Goal: Task Accomplishment & Management: Complete application form

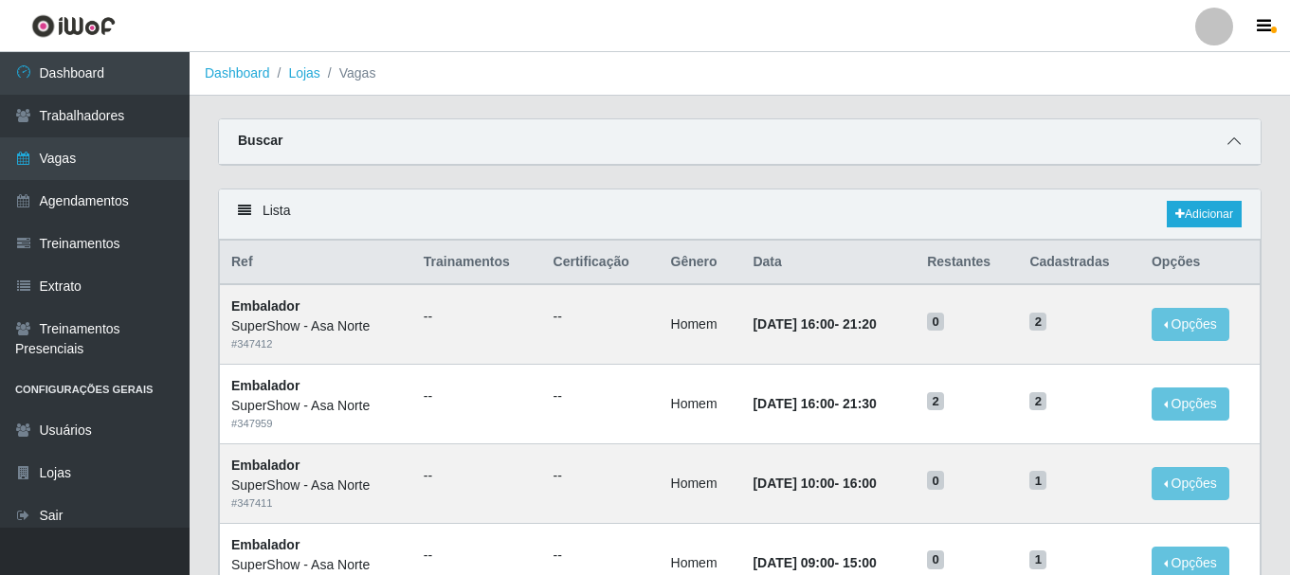
click at [1232, 143] on icon at bounding box center [1234, 141] width 13 height 13
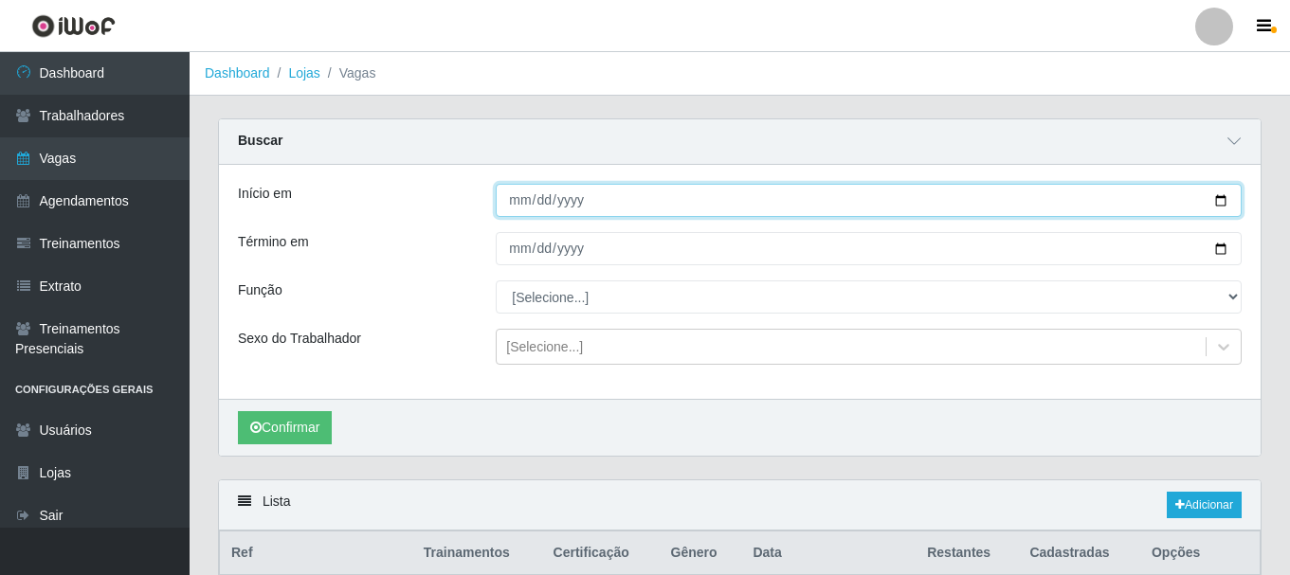
click at [1218, 203] on input "[DATE]" at bounding box center [869, 200] width 746 height 33
type input "[DATE]"
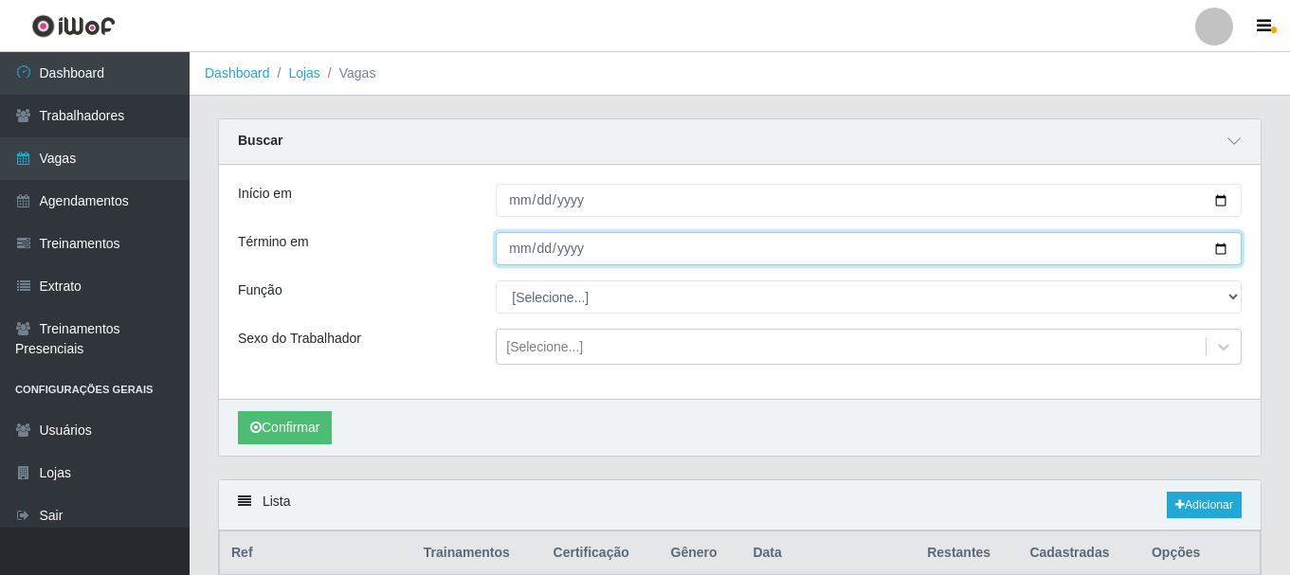
click at [1220, 250] on input "[DATE]" at bounding box center [869, 248] width 746 height 33
type input "[DATE]"
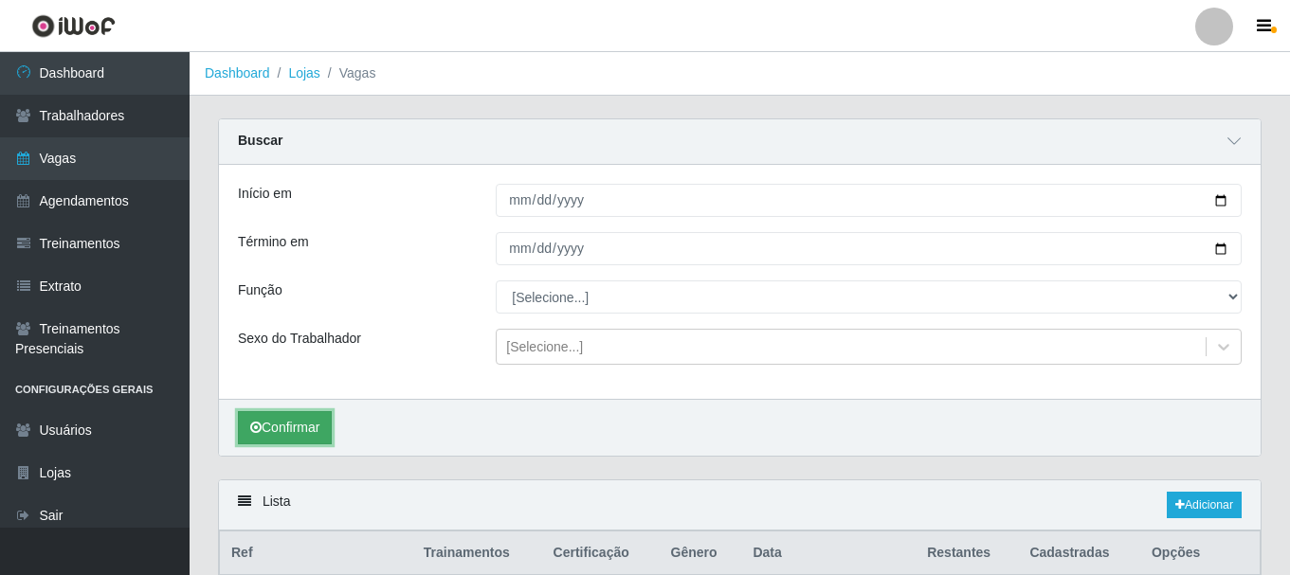
click at [288, 429] on button "Confirmar" at bounding box center [285, 427] width 94 height 33
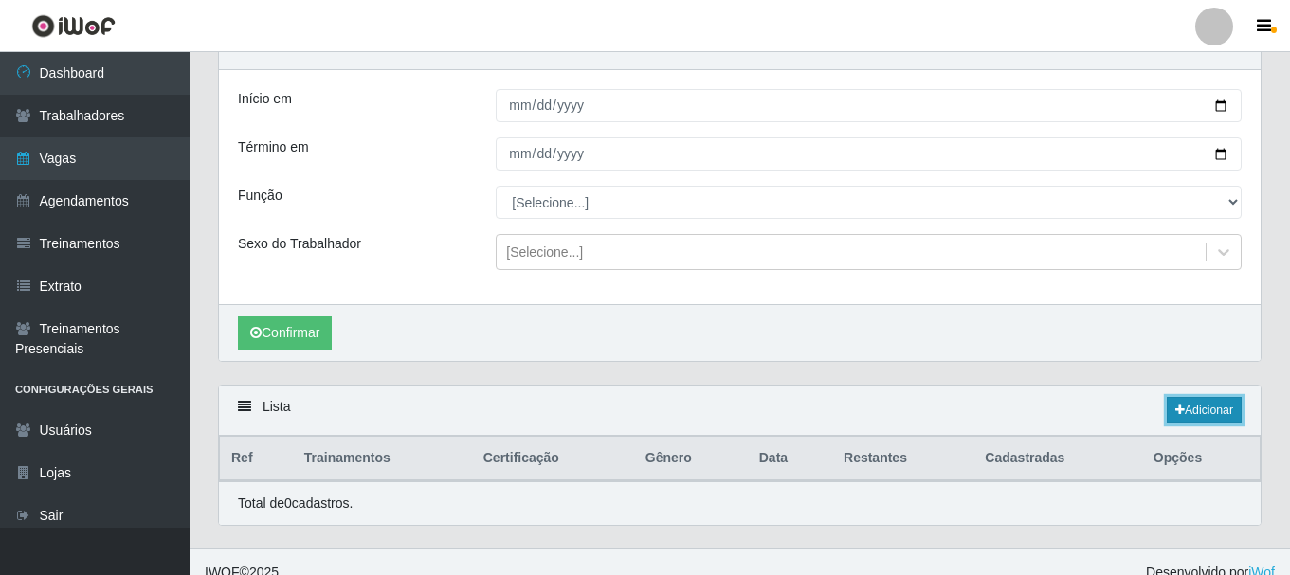
click at [1203, 411] on link "Adicionar" at bounding box center [1204, 410] width 75 height 27
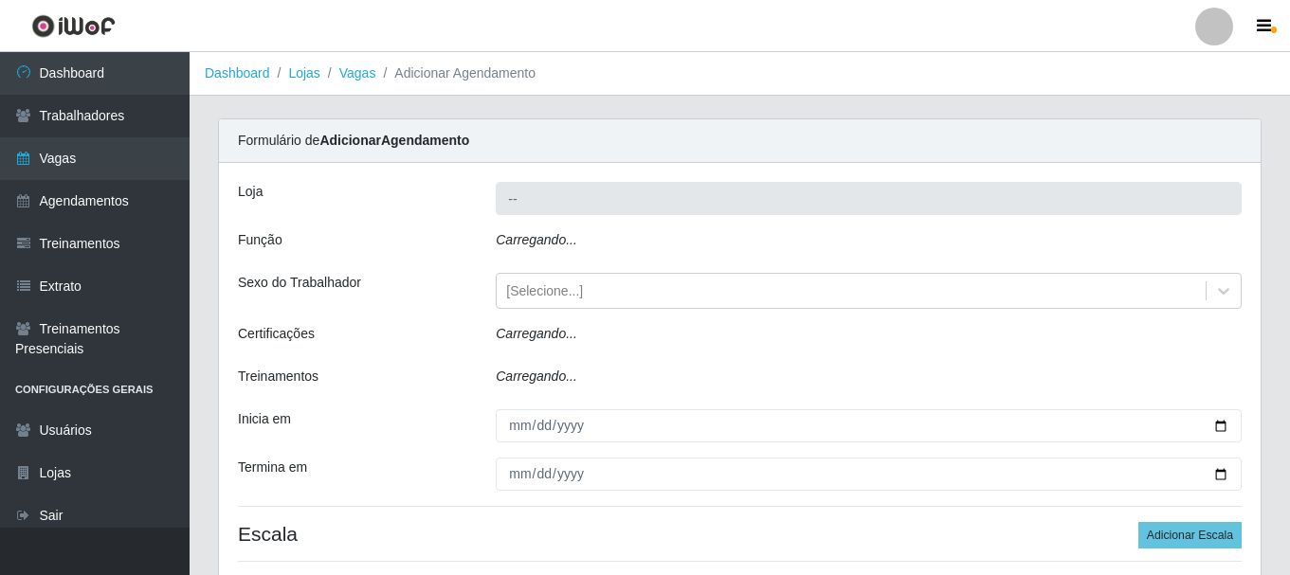
type input "SuperShow - Asa Norte"
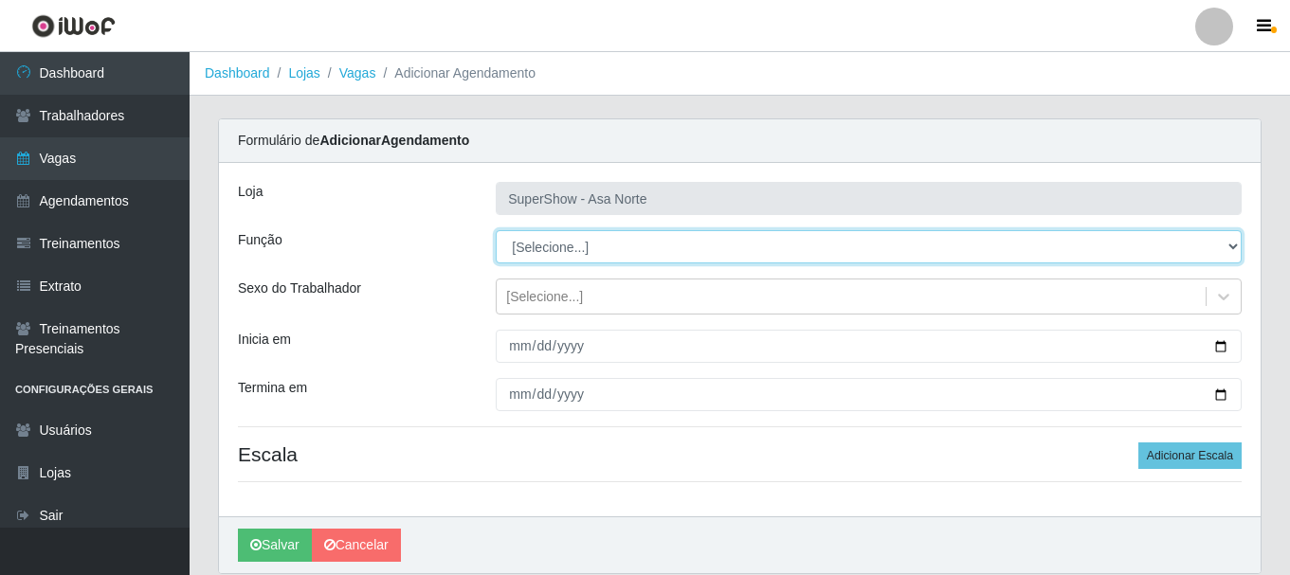
click at [546, 251] on select "[Selecione...] ASG ASG + ASG ++ Auxiliar de Depósito Auxiliar de Depósito + Aux…" at bounding box center [869, 246] width 746 height 33
select select "1"
click at [496, 230] on select "[Selecione...] ASG ASG + ASG ++ Auxiliar de Depósito Auxiliar de Depósito + Aux…" at bounding box center [869, 246] width 746 height 33
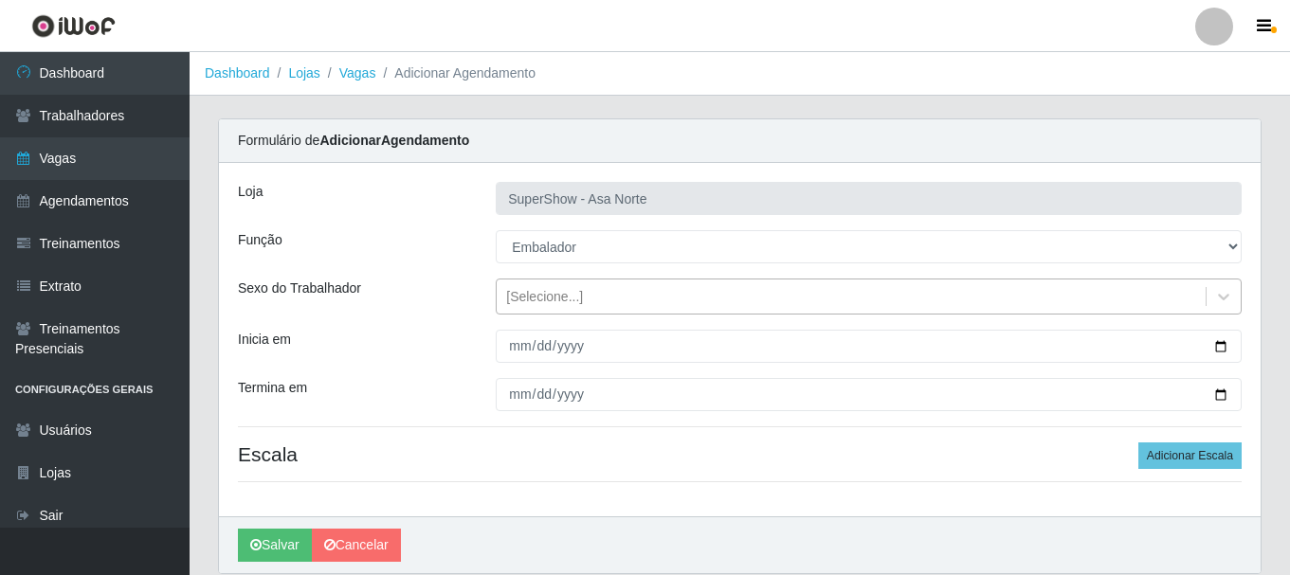
click at [574, 287] on div "[Selecione...]" at bounding box center [544, 297] width 77 height 20
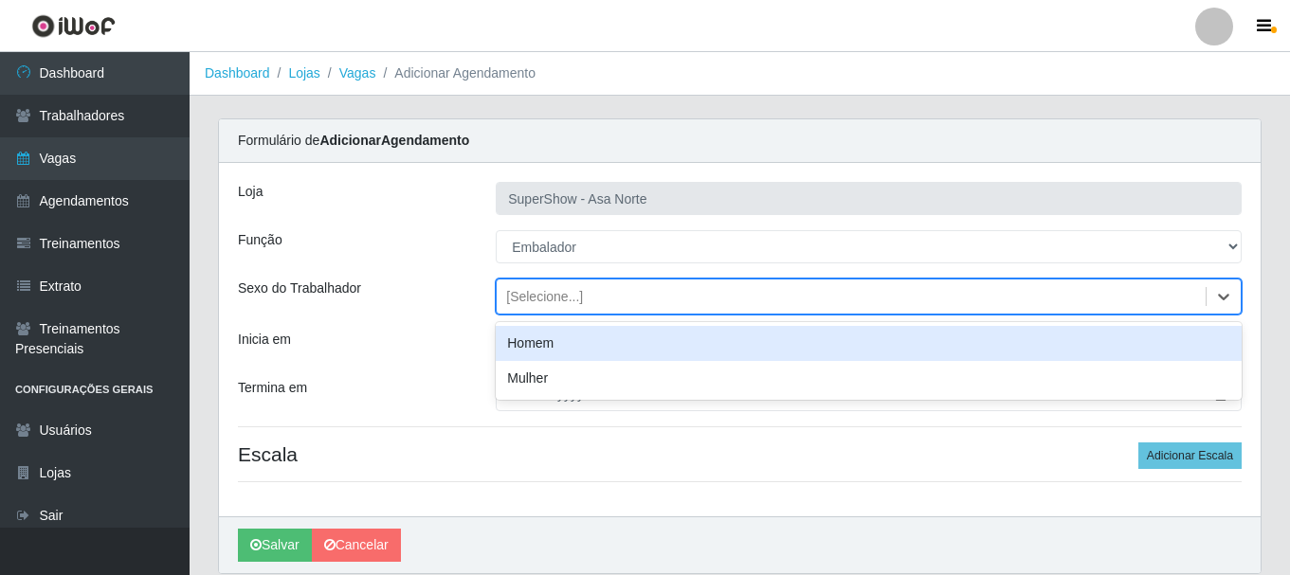
click at [550, 338] on div "Homem" at bounding box center [869, 343] width 746 height 35
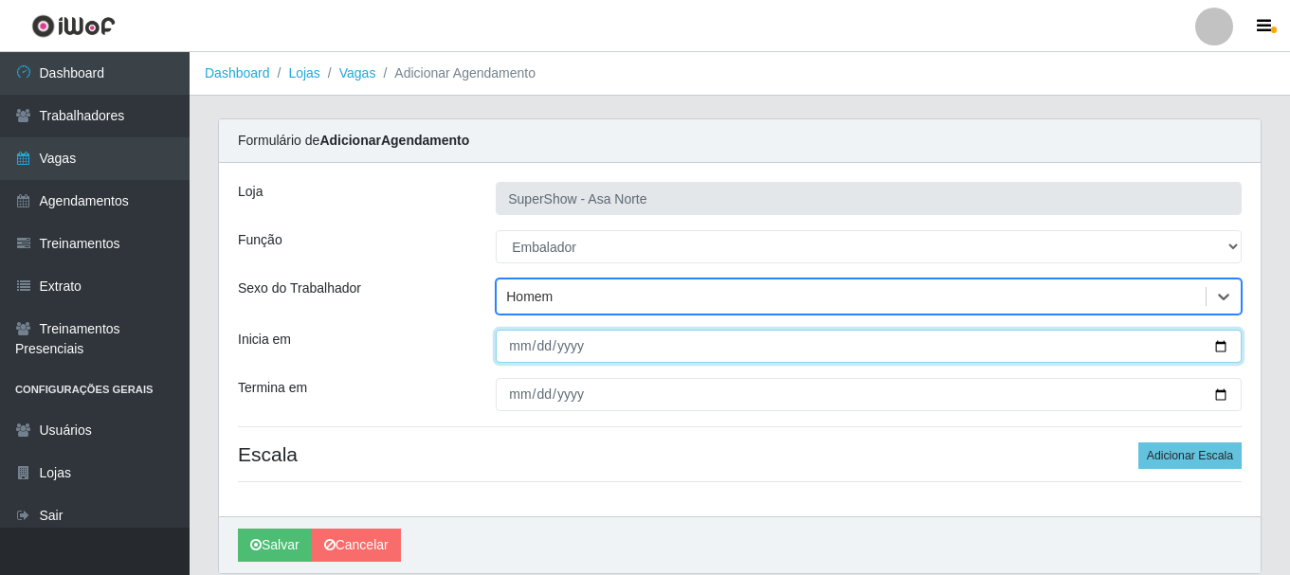
click at [525, 352] on input "Inicia em" at bounding box center [869, 346] width 746 height 33
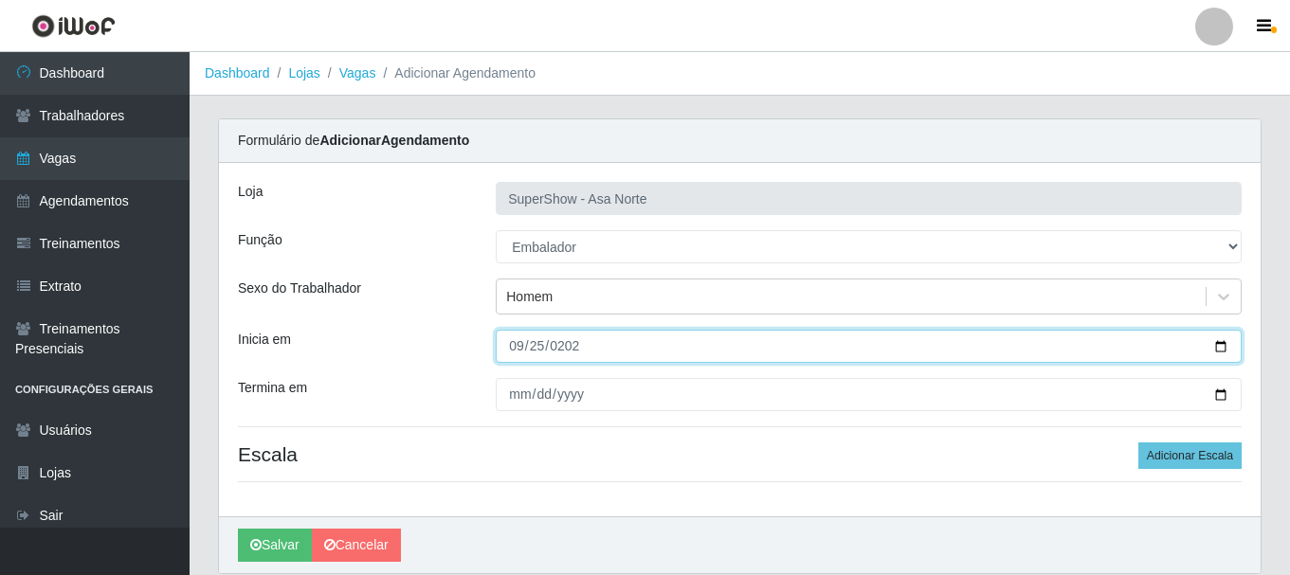
type input "[DATE]"
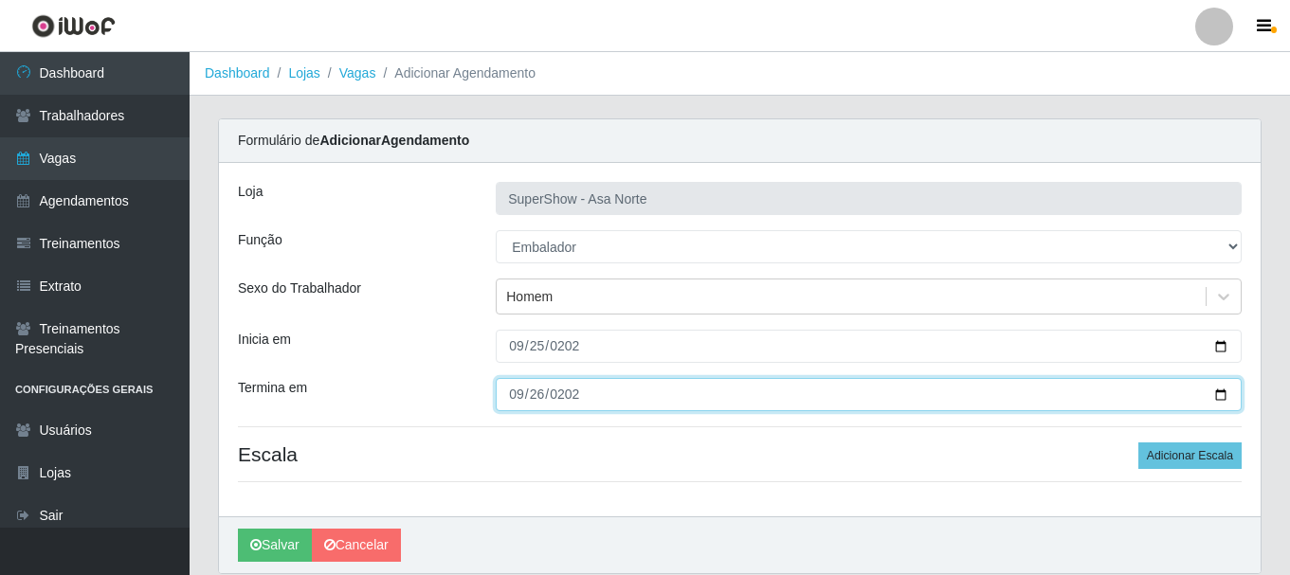
type input "[DATE]"
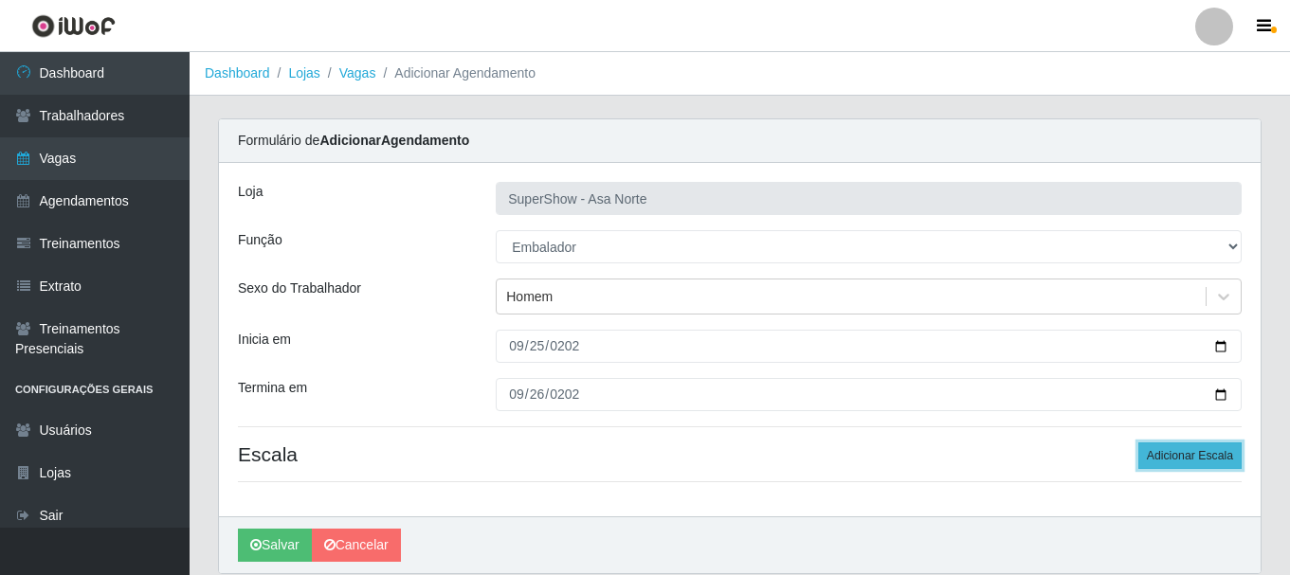
click at [1219, 458] on button "Adicionar Escala" at bounding box center [1189, 456] width 103 height 27
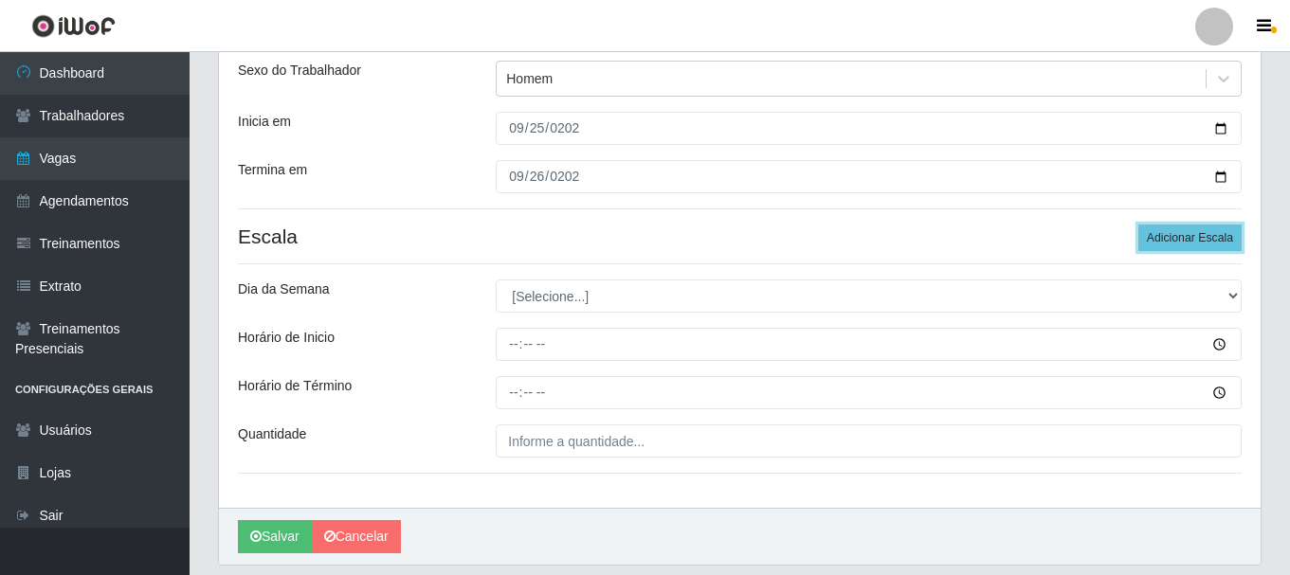
scroll to position [279, 0]
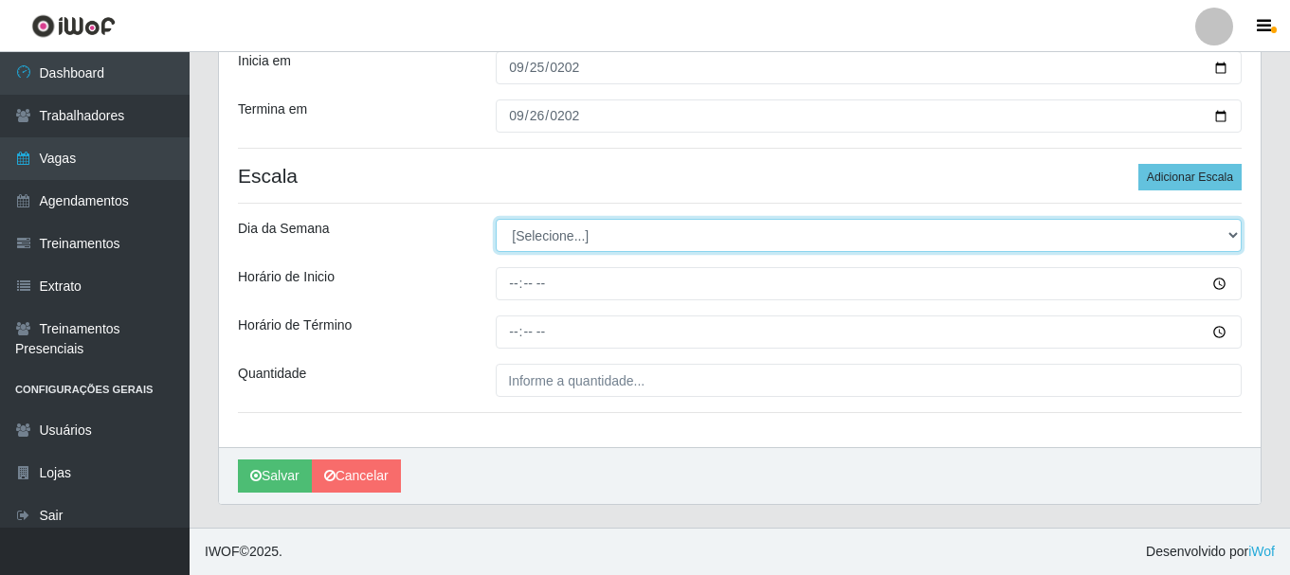
click at [588, 238] on select "[Selecione...] Segunda Terça Quarta Quinta Sexta Sábado Domingo" at bounding box center [869, 235] width 746 height 33
select select "4"
click at [496, 219] on select "[Selecione...] Segunda Terça Quarta Quinta Sexta Sábado Domingo" at bounding box center [869, 235] width 746 height 33
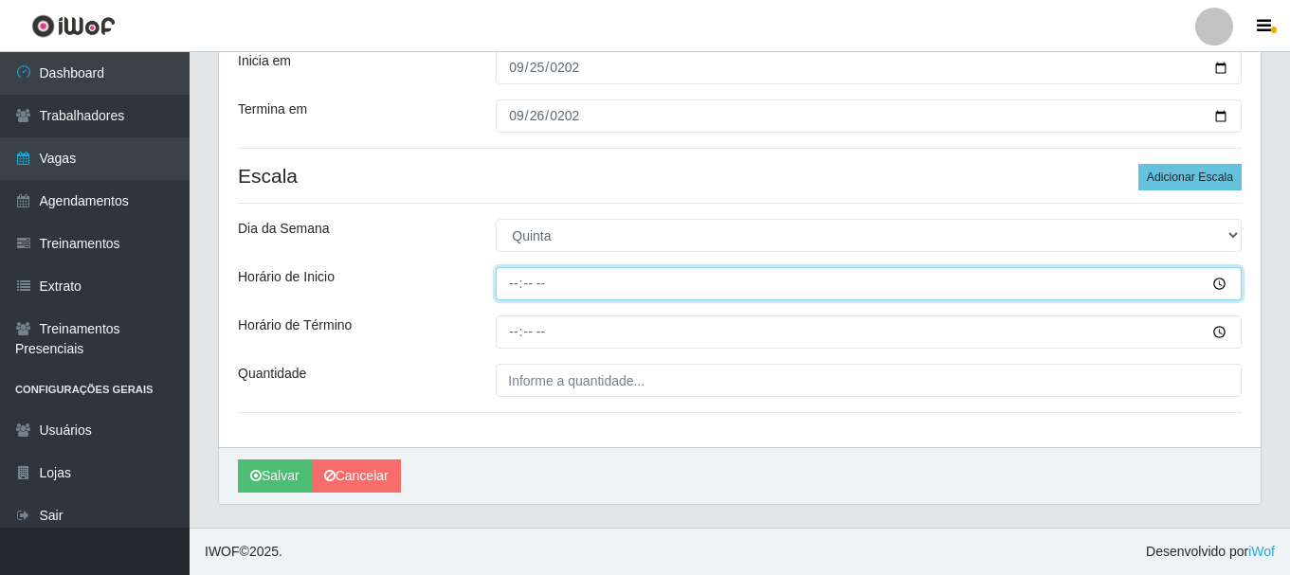
click at [515, 284] on input "Horário de Inicio" at bounding box center [869, 283] width 746 height 33
type input "08:00"
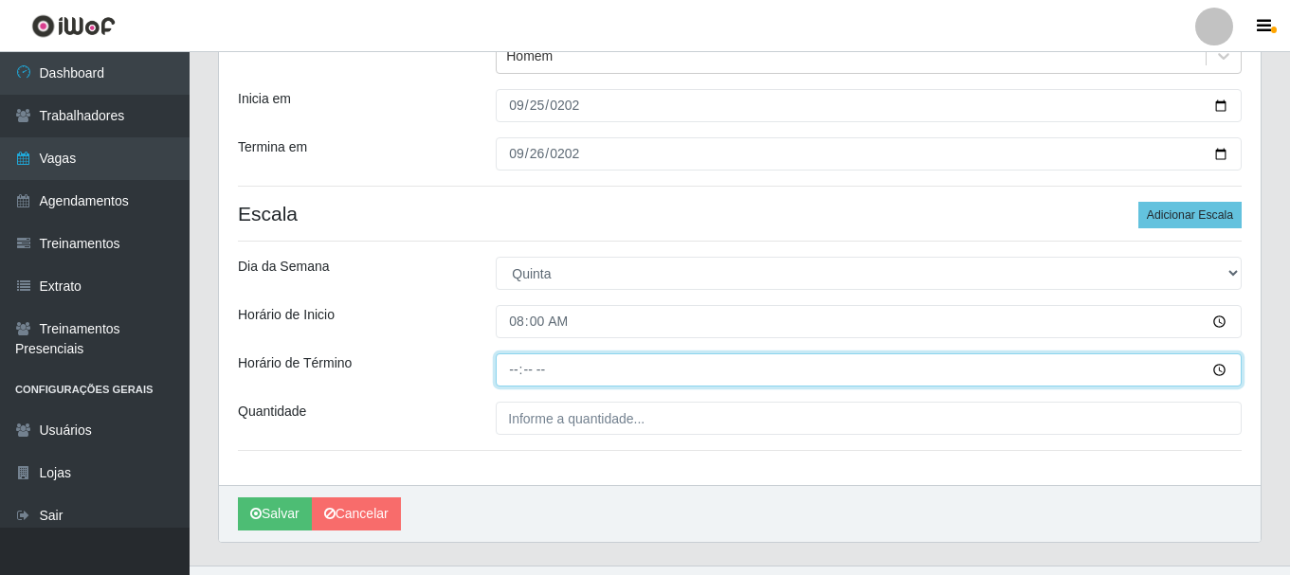
scroll to position [184, 0]
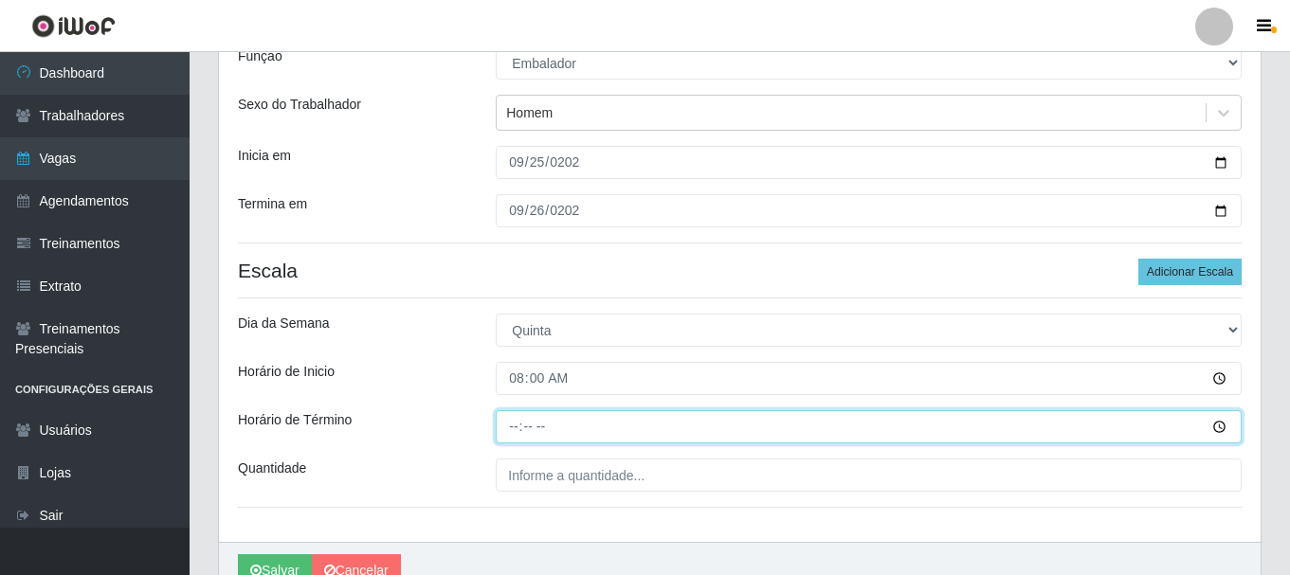
click at [531, 430] on input "Horário de Término" at bounding box center [869, 426] width 746 height 33
click at [513, 428] on input "Horário de Término" at bounding box center [869, 426] width 746 height 33
type input "14:00"
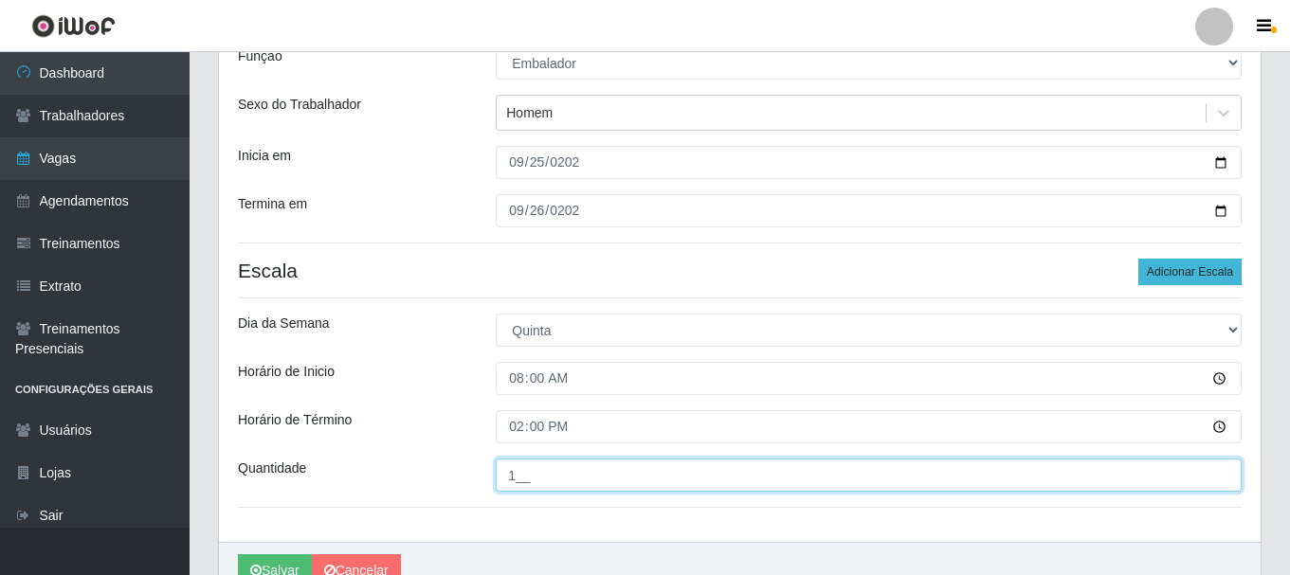
type input "1__"
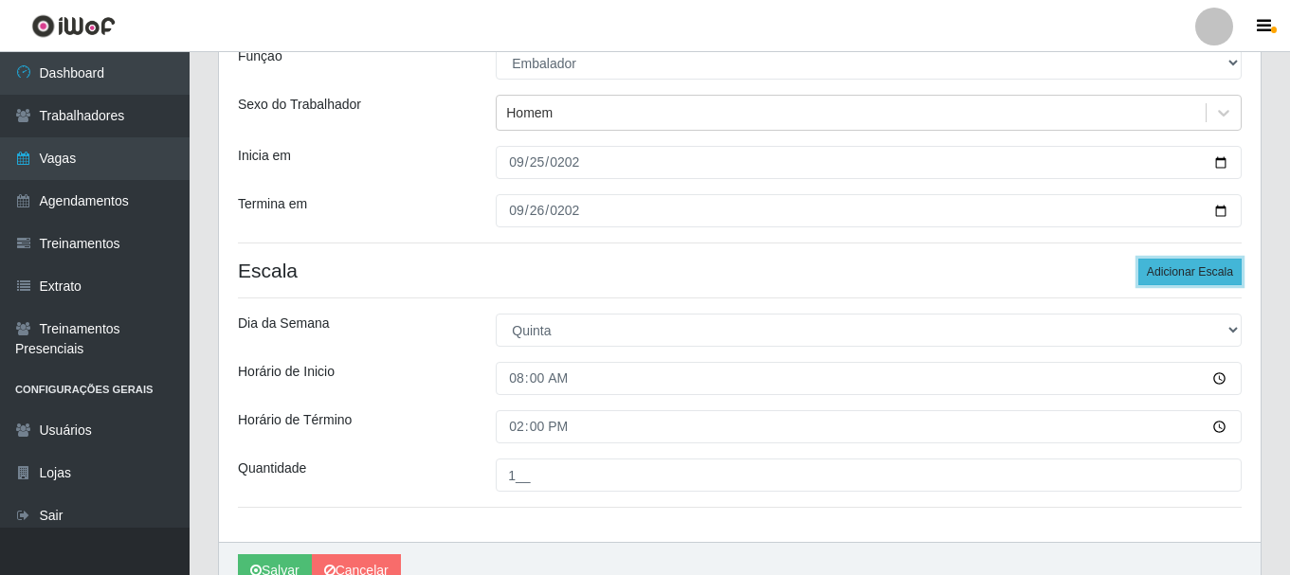
click at [1176, 260] on button "Adicionar Escala" at bounding box center [1189, 272] width 103 height 27
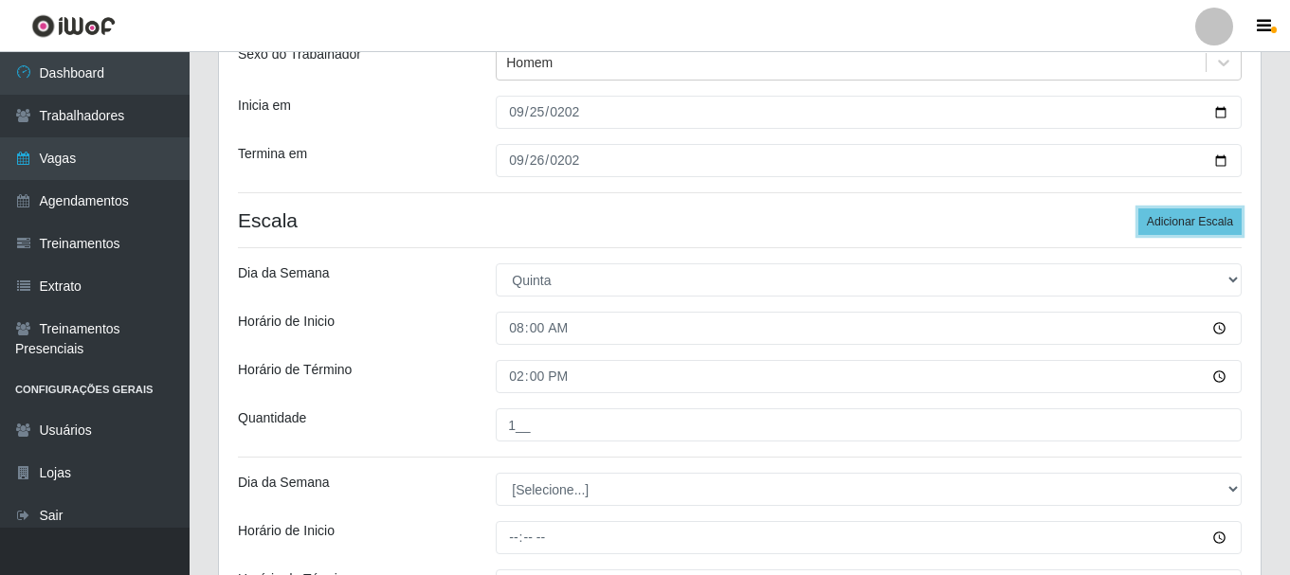
scroll to position [279, 0]
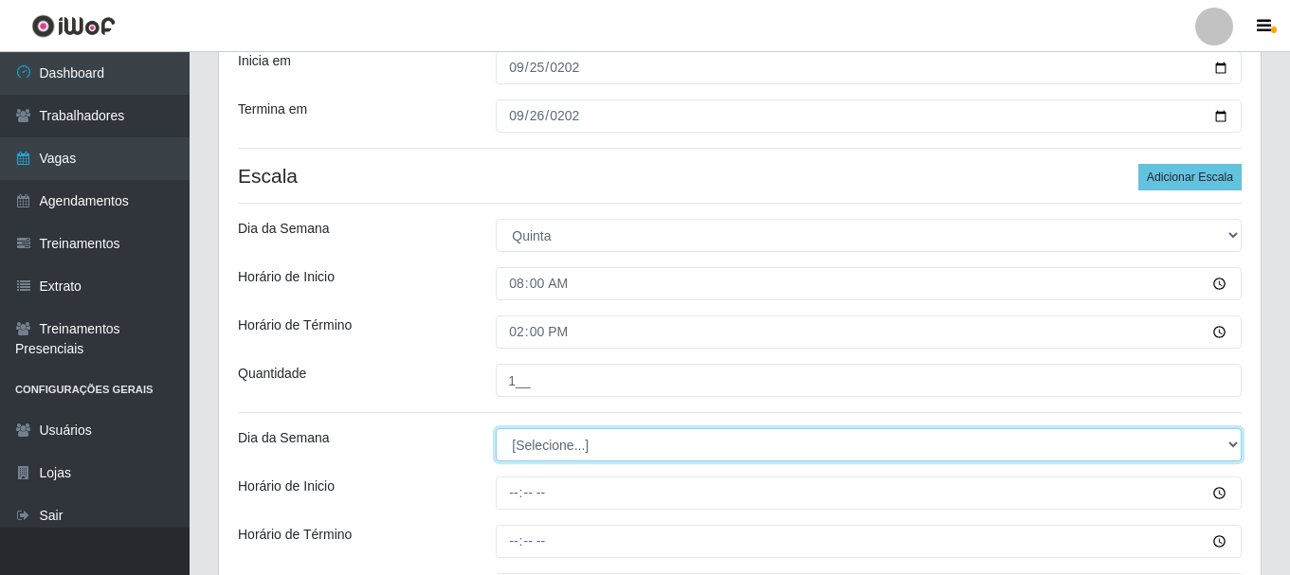
click at [550, 448] on select "[Selecione...] Segunda Terça Quarta Quinta Sexta Sábado Domingo" at bounding box center [869, 444] width 746 height 33
select select "4"
click at [496, 428] on select "[Selecione...] Segunda Terça Quarta Quinta Sexta Sábado Domingo" at bounding box center [869, 444] width 746 height 33
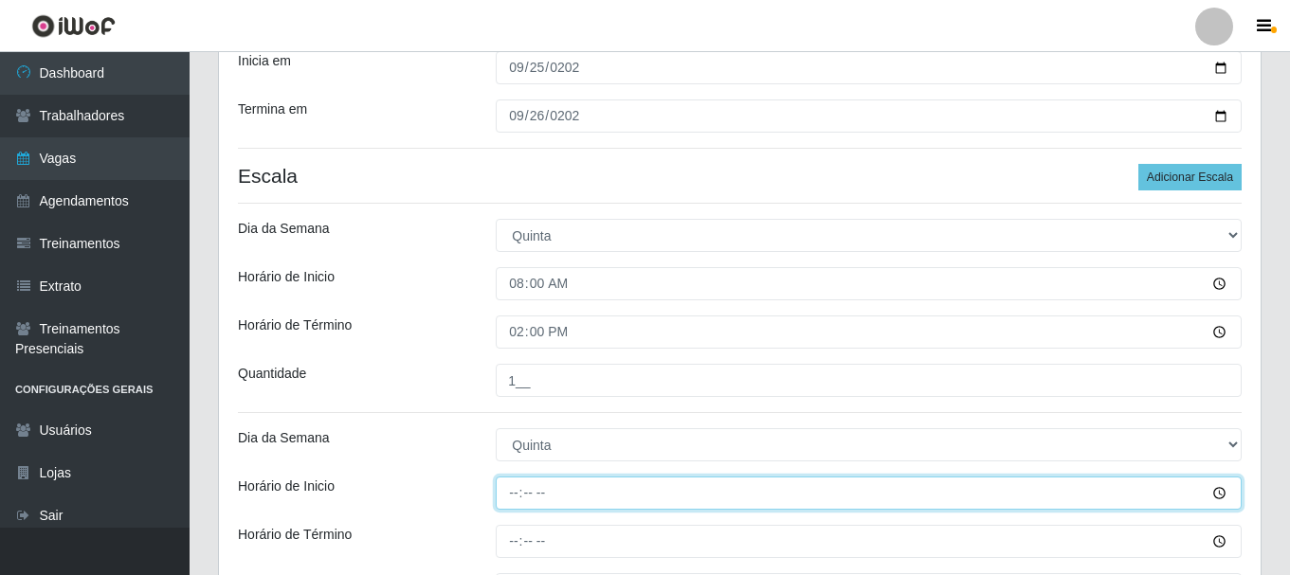
click at [516, 495] on input "Horário de Inicio" at bounding box center [869, 493] width 746 height 33
type input "09:00"
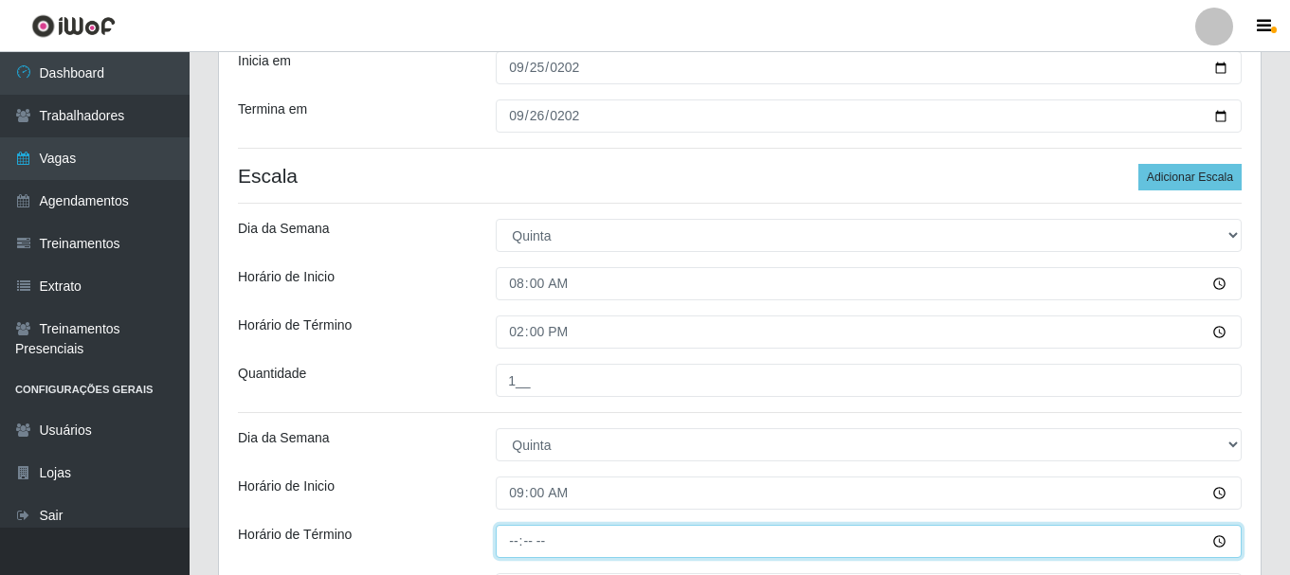
type input "15:00"
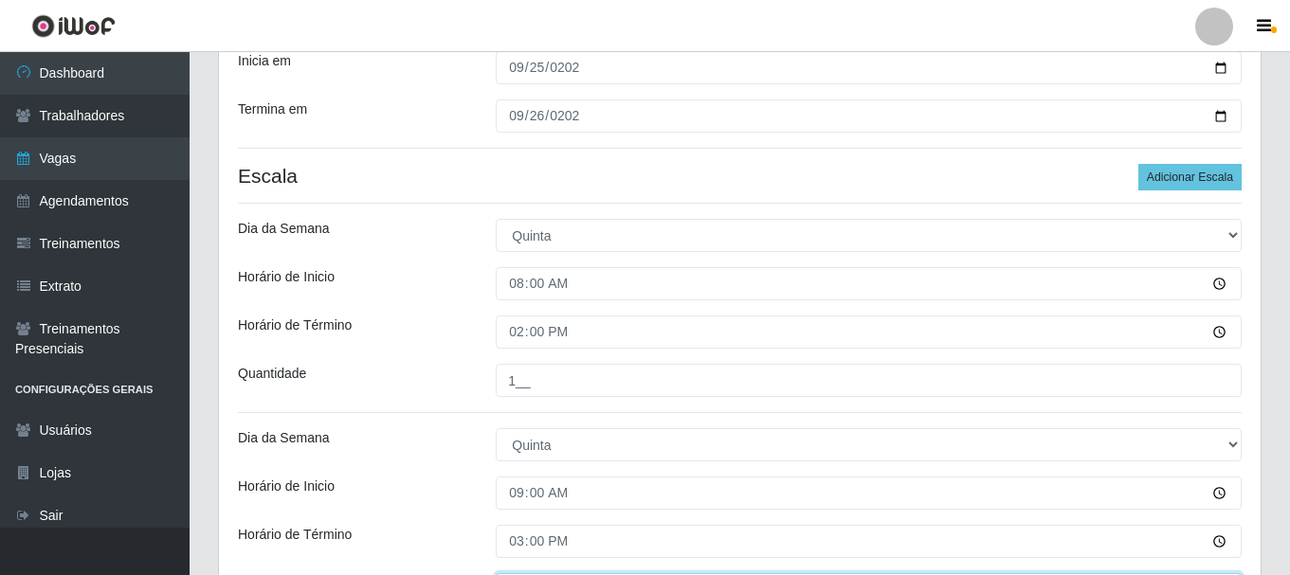
scroll to position [310, 0]
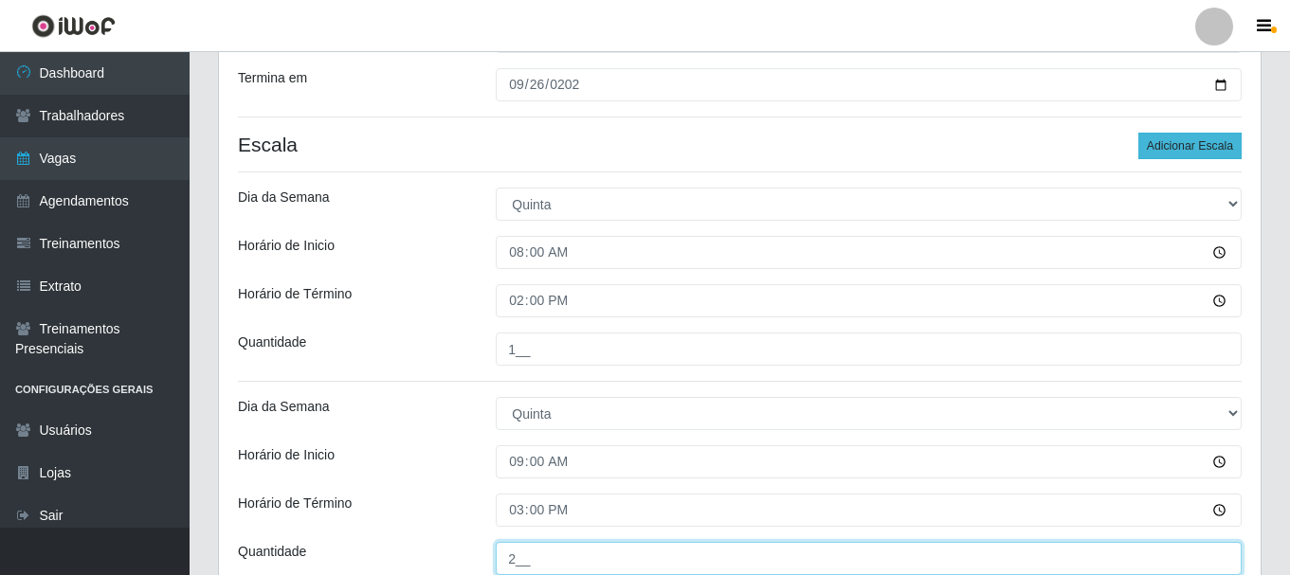
type input "2__"
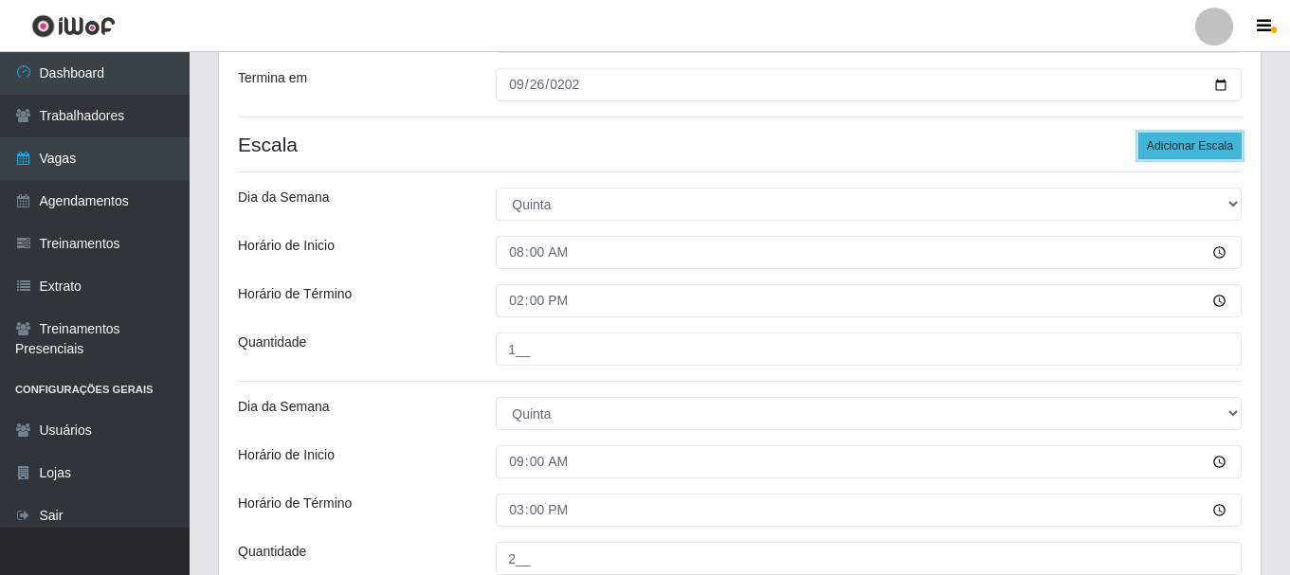
click at [1184, 141] on button "Adicionar Escala" at bounding box center [1189, 146] width 103 height 27
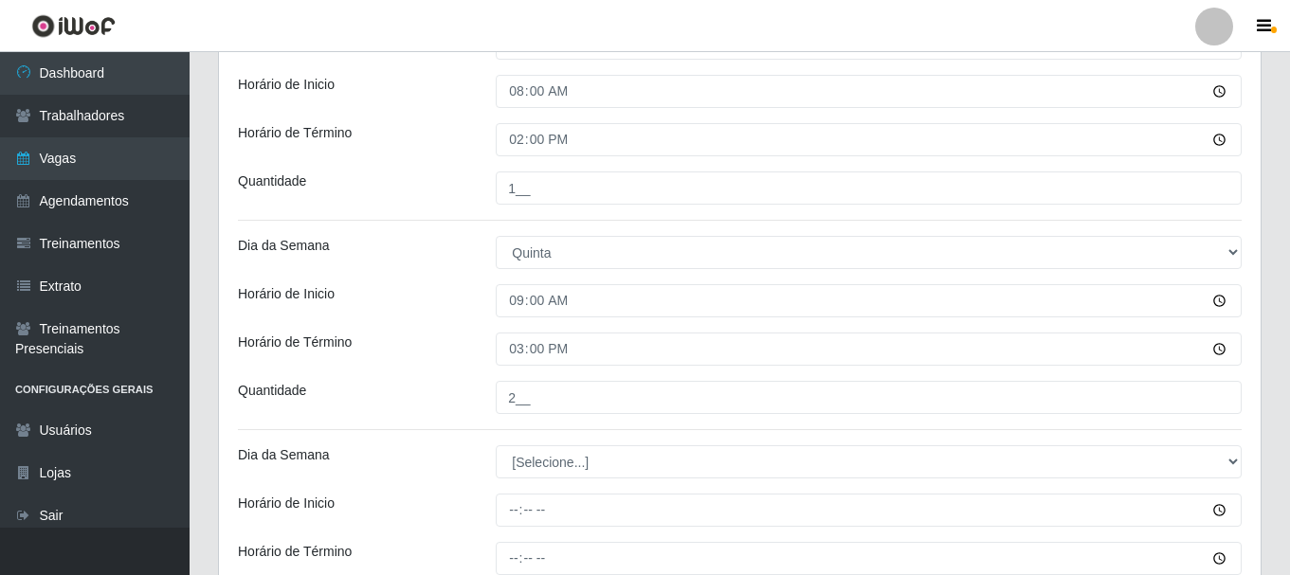
scroll to position [500, 0]
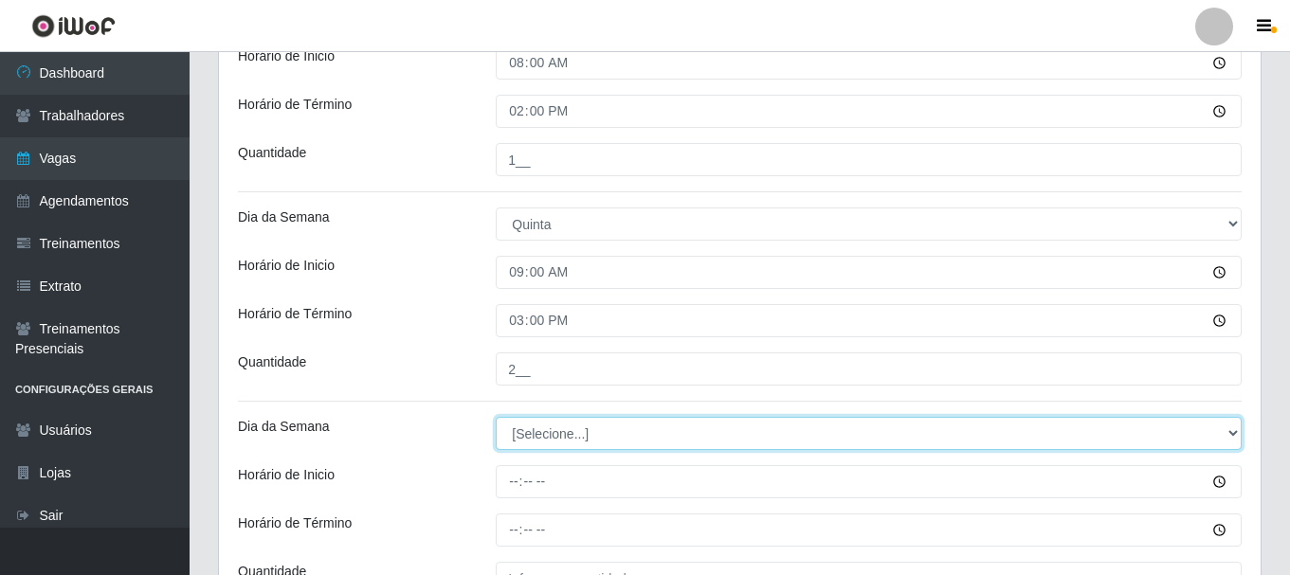
click at [582, 439] on select "[Selecione...] Segunda Terça Quarta Quinta Sexta Sábado Domingo" at bounding box center [869, 433] width 746 height 33
select select "4"
click at [496, 417] on select "[Selecione...] Segunda Terça Quarta Quinta Sexta Sábado Domingo" at bounding box center [869, 433] width 746 height 33
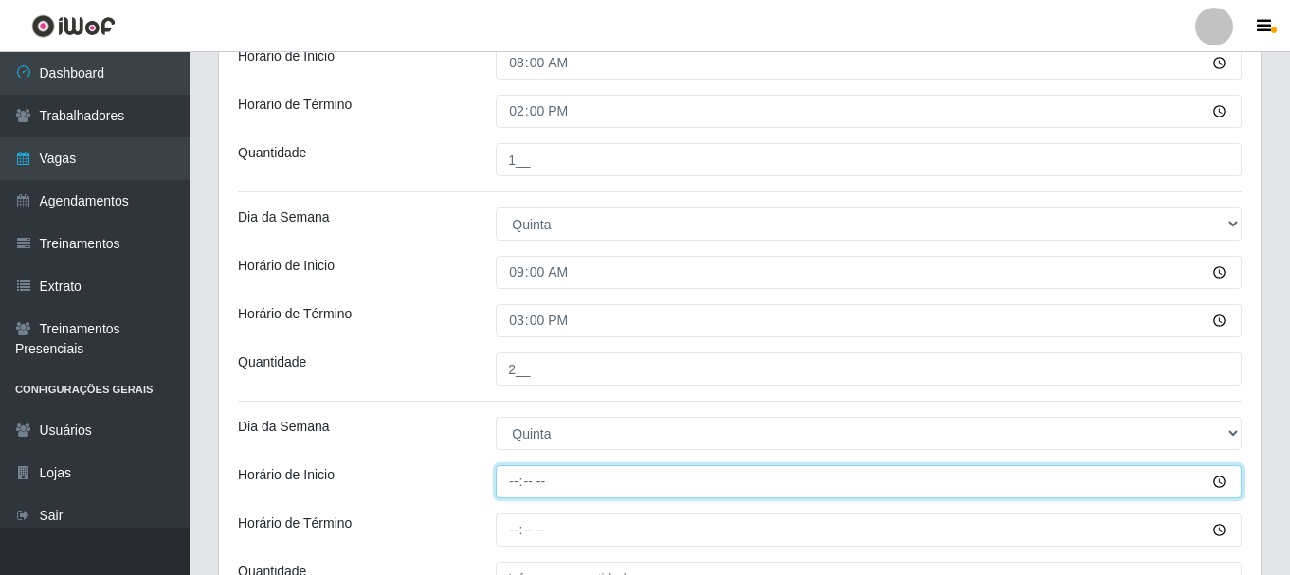
drag, startPoint x: 516, startPoint y: 479, endPoint x: 513, endPoint y: 488, distance: 9.9
click at [516, 480] on input "Horário de Inicio" at bounding box center [869, 481] width 746 height 33
type input "10:00"
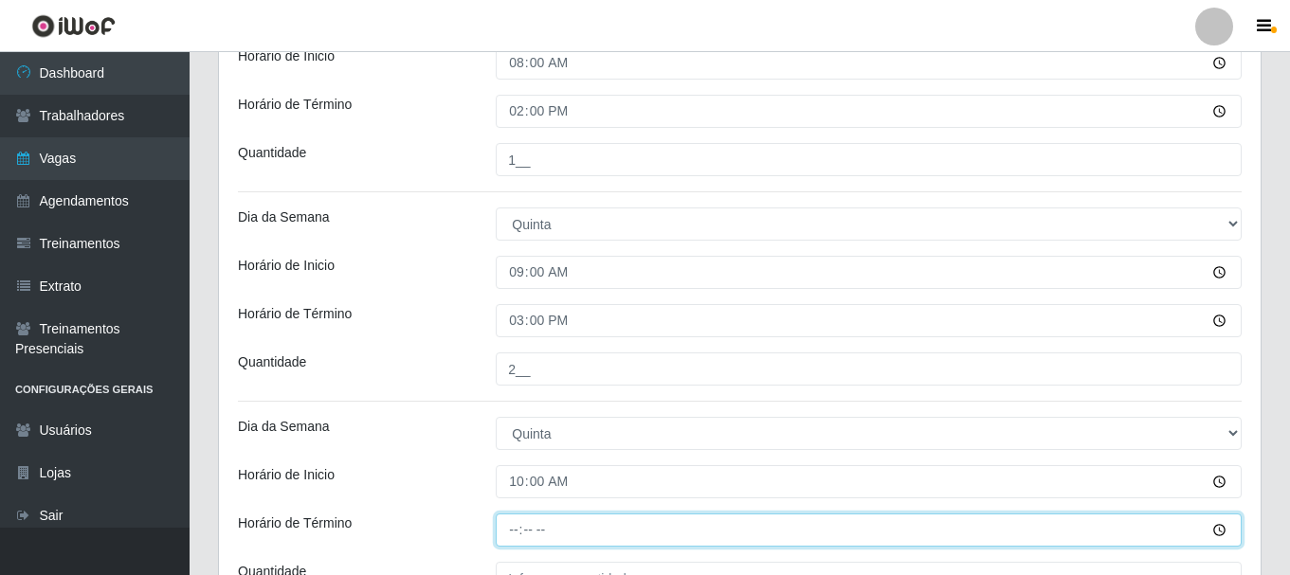
type input "16:00"
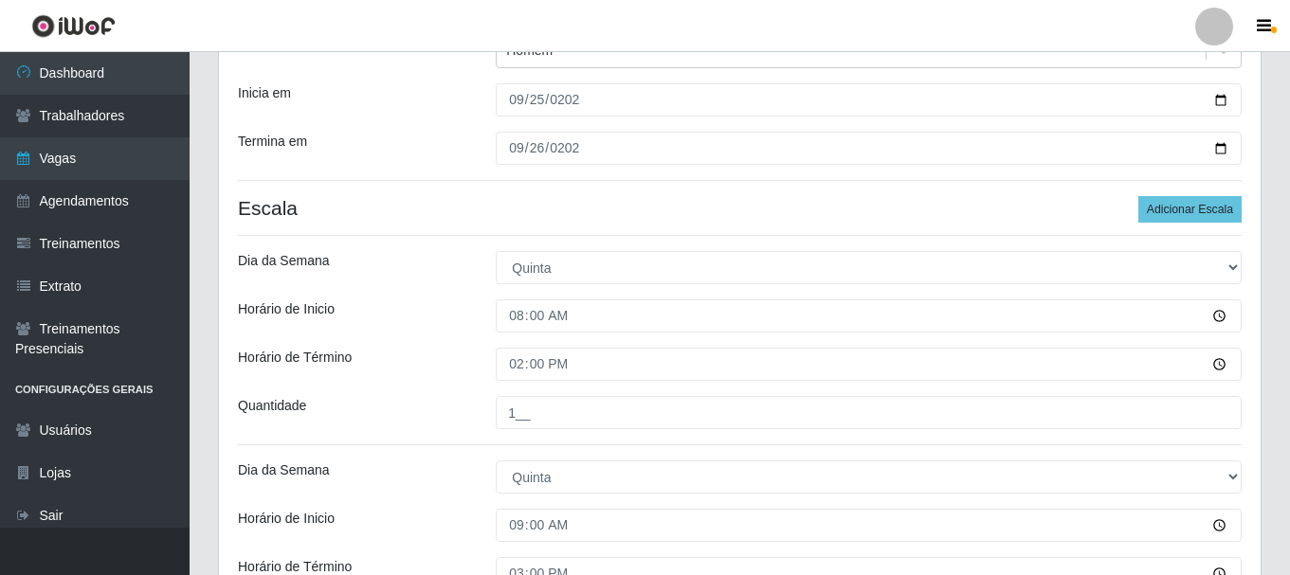
scroll to position [235, 0]
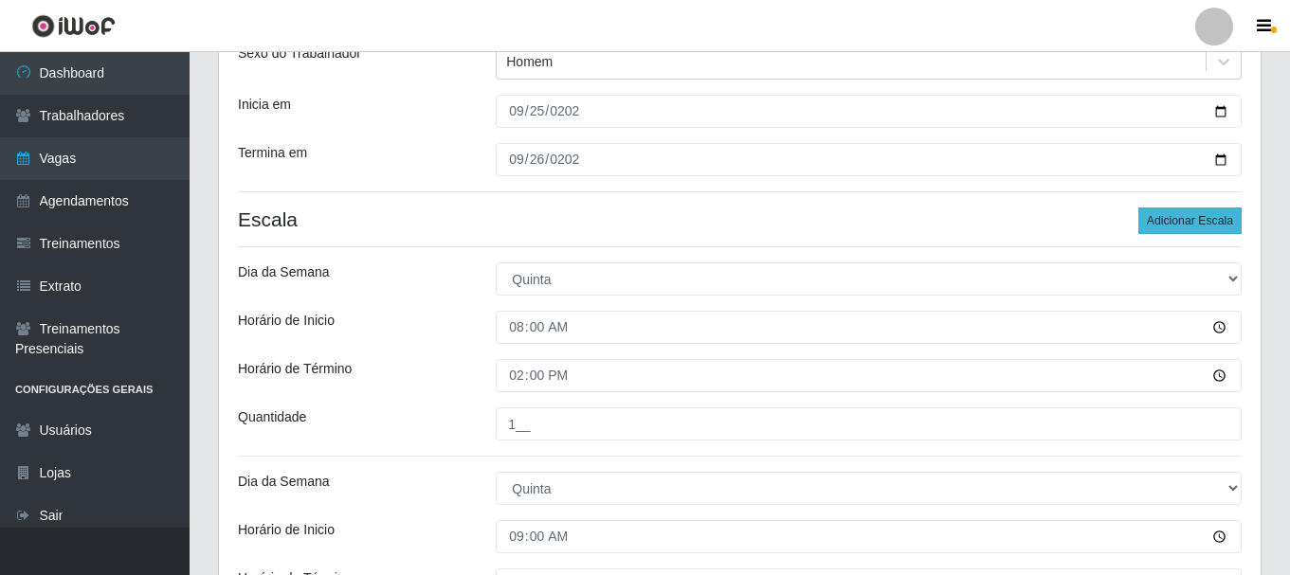
type input "1__"
drag, startPoint x: 1173, startPoint y: 221, endPoint x: 1144, endPoint y: 238, distance: 33.2
click at [1172, 221] on button "Adicionar Escala" at bounding box center [1189, 221] width 103 height 27
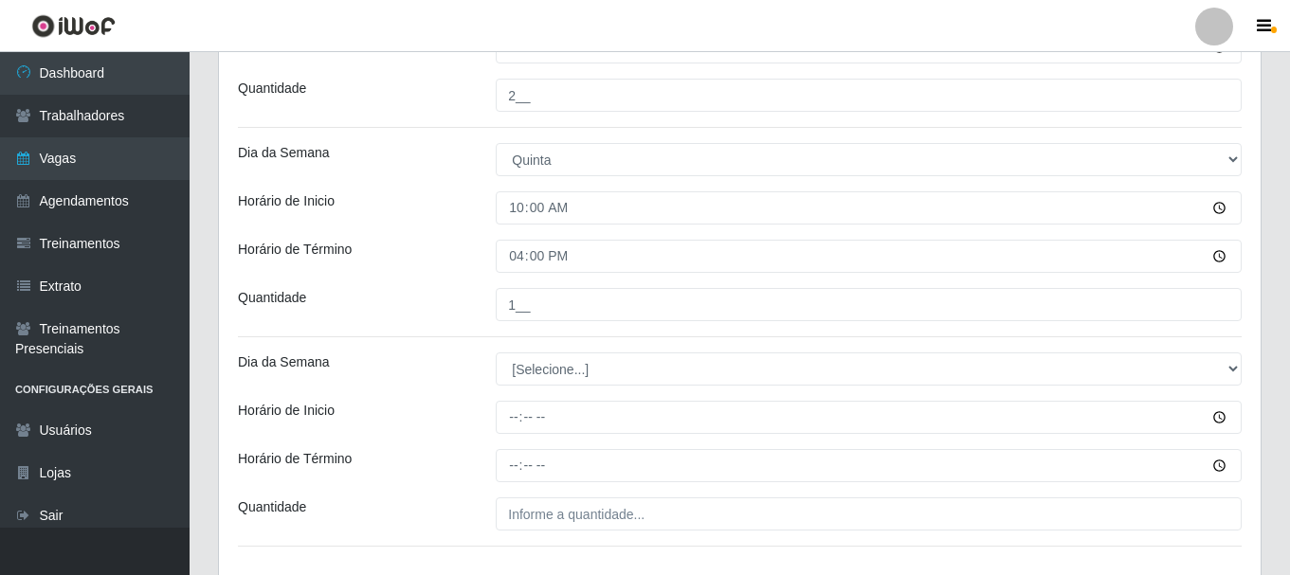
scroll to position [804, 0]
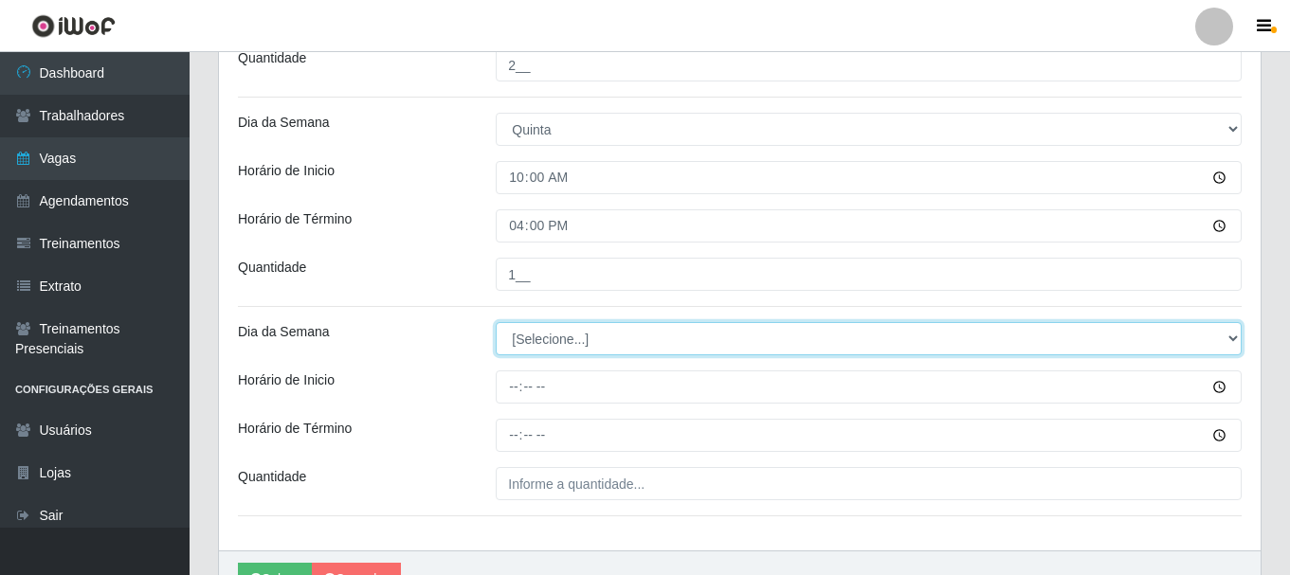
click at [579, 343] on select "[Selecione...] Segunda Terça Quarta Quinta Sexta Sábado Domingo" at bounding box center [869, 338] width 746 height 33
select select "4"
click at [496, 322] on select "[Selecione...] Segunda Terça Quarta Quinta Sexta Sábado Domingo" at bounding box center [869, 338] width 746 height 33
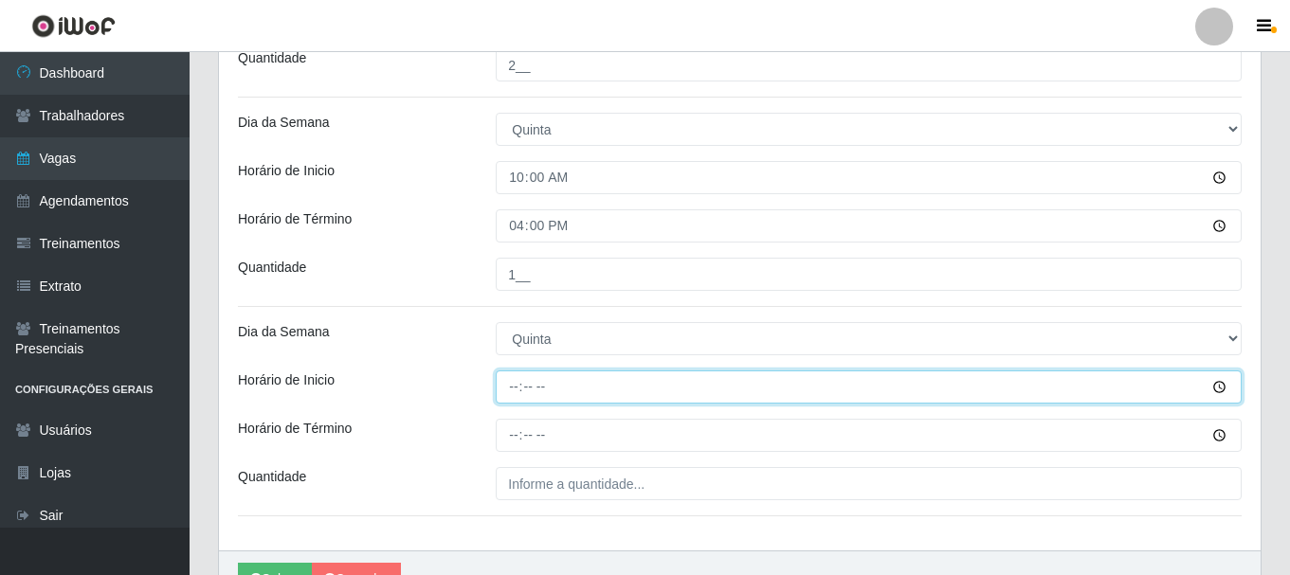
click at [512, 386] on input "Horário de Inicio" at bounding box center [869, 387] width 746 height 33
type input "15:20"
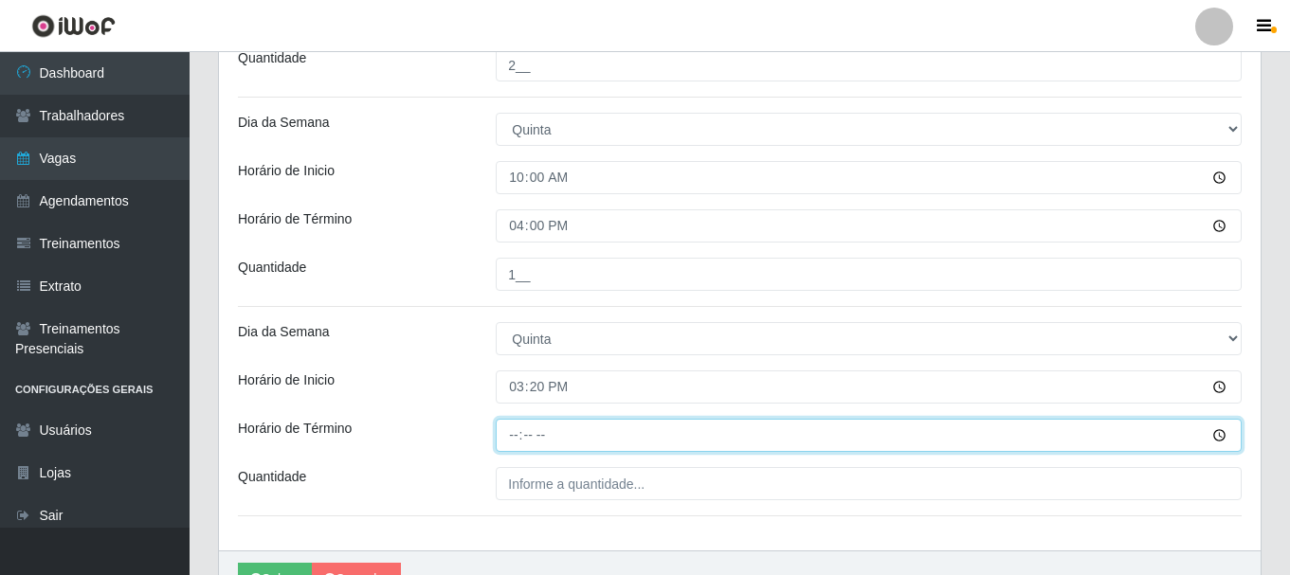
click at [518, 434] on input "Horário de Término" at bounding box center [869, 435] width 746 height 33
type input "21:20"
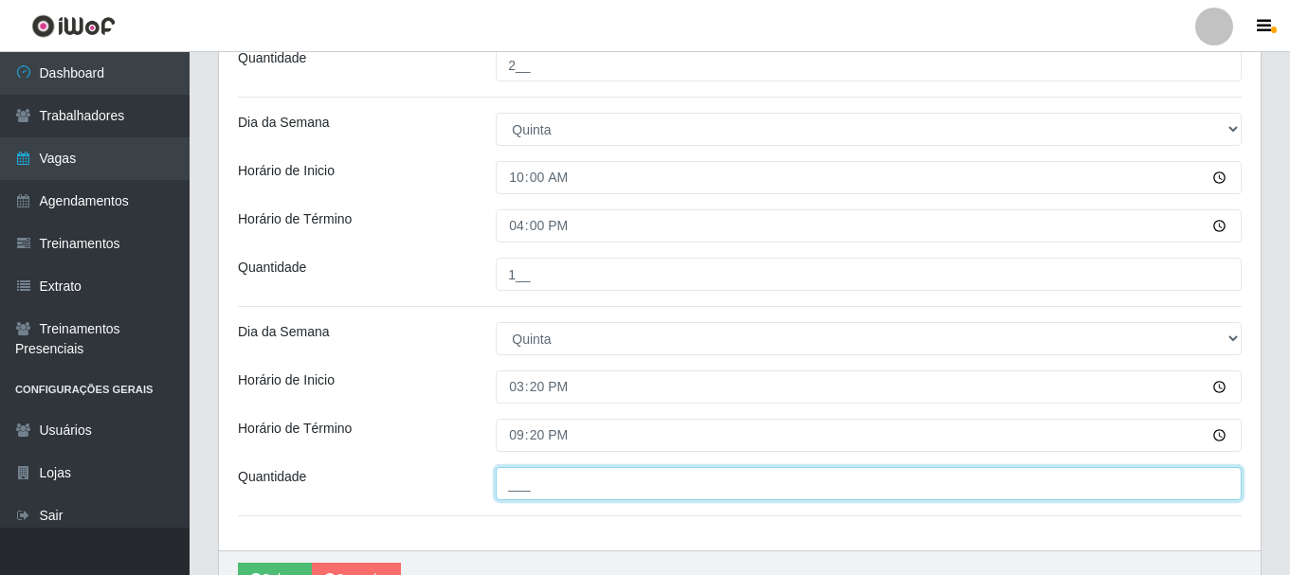
click at [537, 486] on input "___" at bounding box center [869, 483] width 746 height 33
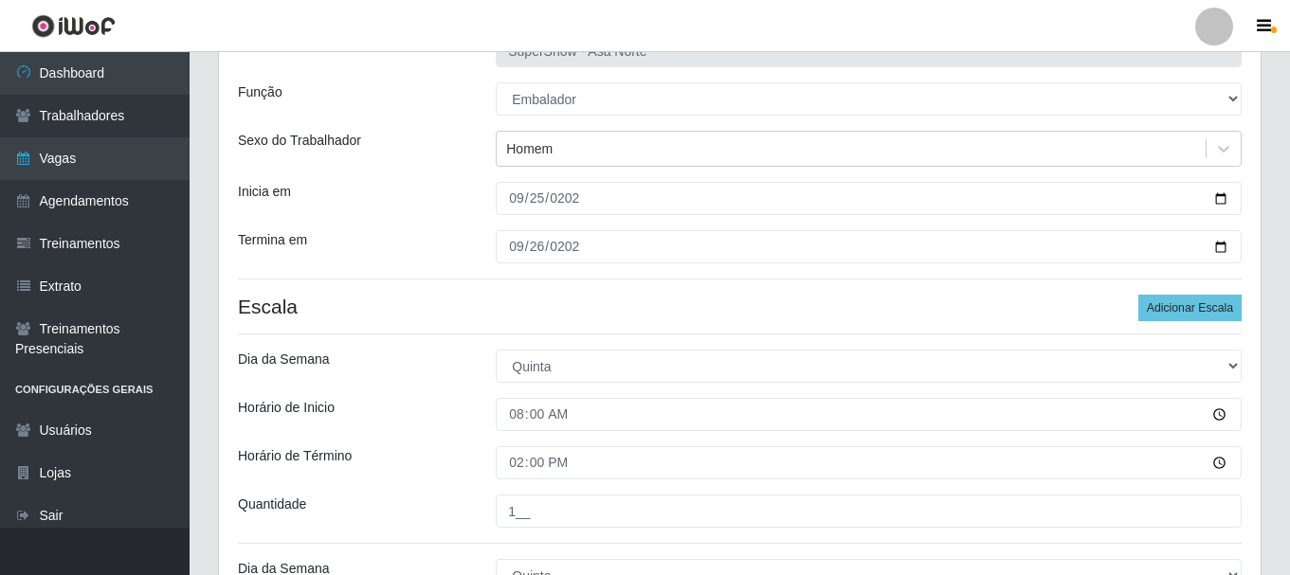
scroll to position [140, 0]
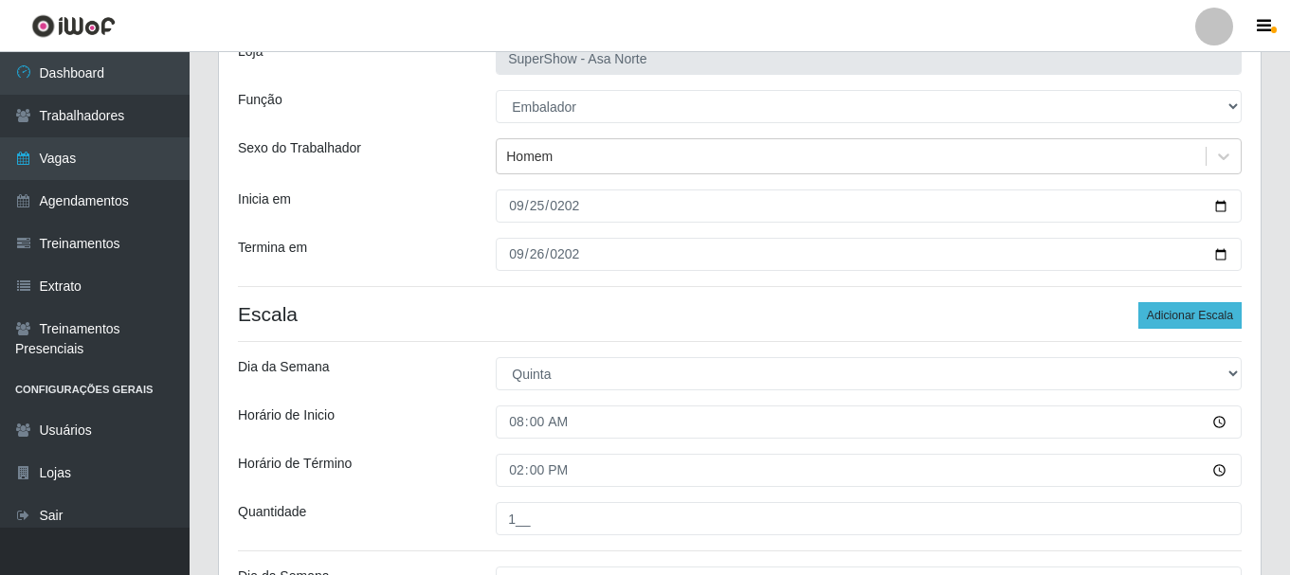
type input "1__"
click at [1186, 325] on button "Adicionar Escala" at bounding box center [1189, 315] width 103 height 27
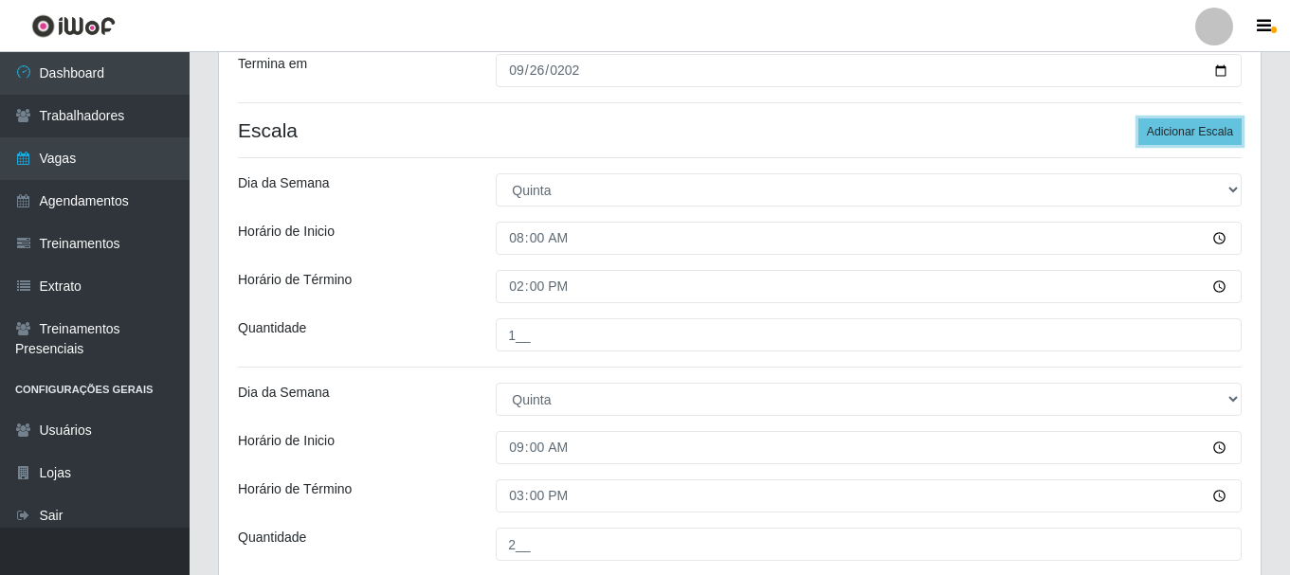
scroll to position [45, 0]
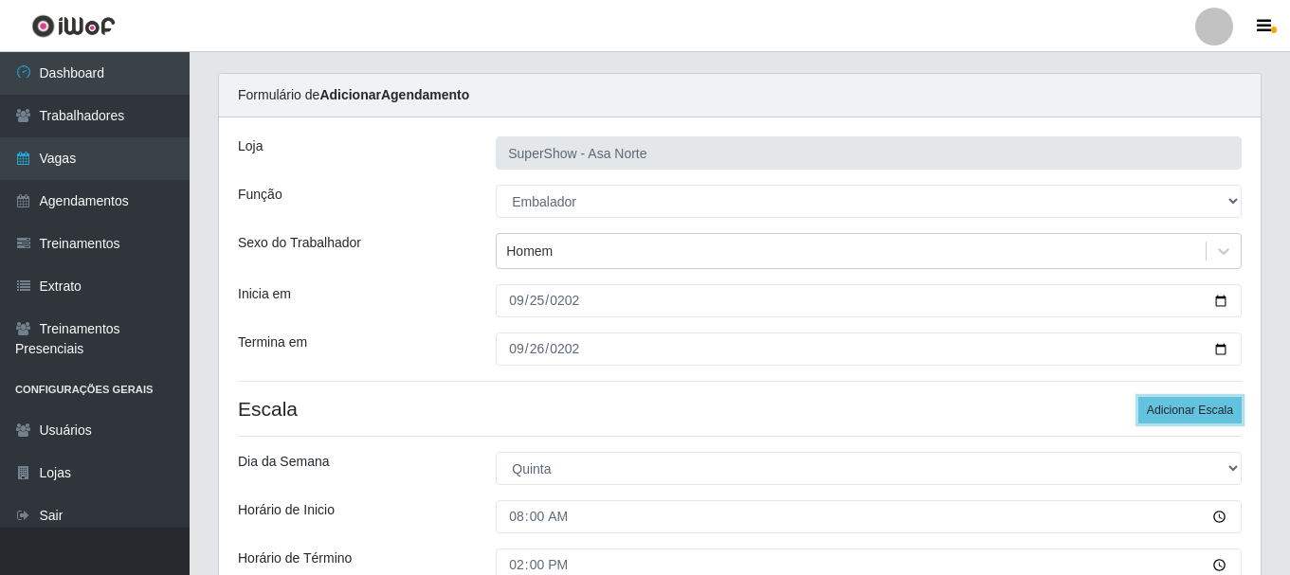
drag, startPoint x: 1166, startPoint y: 410, endPoint x: 1029, endPoint y: 417, distance: 136.7
click at [1166, 411] on button "Adicionar Escala" at bounding box center [1189, 410] width 103 height 27
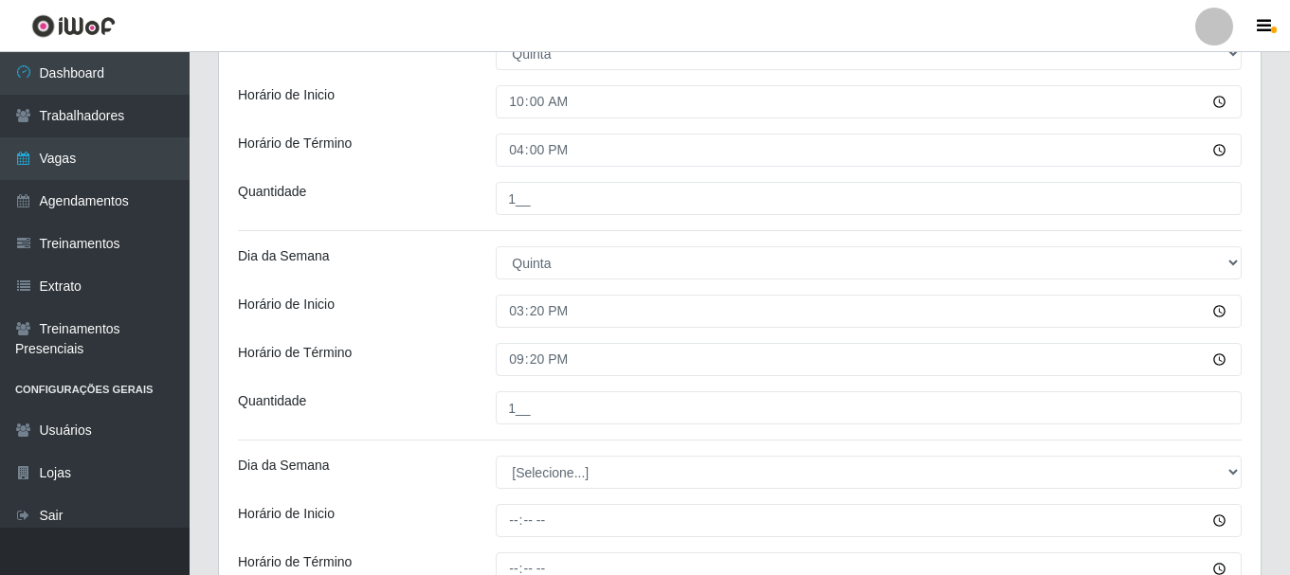
scroll to position [993, 0]
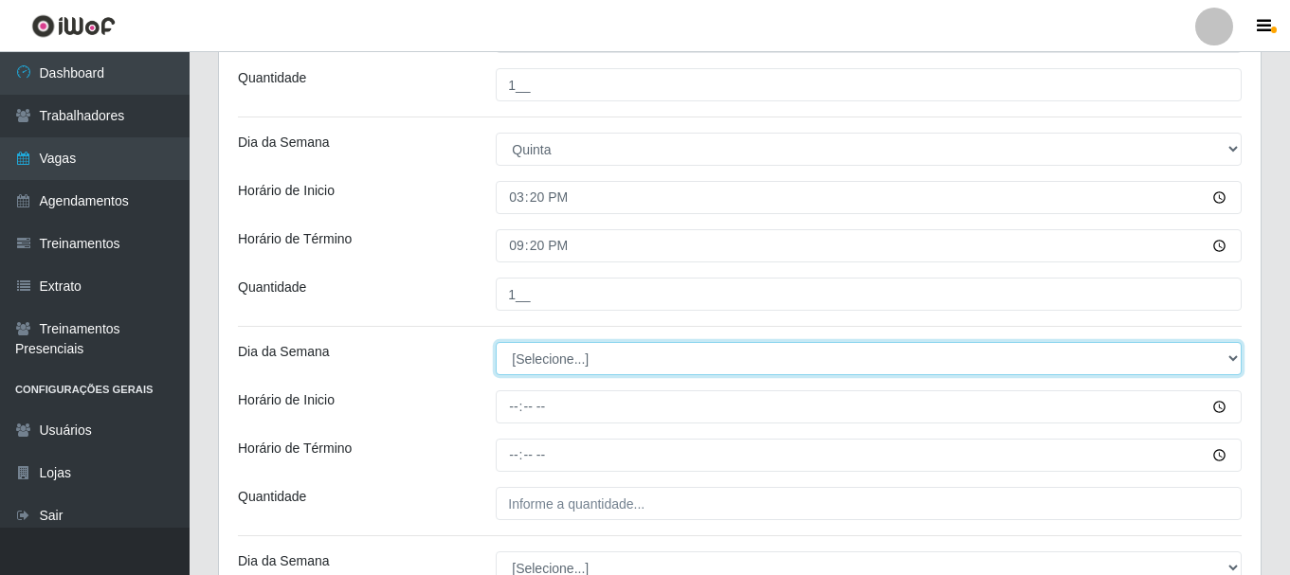
click at [595, 361] on select "[Selecione...] Segunda Terça Quarta Quinta Sexta Sábado Domingo" at bounding box center [869, 358] width 746 height 33
select select "5"
click at [496, 342] on select "[Selecione...] Segunda Terça Quarta Quinta Sexta Sábado Domingo" at bounding box center [869, 358] width 746 height 33
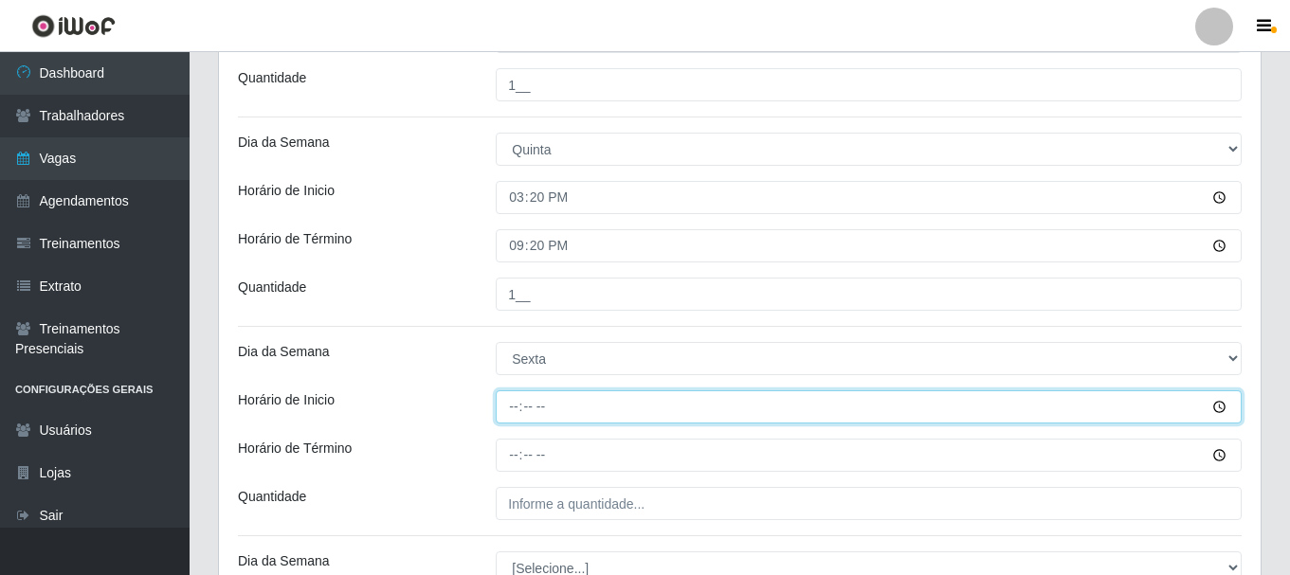
click at [519, 401] on input "Horário de Inicio" at bounding box center [869, 407] width 746 height 33
type input "08:00"
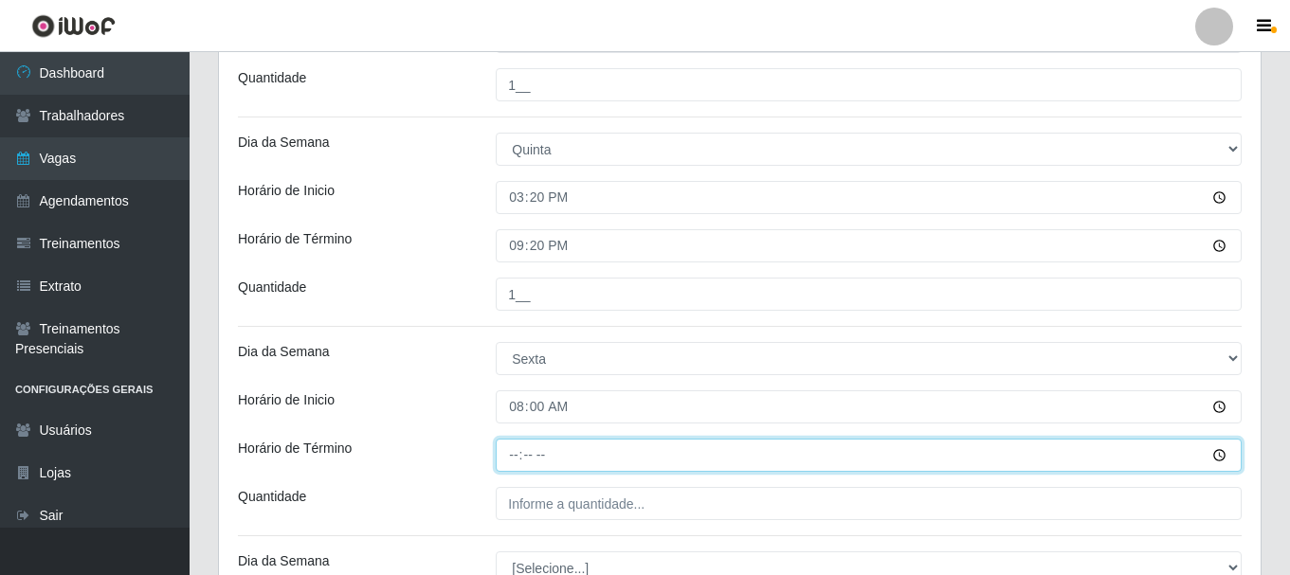
type input "14:00"
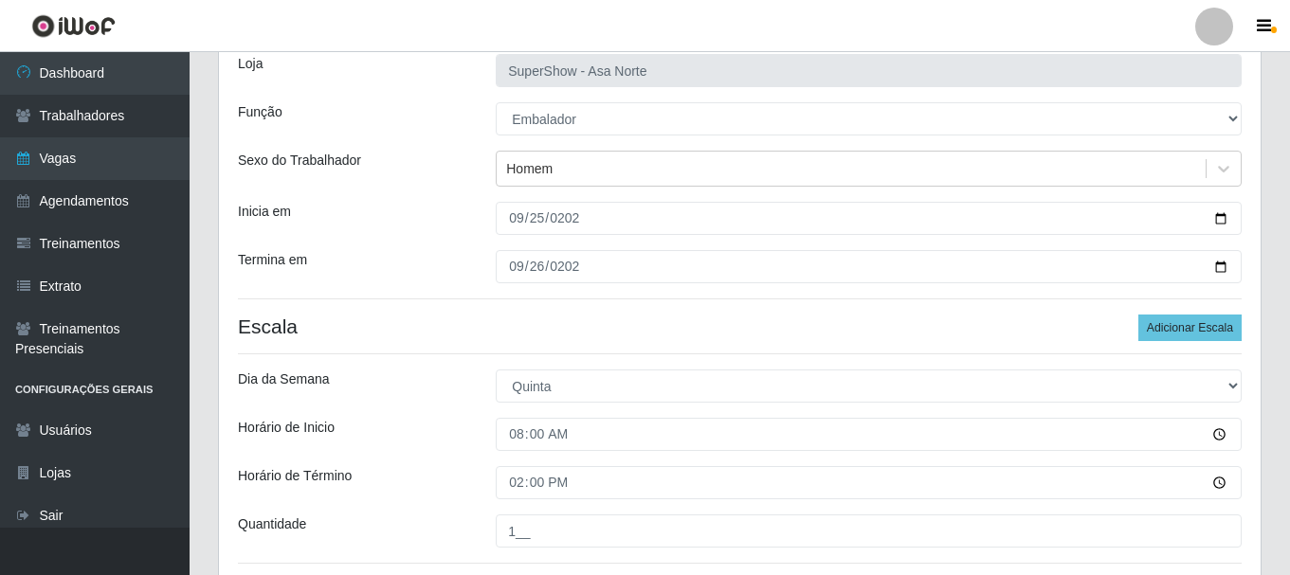
scroll to position [45, 0]
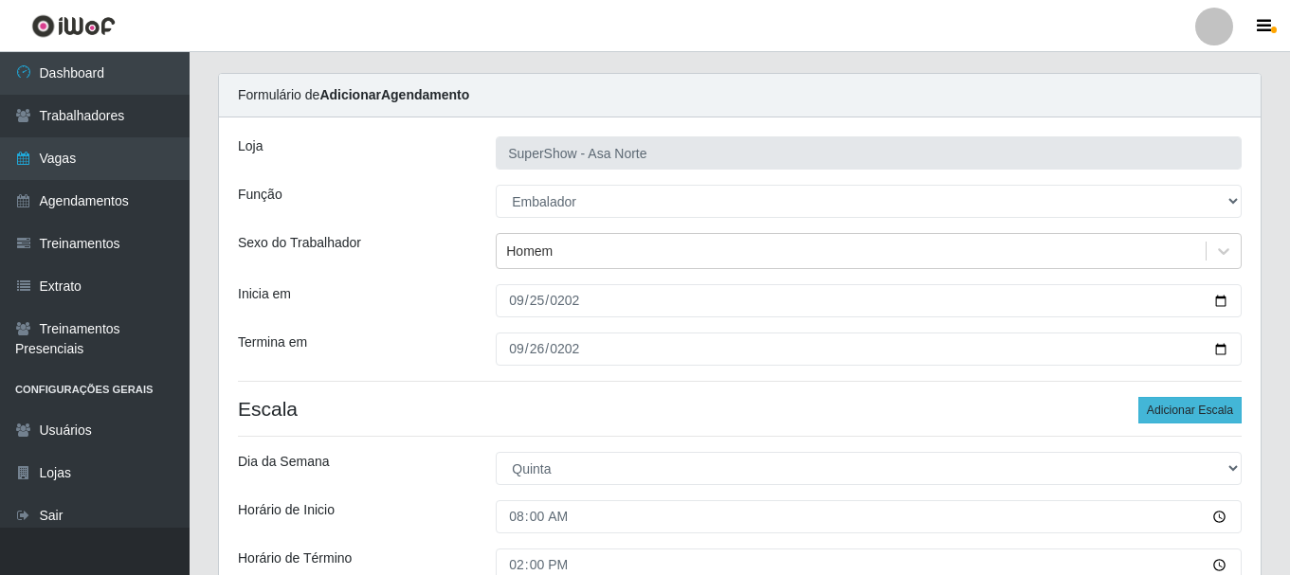
type input "1__"
click at [1185, 402] on button "Adicionar Escala" at bounding box center [1189, 410] width 103 height 27
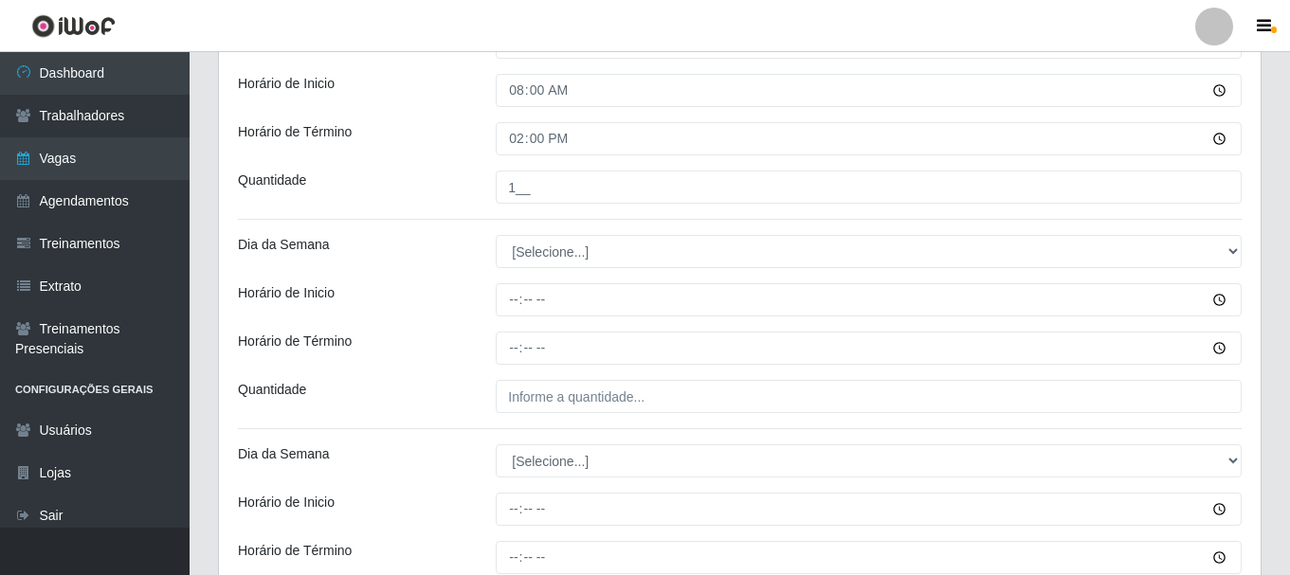
scroll to position [1278, 0]
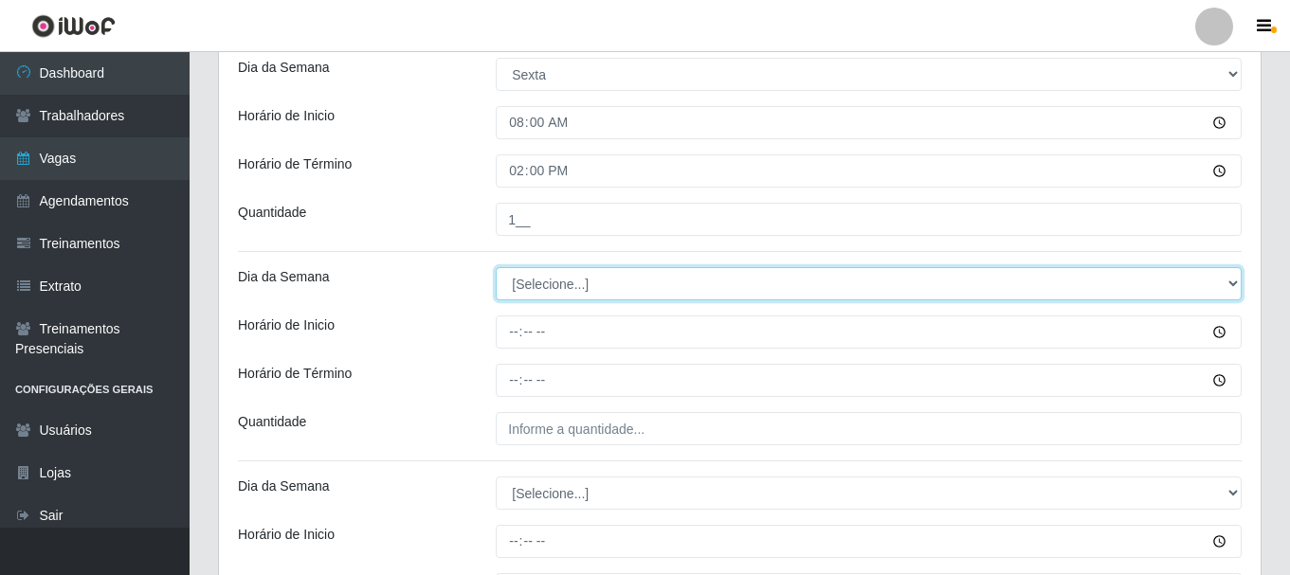
click at [573, 282] on select "[Selecione...] Segunda Terça Quarta Quinta Sexta Sábado Domingo" at bounding box center [869, 283] width 746 height 33
select select "5"
click at [496, 267] on select "[Selecione...] Segunda Terça Quarta Quinta Sexta Sábado Domingo" at bounding box center [869, 283] width 746 height 33
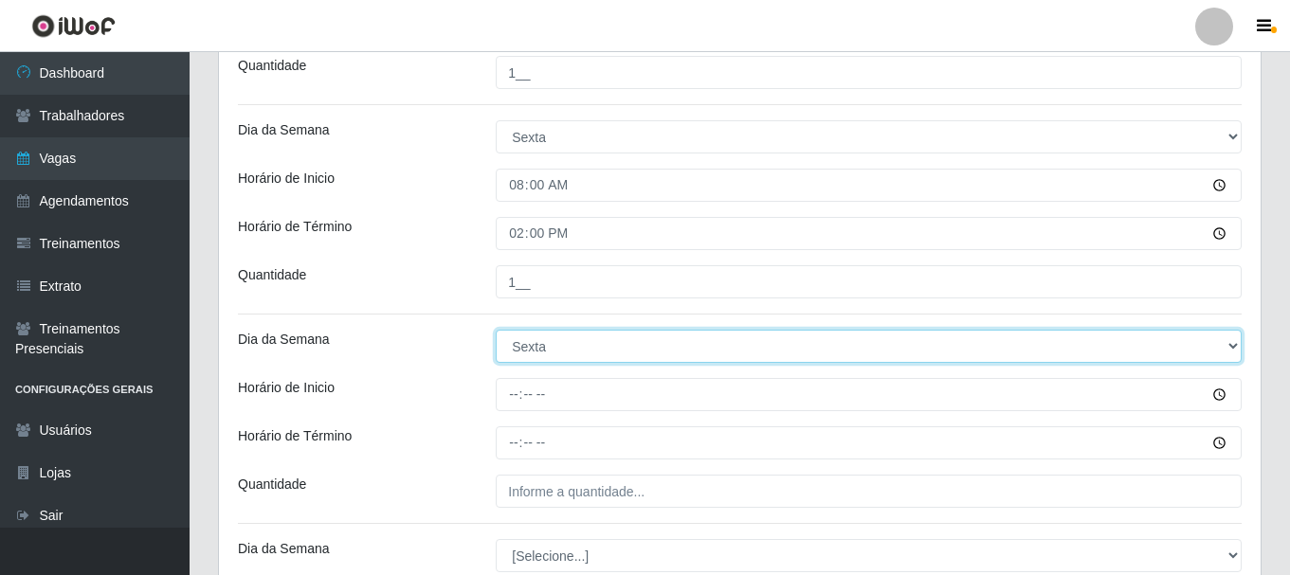
scroll to position [1183, 0]
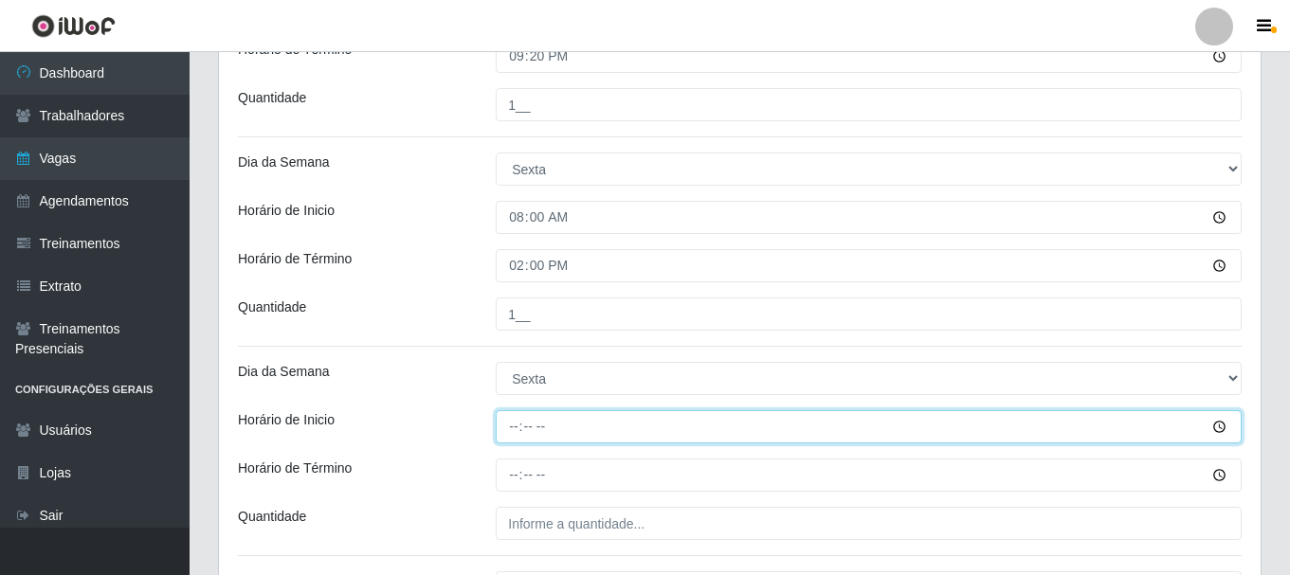
click at [506, 428] on input "Horário de Inicio" at bounding box center [869, 426] width 746 height 33
type input "10:00"
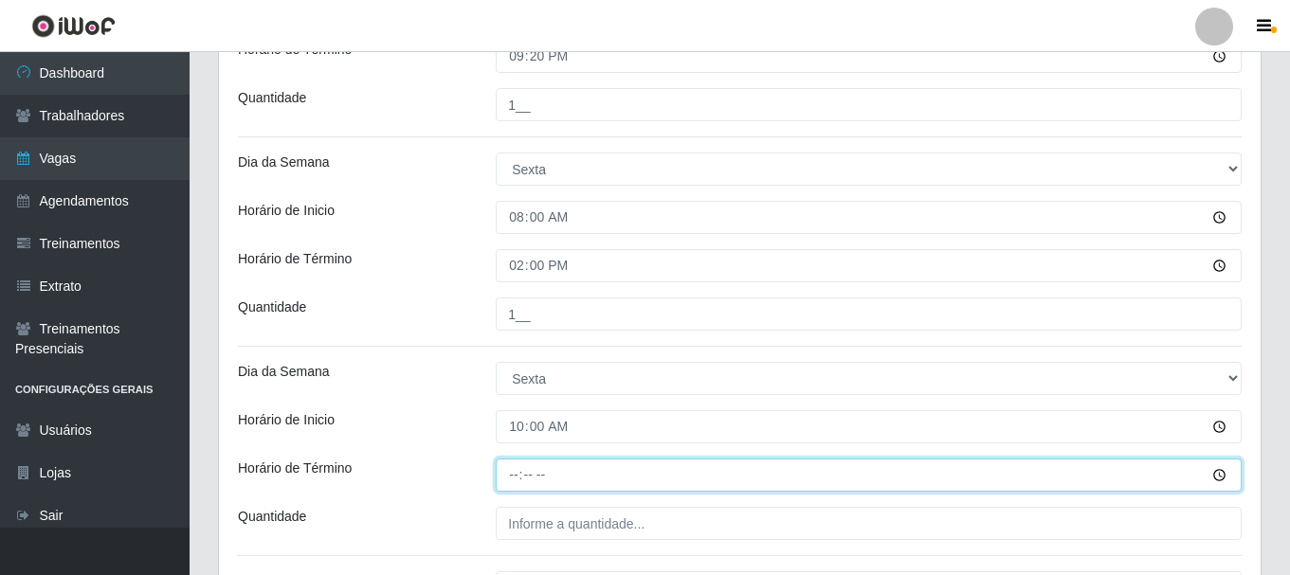
type input "16:00"
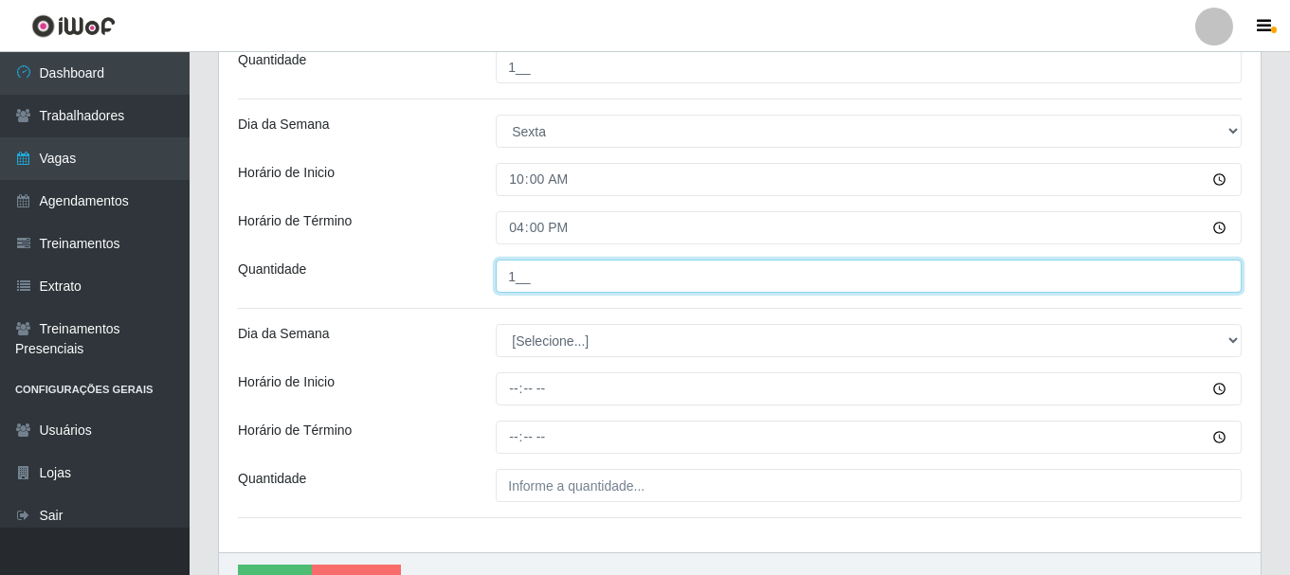
scroll to position [1467, 0]
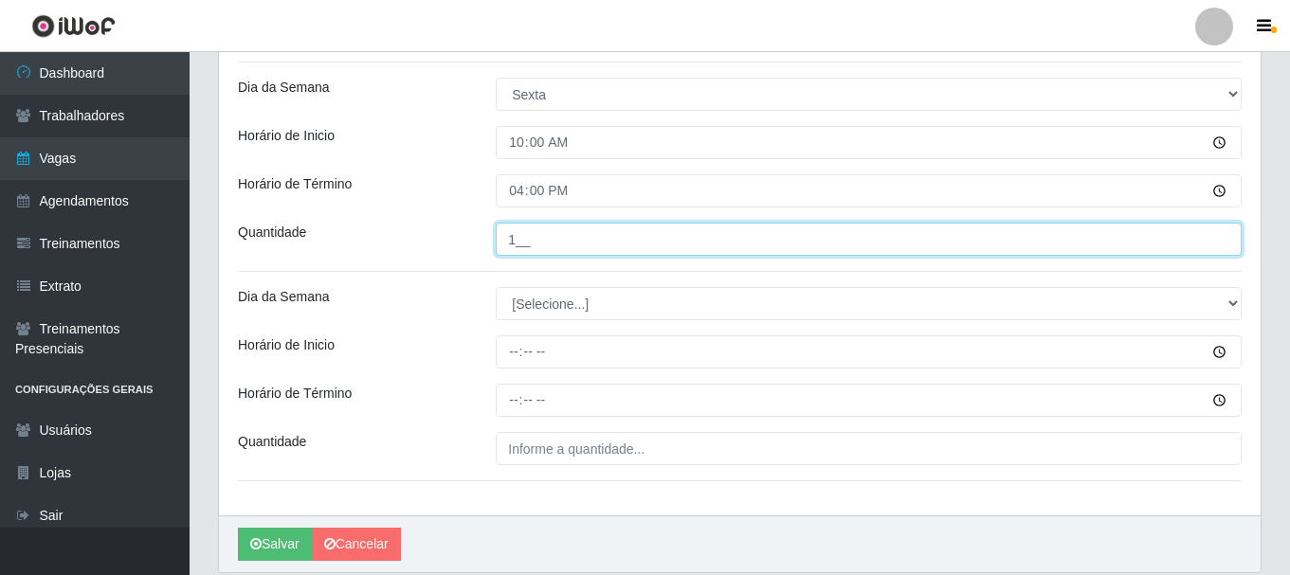
type input "1__"
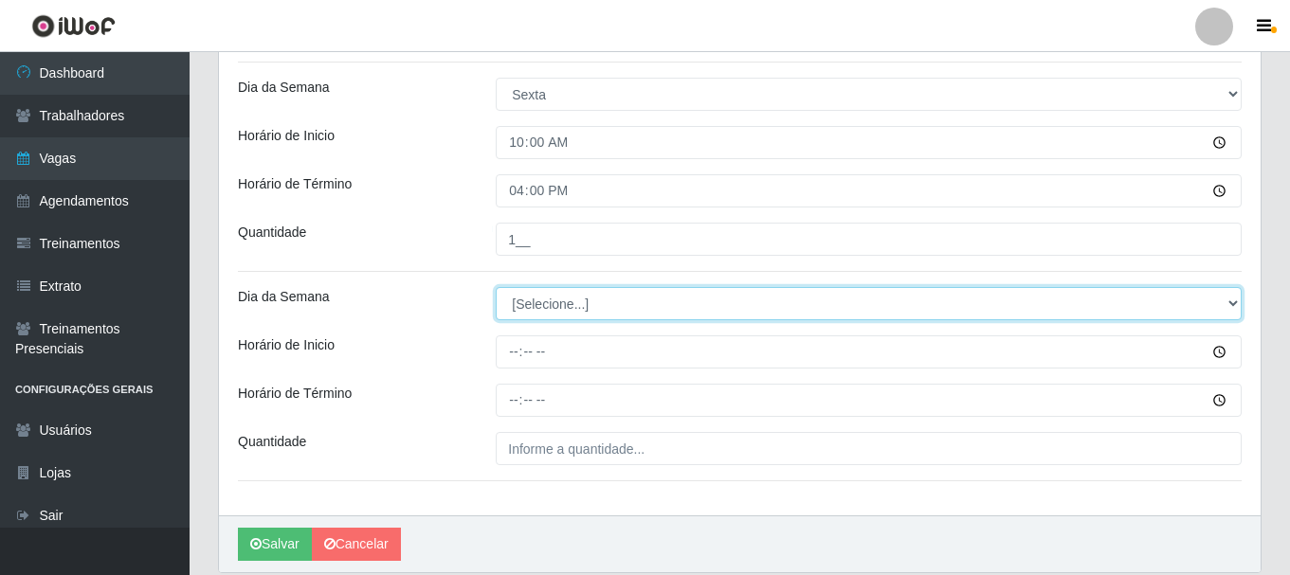
click at [575, 303] on select "[Selecione...] Segunda Terça Quarta Quinta Sexta Sábado Domingo" at bounding box center [869, 303] width 746 height 33
select select "5"
click at [496, 287] on select "[Selecione...] Segunda Terça Quarta Quinta Sexta Sábado Domingo" at bounding box center [869, 303] width 746 height 33
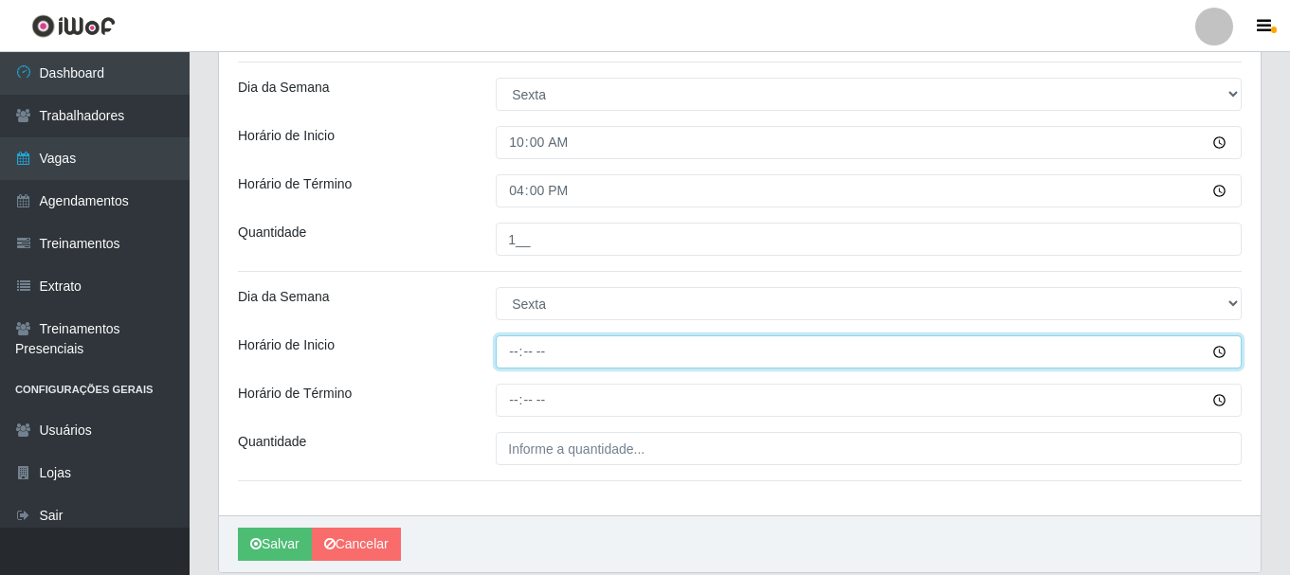
click at [514, 359] on input "Horário de Inicio" at bounding box center [869, 352] width 746 height 33
type input "15:20"
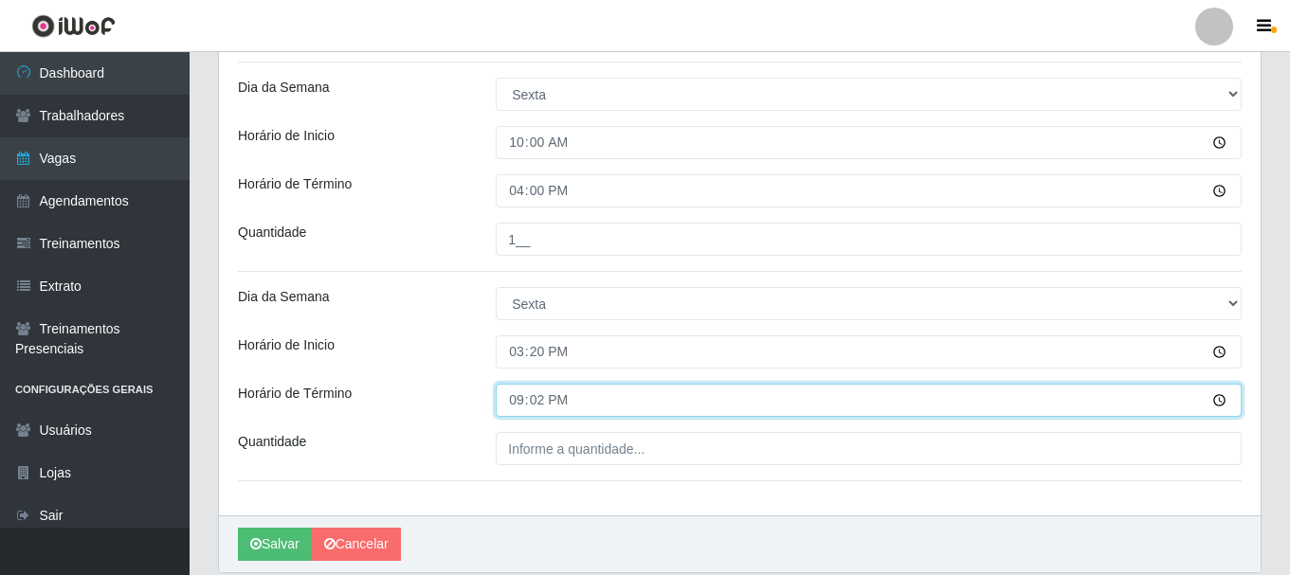
type input "21:20"
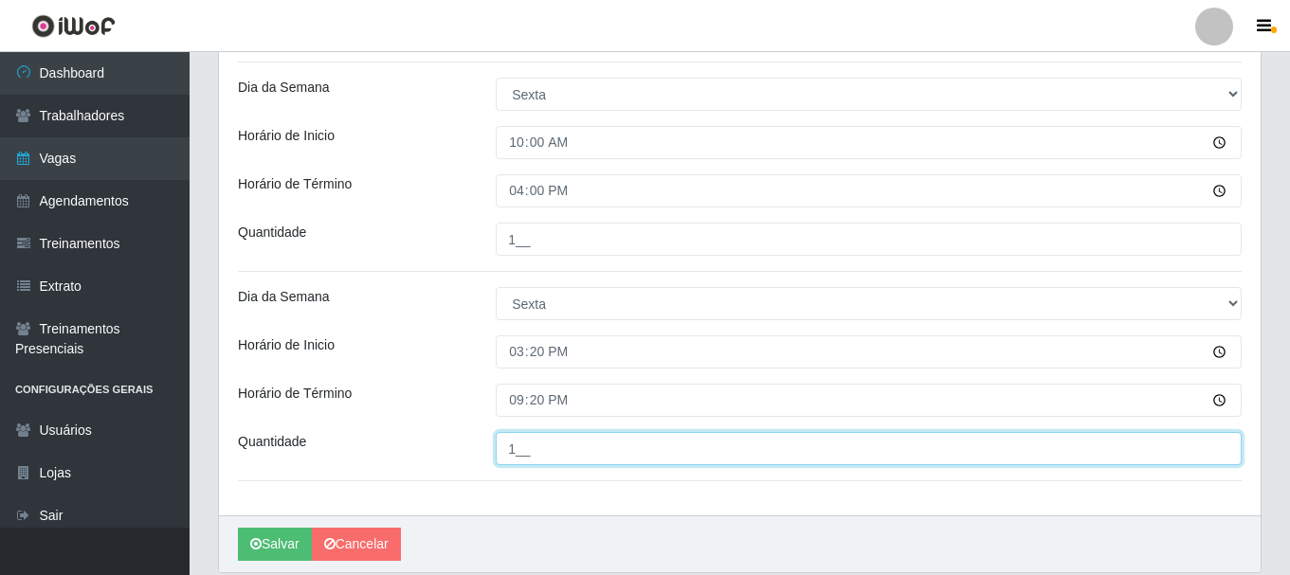
type input "___"
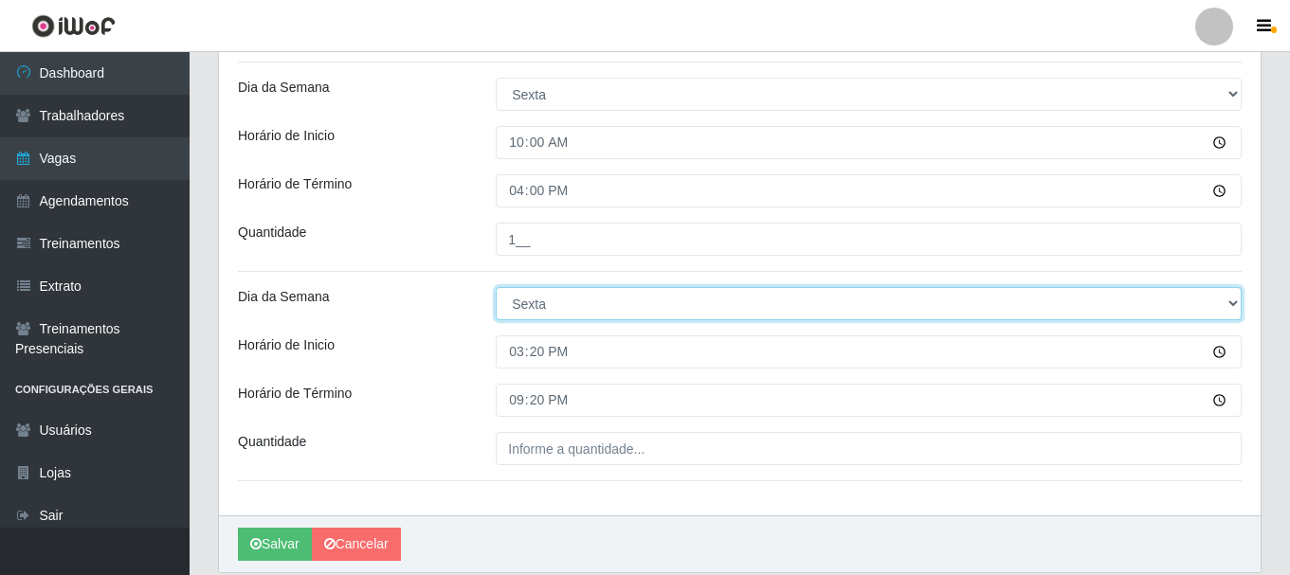
click at [1231, 302] on select "[Selecione...] Segunda Terça Quarta Quinta Sexta Sábado Domingo" at bounding box center [869, 303] width 746 height 33
select select "[Selecione...]"
click at [496, 287] on select "[Selecione...] Segunda Terça Quarta Quinta Sexta Sábado Domingo" at bounding box center [869, 303] width 746 height 33
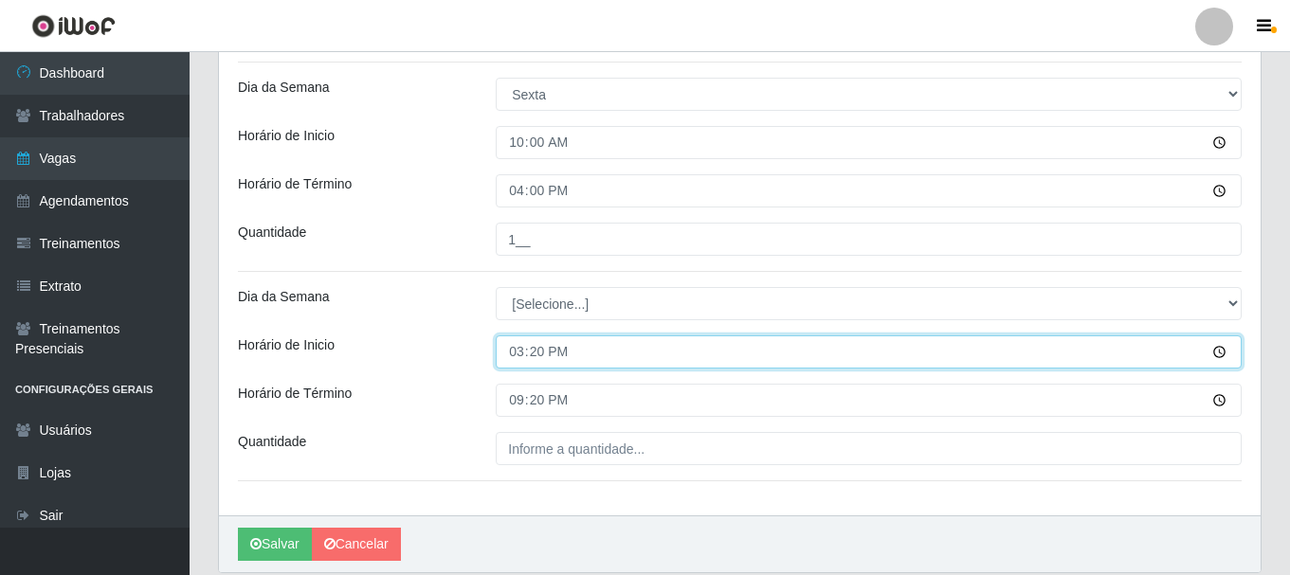
click at [518, 356] on input "15:20" at bounding box center [869, 352] width 746 height 33
click at [532, 354] on input "Horário de Inicio" at bounding box center [869, 352] width 746 height 33
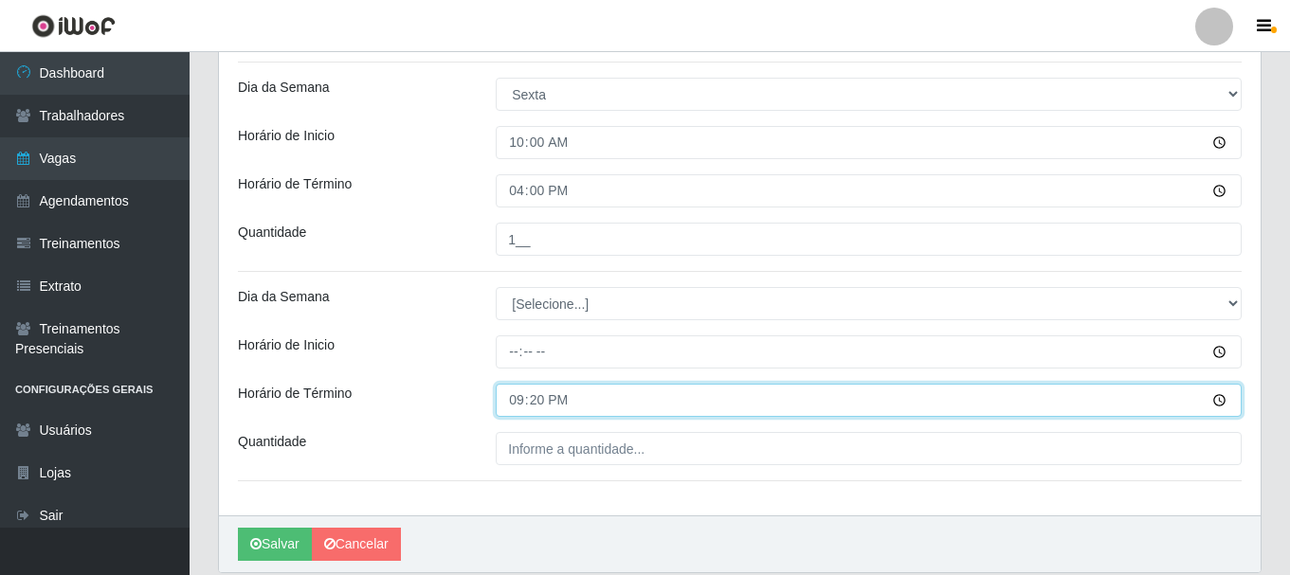
click at [517, 398] on input "21:20" at bounding box center [869, 400] width 746 height 33
click at [533, 403] on input "Horário de Término" at bounding box center [869, 400] width 746 height 33
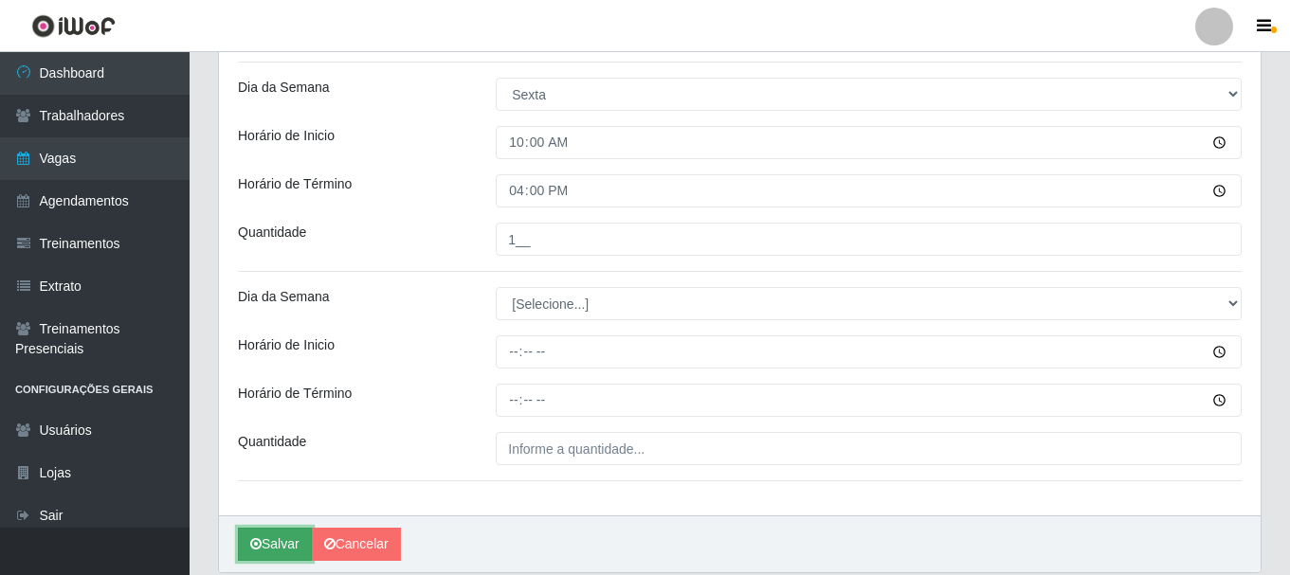
click at [282, 541] on button "Salvar" at bounding box center [275, 544] width 74 height 33
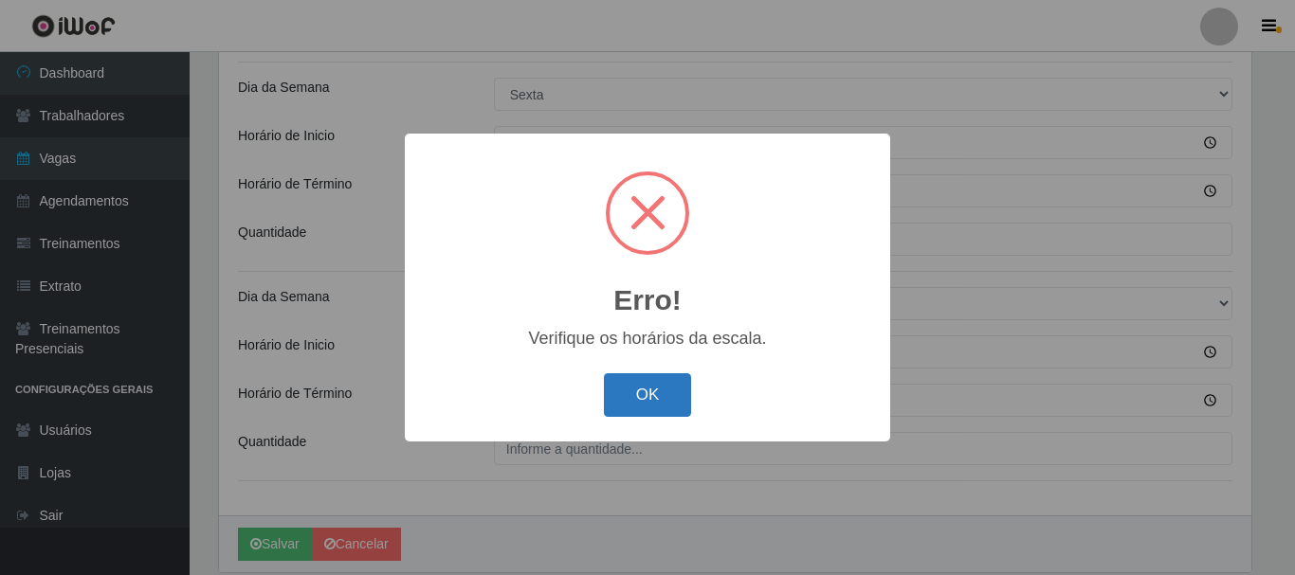
click at [670, 404] on button "OK" at bounding box center [648, 395] width 88 height 45
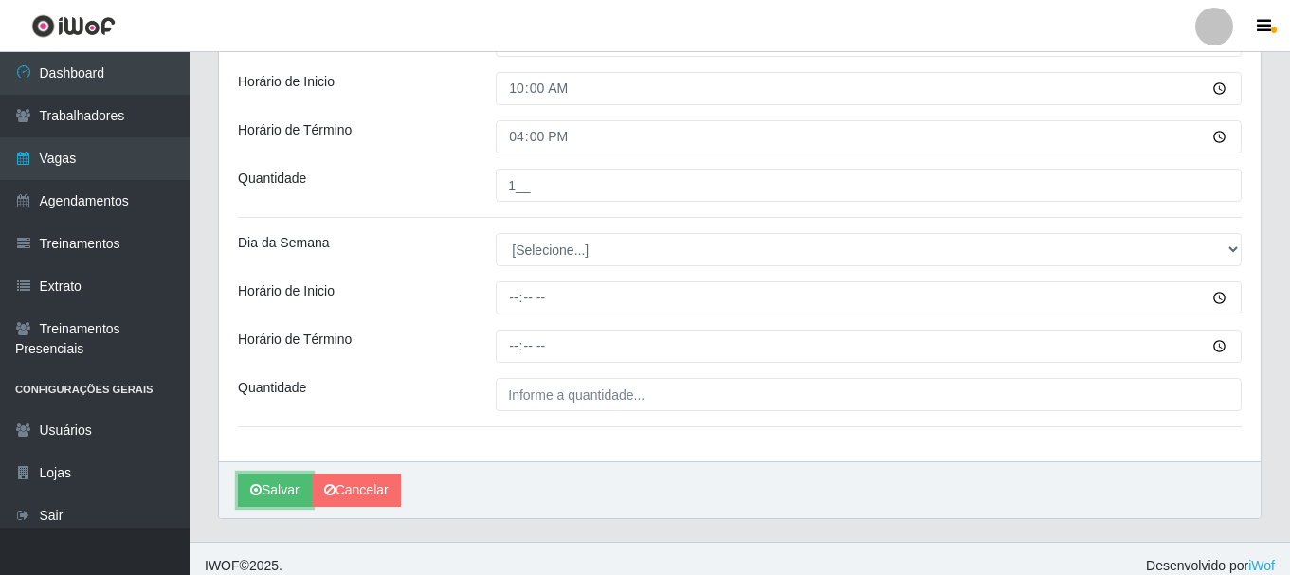
scroll to position [1536, 0]
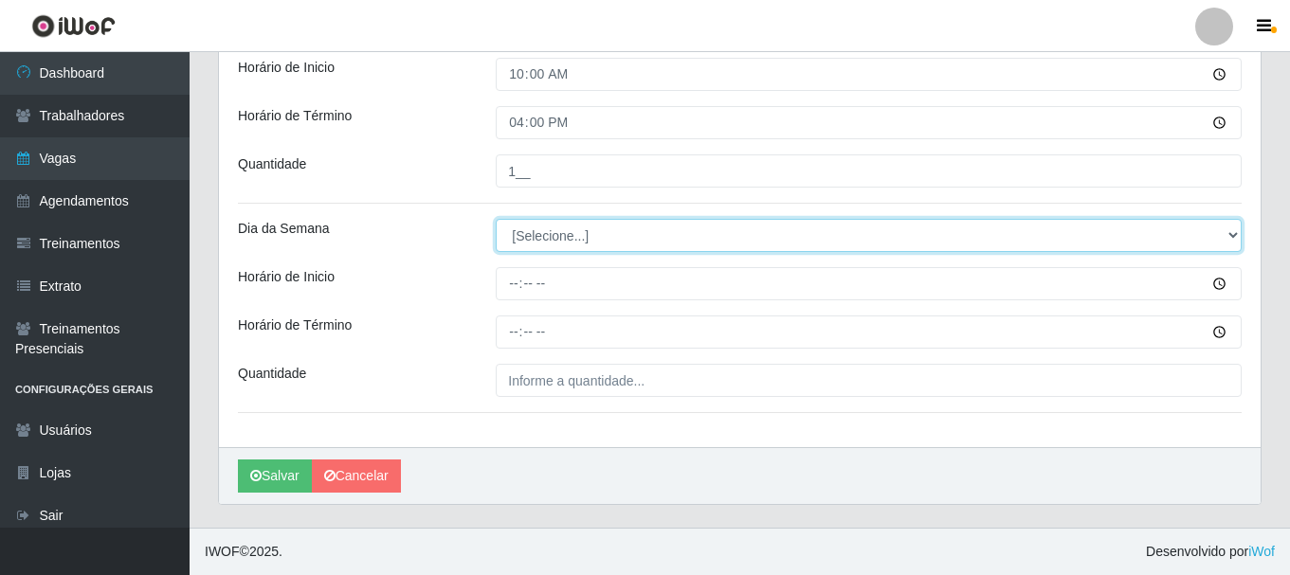
click at [1232, 239] on select "[Selecione...] Segunda Terça Quarta Quinta Sexta Sábado Domingo" at bounding box center [869, 235] width 746 height 33
click at [1232, 236] on select "[Selecione...] Segunda Terça Quarta Quinta Sexta Sábado Domingo" at bounding box center [869, 235] width 746 height 33
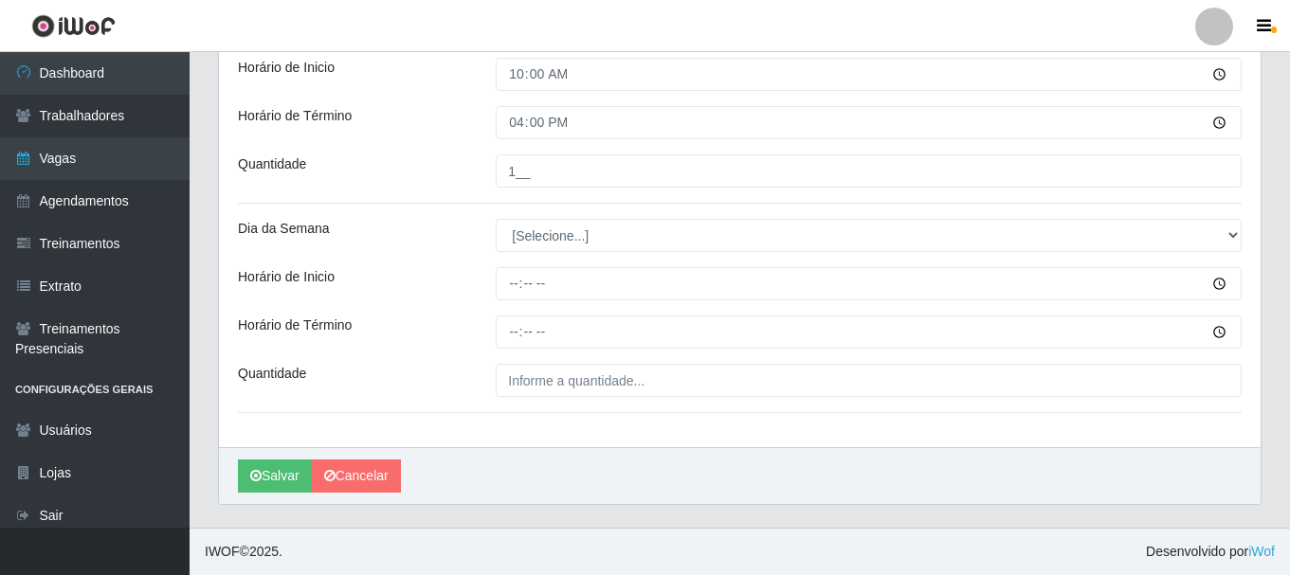
click at [280, 479] on button "Salvar" at bounding box center [275, 476] width 74 height 33
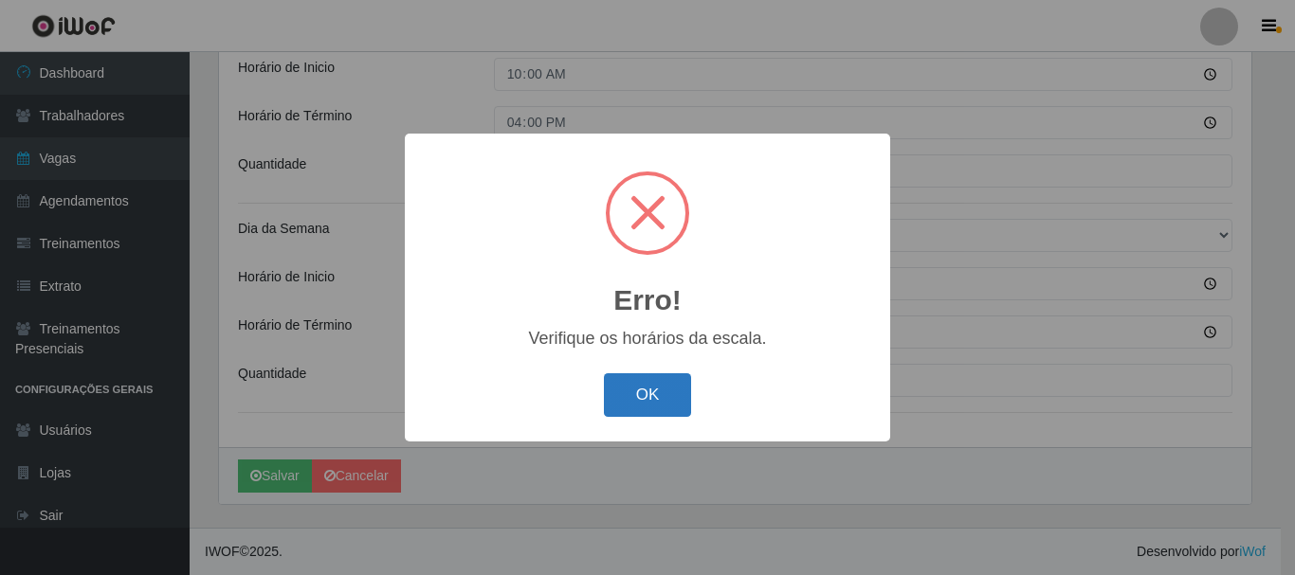
click at [642, 396] on button "OK" at bounding box center [648, 395] width 88 height 45
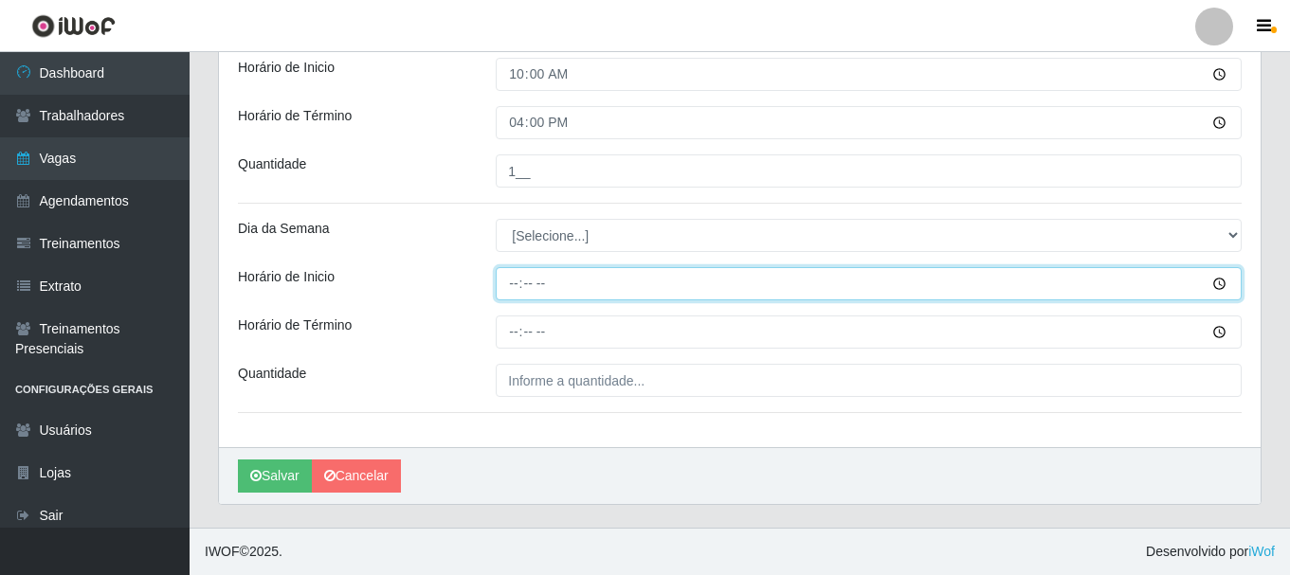
click at [1220, 280] on input "Horário de Inicio" at bounding box center [869, 283] width 746 height 33
click at [1220, 282] on input "Horário de Inicio" at bounding box center [869, 283] width 746 height 33
click at [1222, 284] on input "Horário de Inicio" at bounding box center [869, 283] width 746 height 33
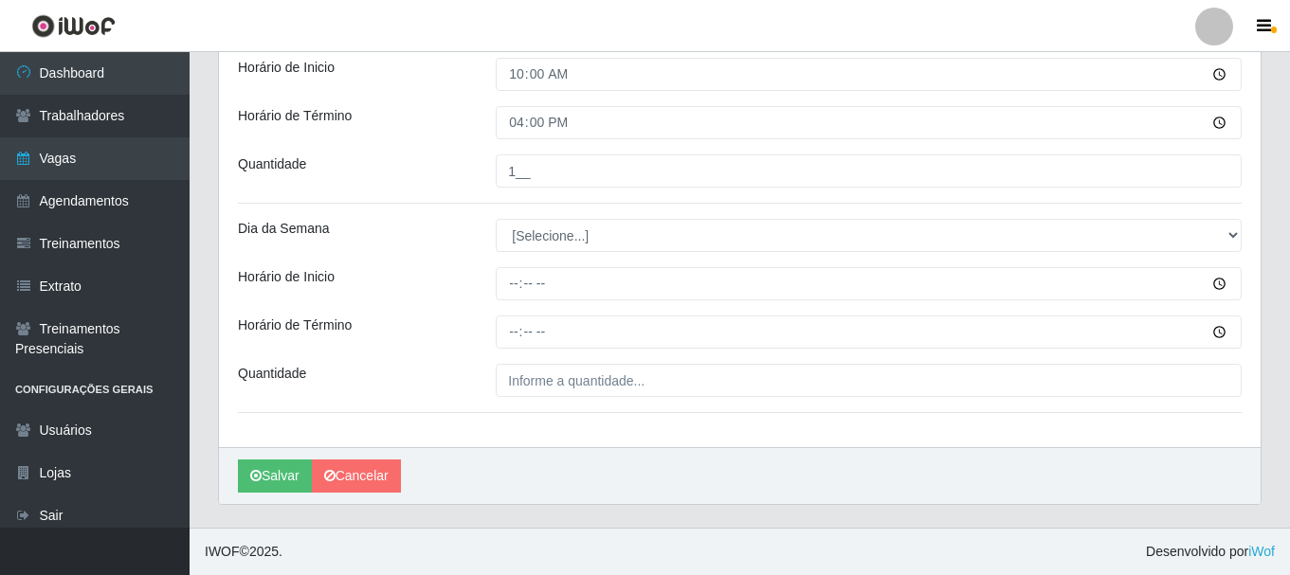
click at [931, 467] on div "[PERSON_NAME]" at bounding box center [740, 475] width 1042 height 57
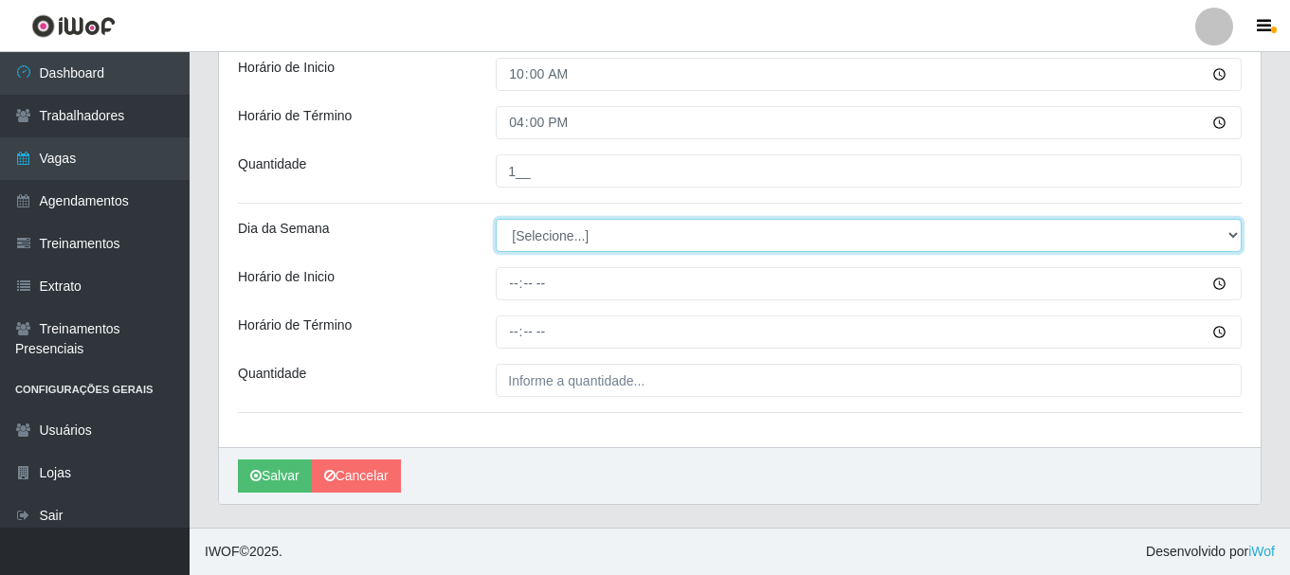
click at [586, 239] on select "[Selecione...] Segunda Terça Quarta Quinta Sexta Sábado Domingo" at bounding box center [869, 235] width 746 height 33
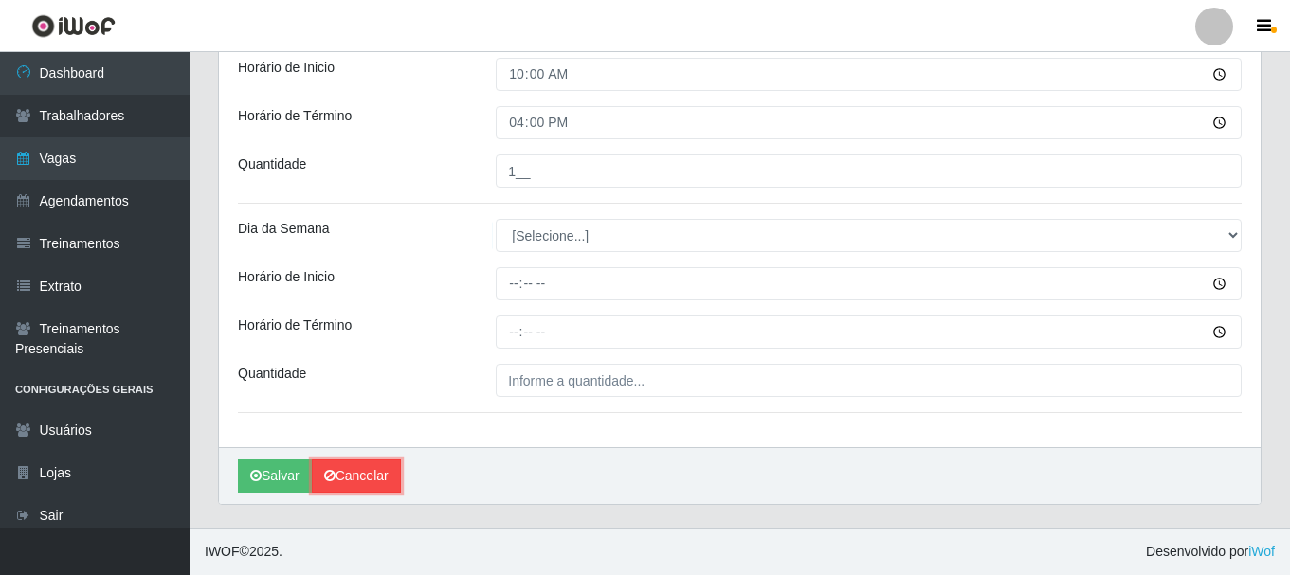
click at [375, 482] on link "Cancelar" at bounding box center [356, 476] width 89 height 33
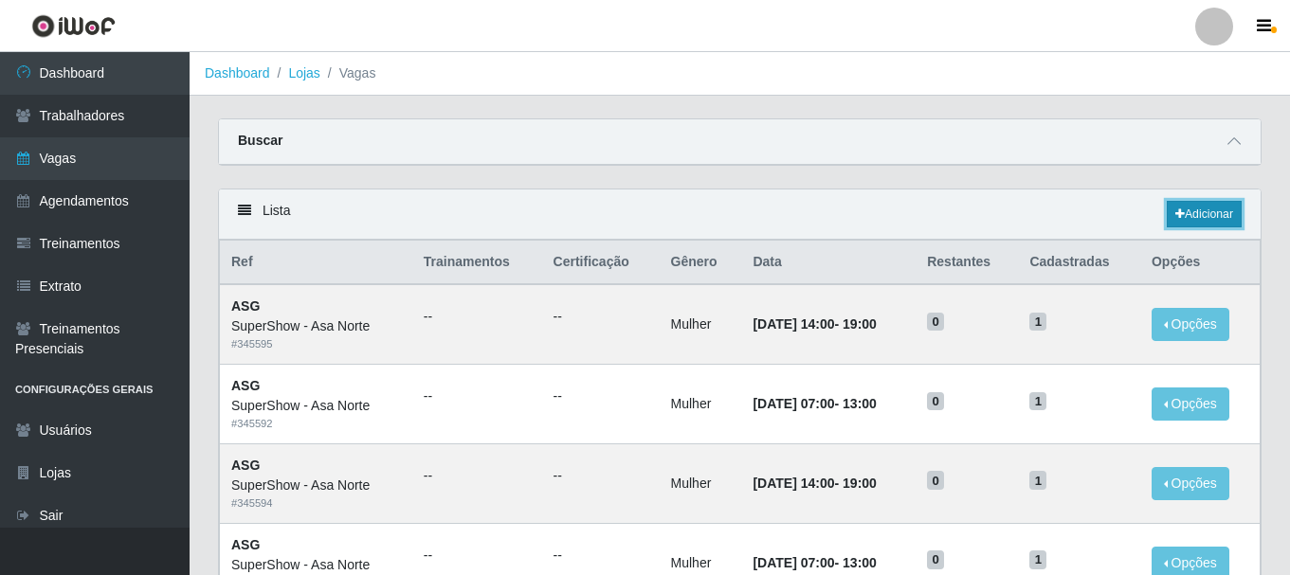
click at [1197, 217] on link "Adicionar" at bounding box center [1204, 214] width 75 height 27
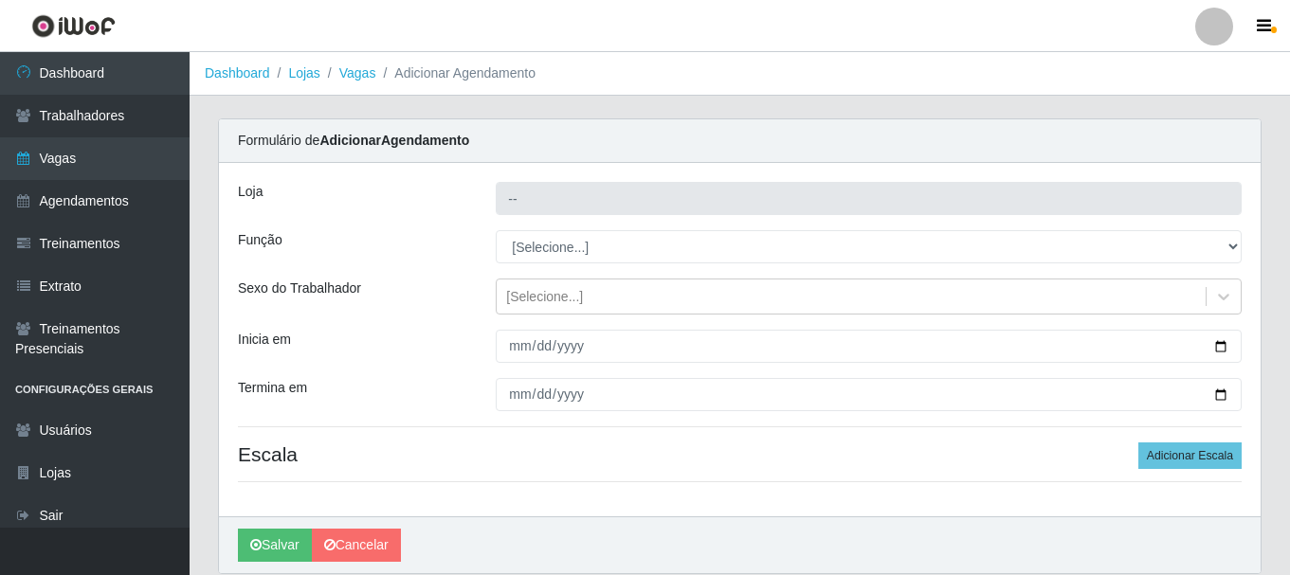
type input "SuperShow - Asa Norte"
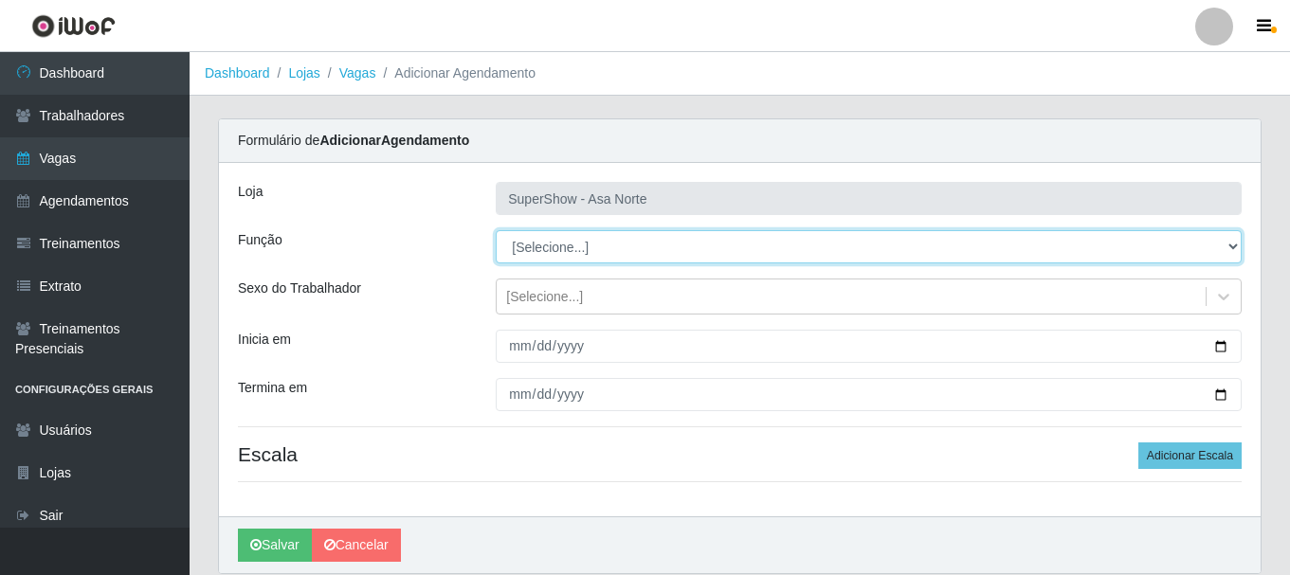
click at [587, 247] on select "[Selecione...] ASG ASG + ASG ++ Auxiliar de Depósito Auxiliar de Depósito + Aux…" at bounding box center [869, 246] width 746 height 33
select select "1"
click at [496, 230] on select "[Selecione...] ASG ASG + ASG ++ Auxiliar de Depósito Auxiliar de Depósito + Aux…" at bounding box center [869, 246] width 746 height 33
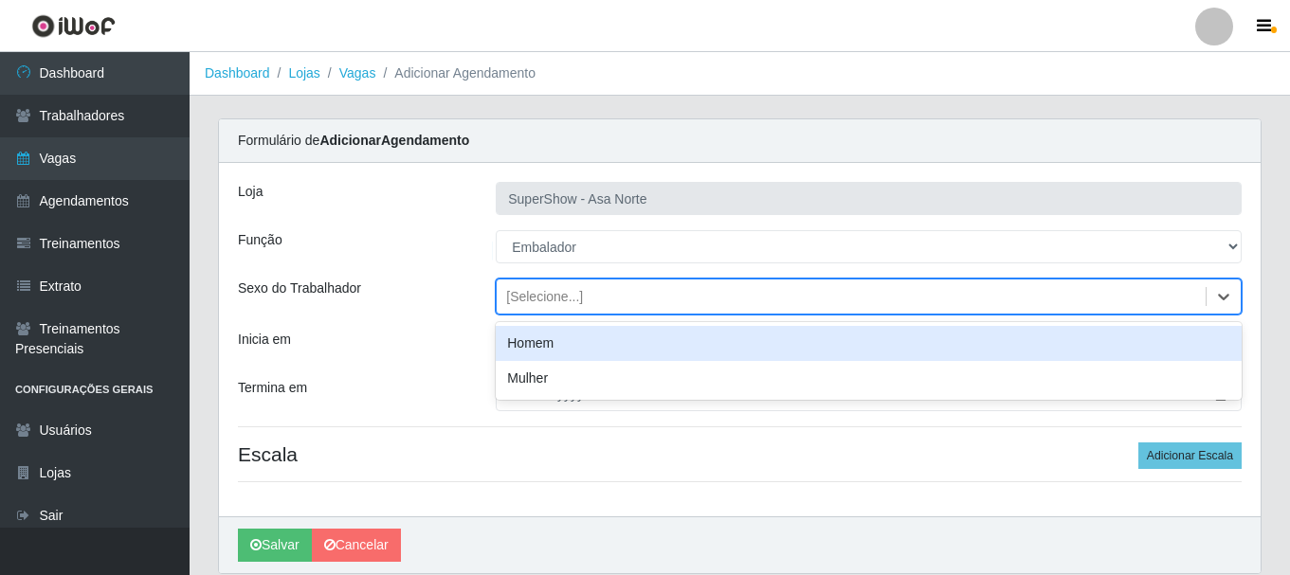
click at [558, 287] on div "[Selecione...]" at bounding box center [544, 297] width 77 height 20
click at [559, 343] on div "Homem" at bounding box center [869, 343] width 746 height 35
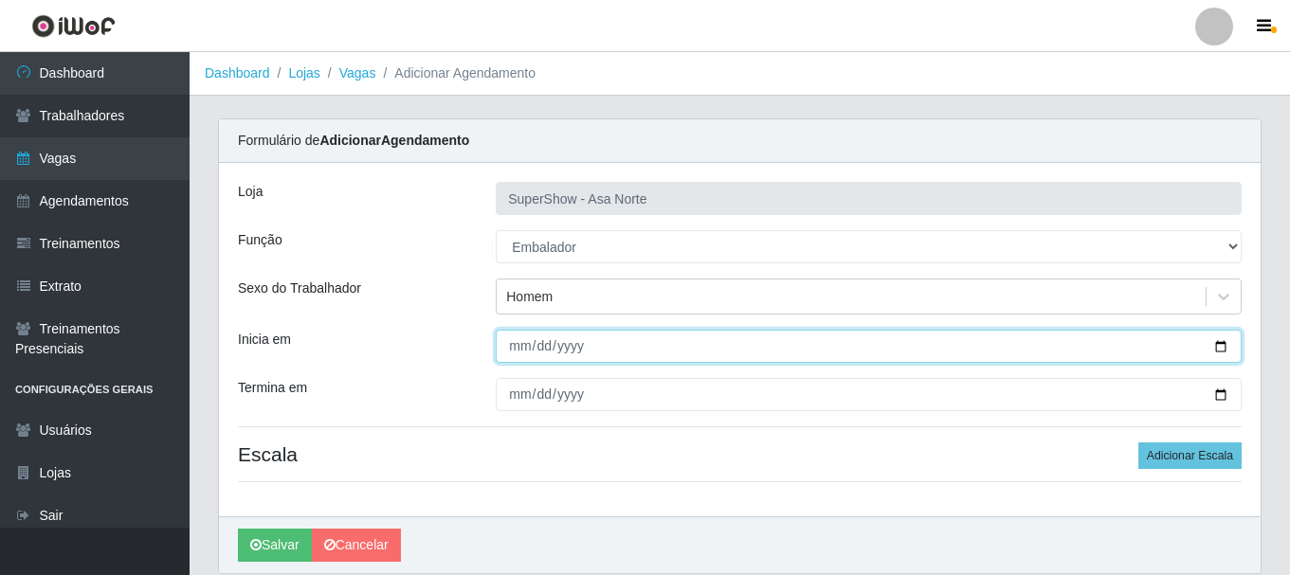
click at [522, 344] on input "Inicia em" at bounding box center [869, 346] width 746 height 33
type input "[DATE]"
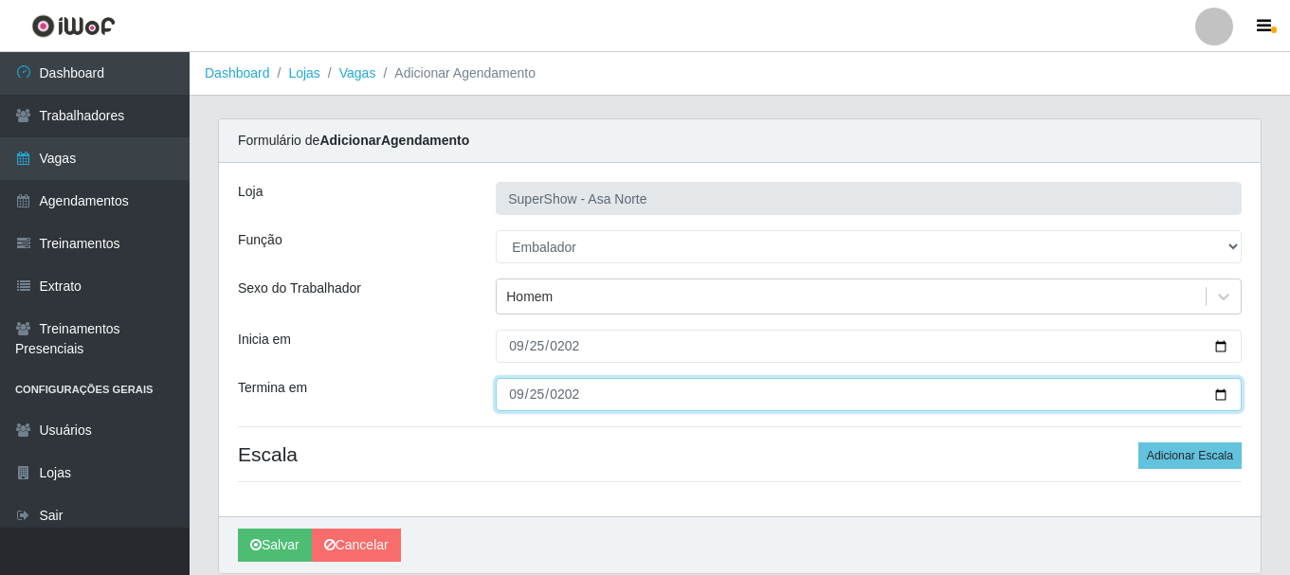
type input "[DATE]"
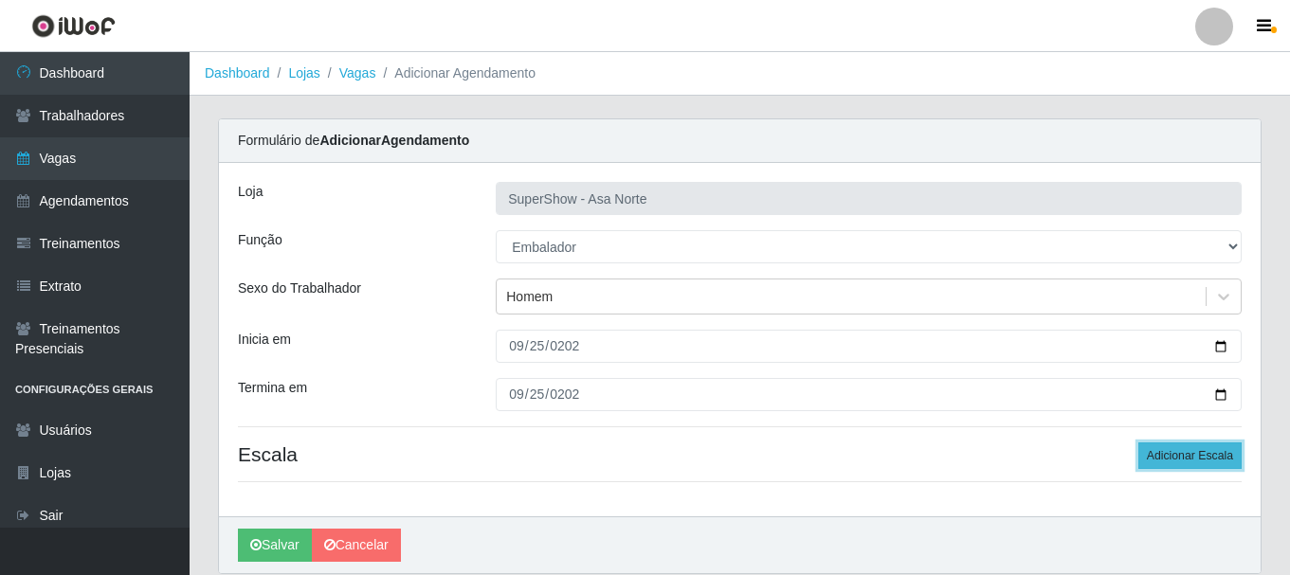
click at [1200, 453] on button "Adicionar Escala" at bounding box center [1189, 456] width 103 height 27
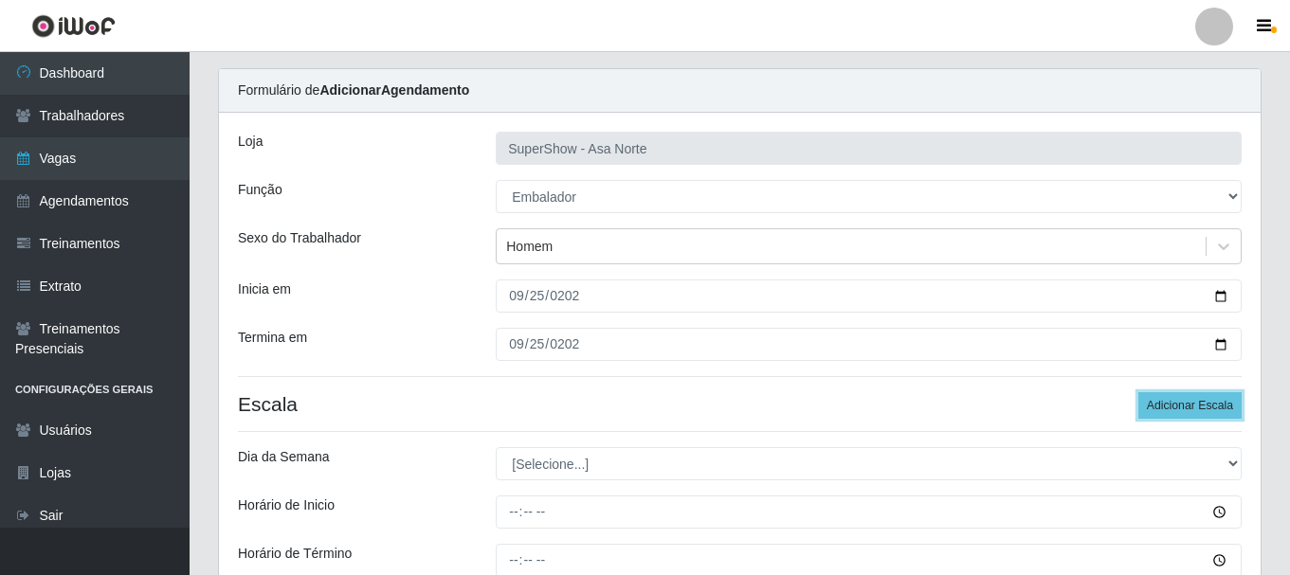
scroll to position [95, 0]
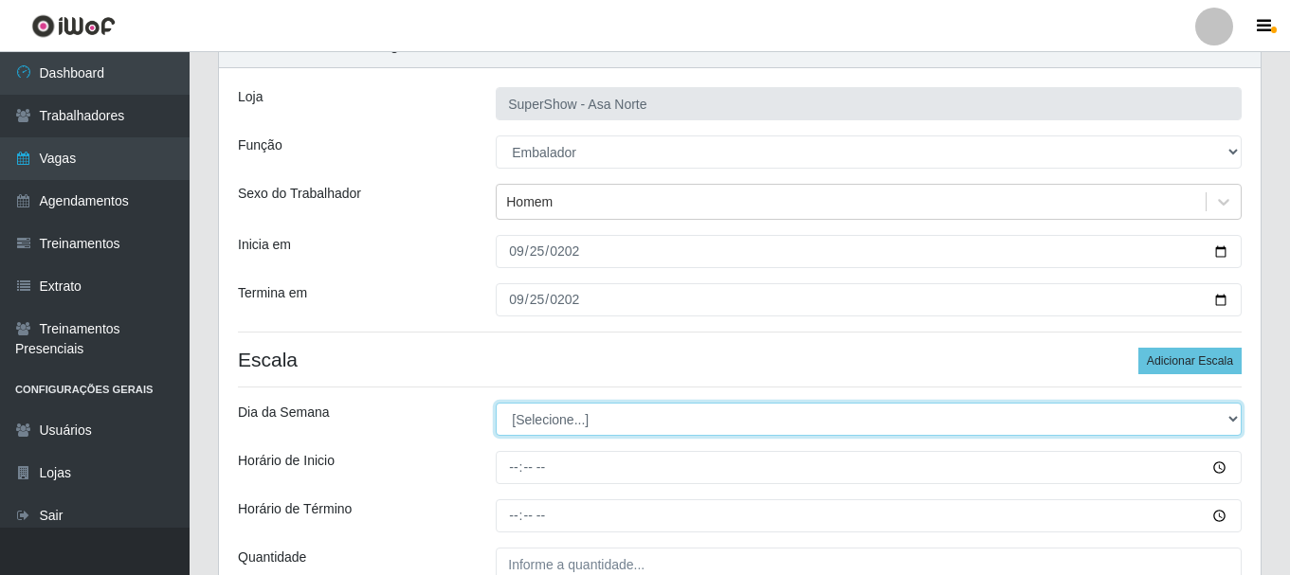
click at [590, 419] on select "[Selecione...] Segunda Terça Quarta Quinta Sexta Sábado Domingo" at bounding box center [869, 419] width 746 height 33
select select "4"
click at [496, 403] on select "[Selecione...] Segunda Terça Quarta Quinta Sexta Sábado Domingo" at bounding box center [869, 419] width 746 height 33
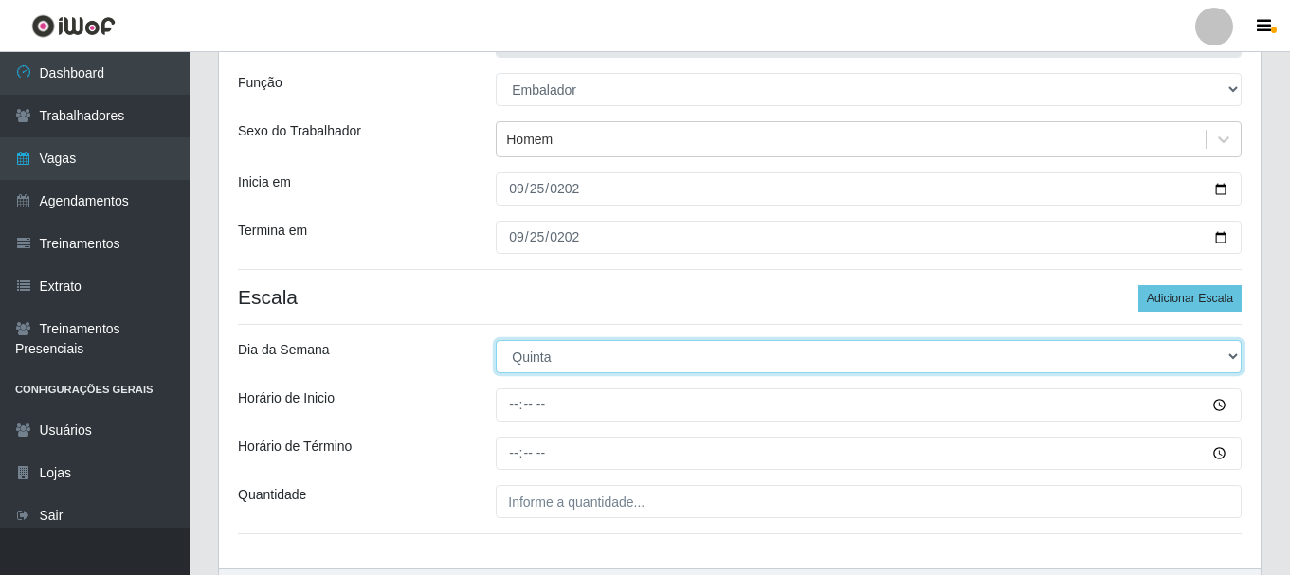
scroll to position [279, 0]
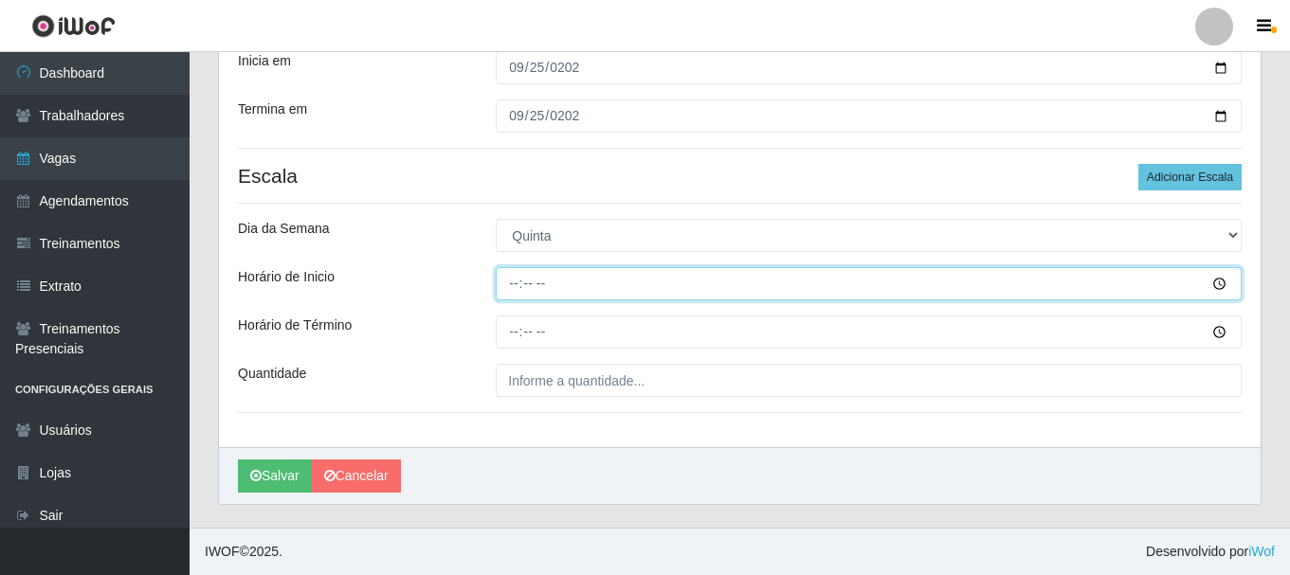
click at [521, 286] on input "Horário de Inicio" at bounding box center [869, 283] width 746 height 33
type input "08:00"
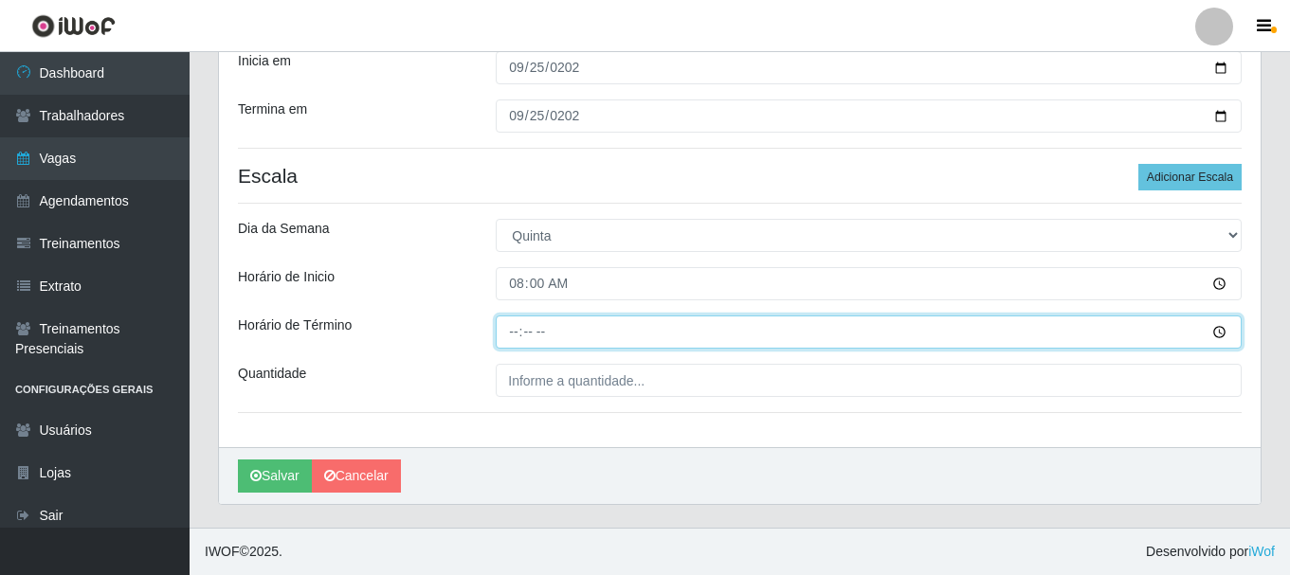
type input "14:00"
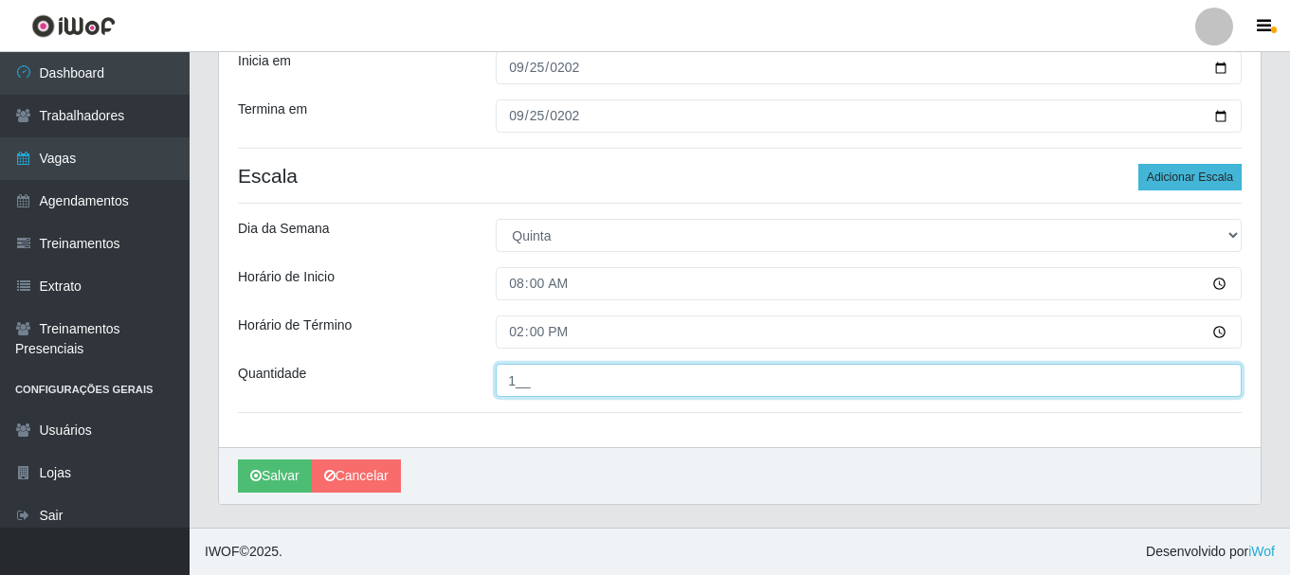
type input "1__"
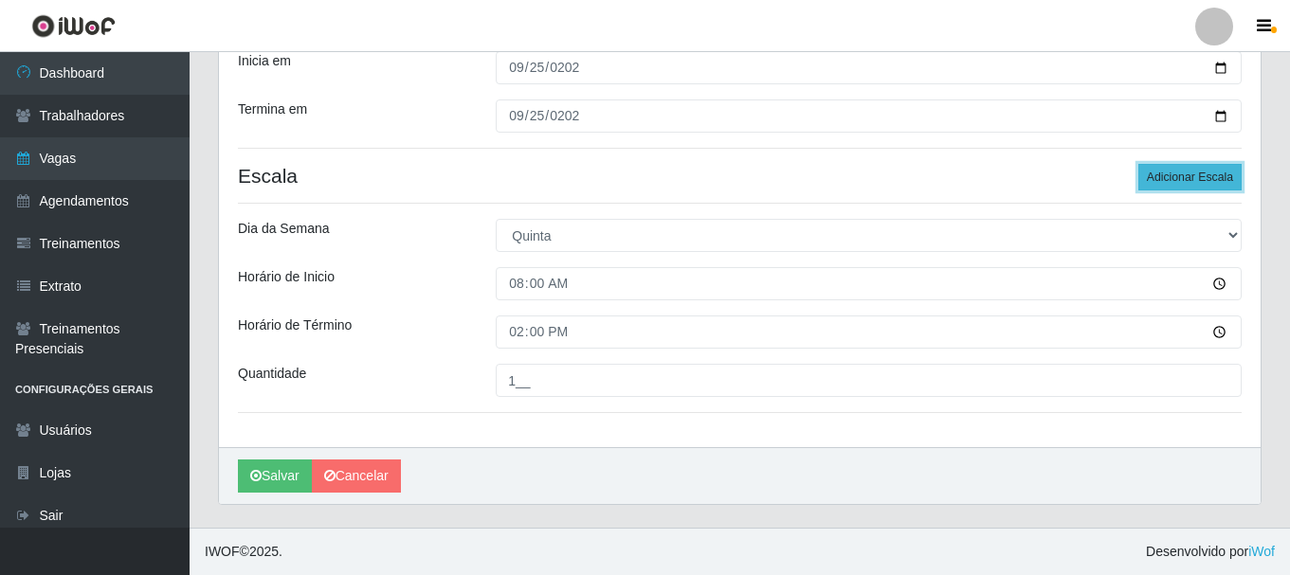
click at [1196, 186] on button "Adicionar Escala" at bounding box center [1189, 177] width 103 height 27
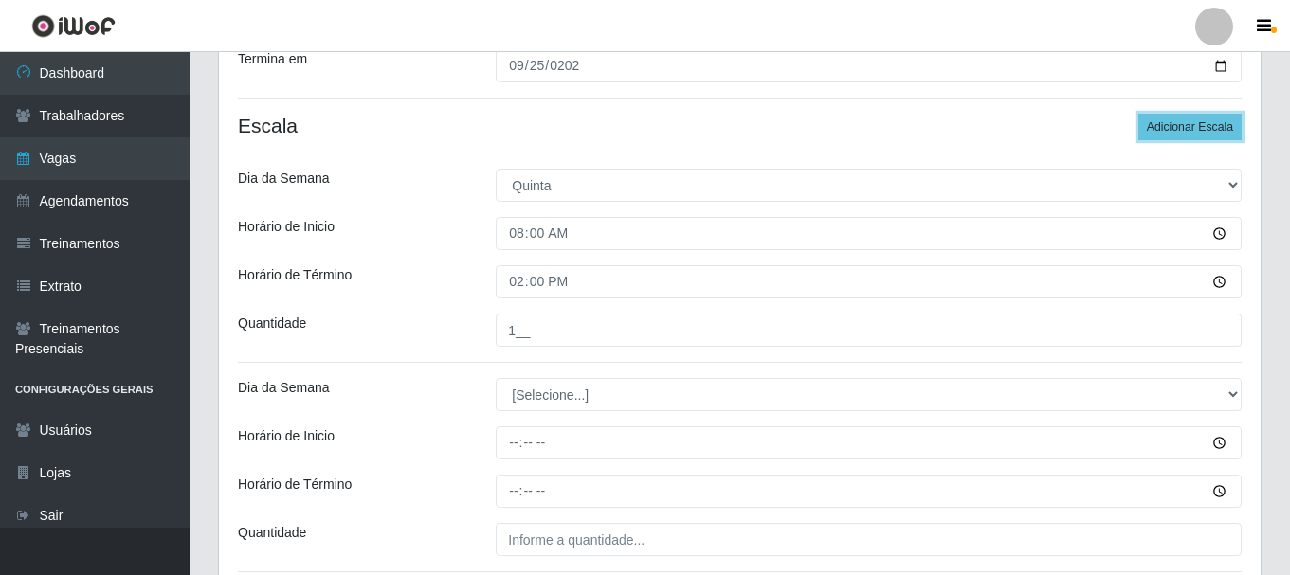
scroll to position [373, 0]
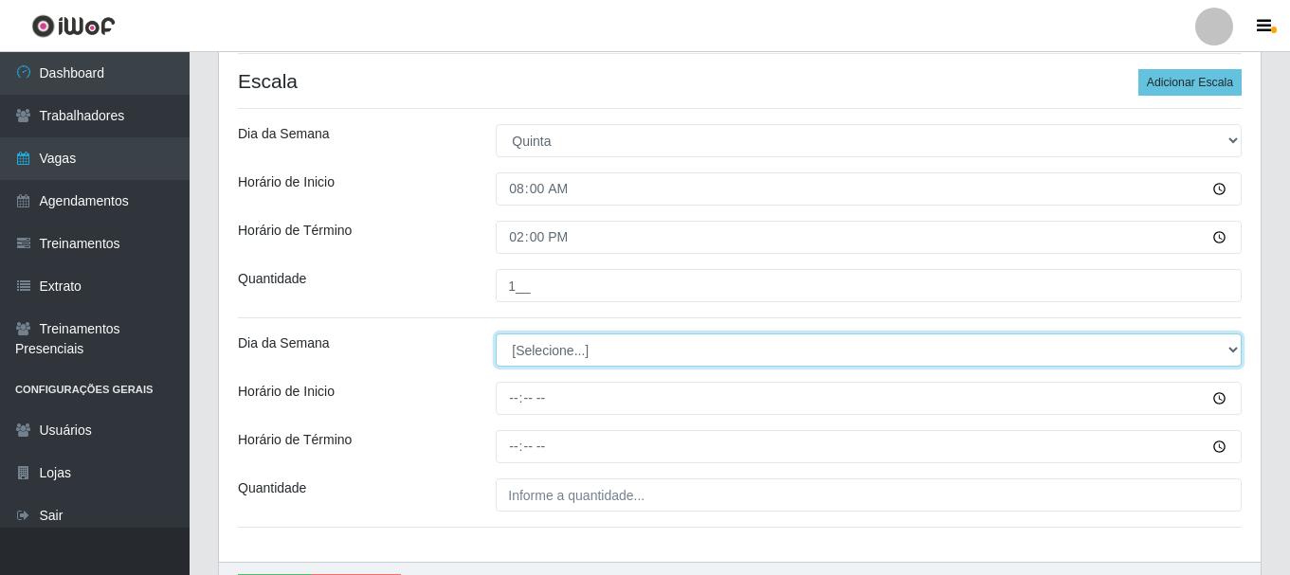
click at [532, 343] on select "[Selecione...] Segunda Terça Quarta Quinta Sexta Sábado Domingo" at bounding box center [869, 350] width 746 height 33
select select "4"
click at [496, 334] on select "[Selecione...] Segunda Terça Quarta Quinta Sexta Sábado Domingo" at bounding box center [869, 350] width 746 height 33
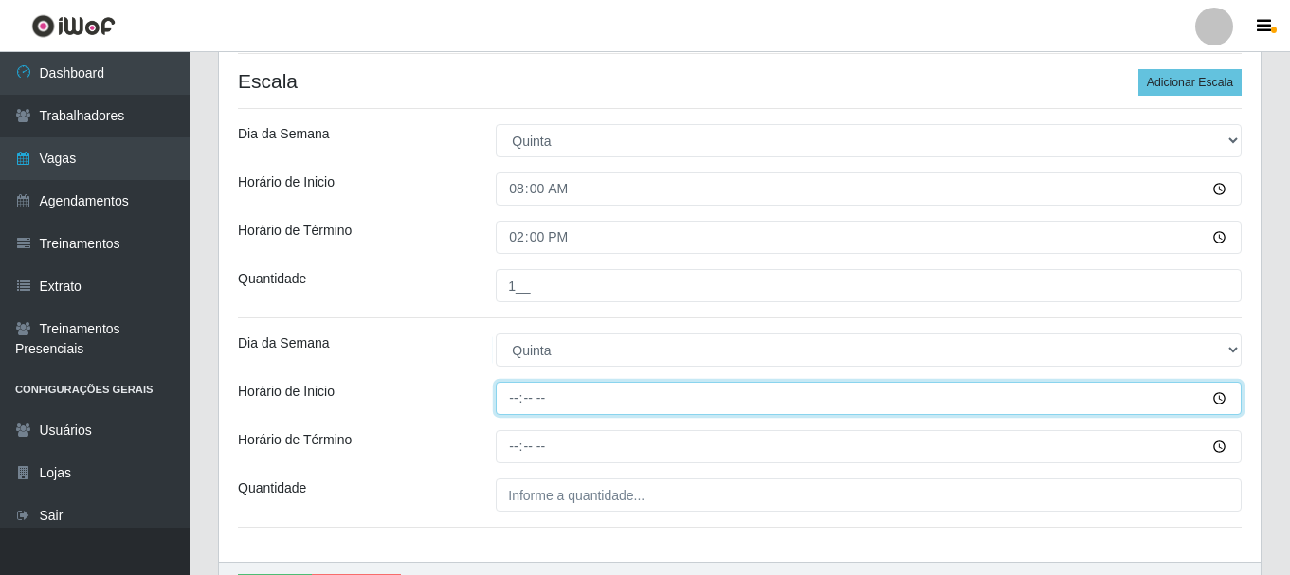
click at [513, 399] on input "Horário de Inicio" at bounding box center [869, 398] width 746 height 33
type input "09:00"
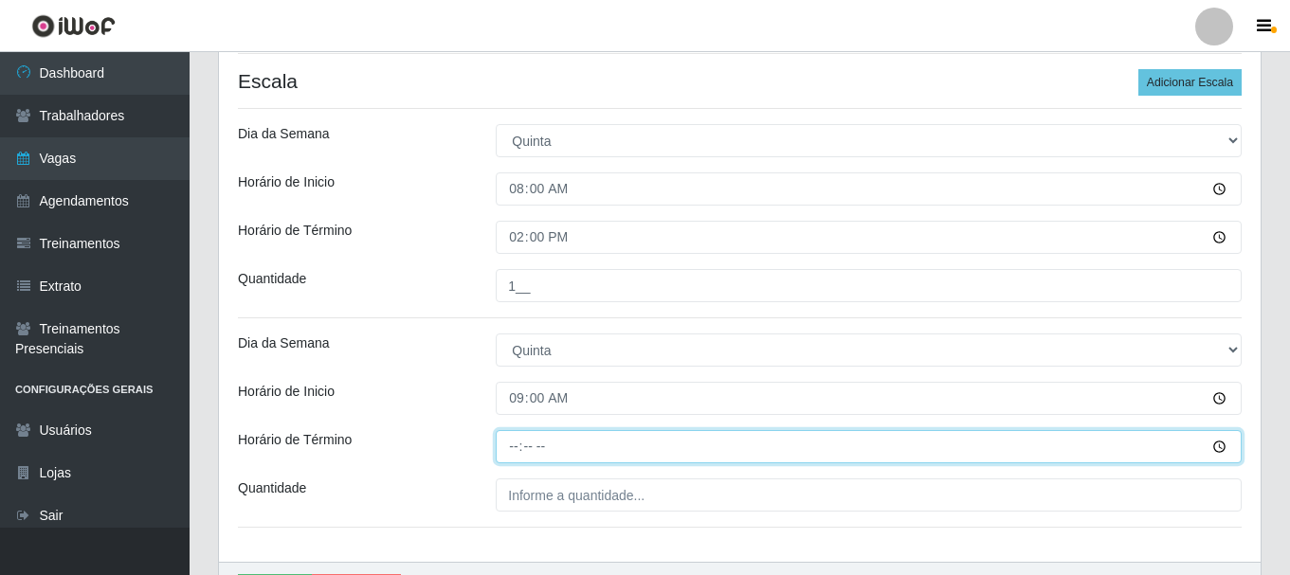
type input "15:00"
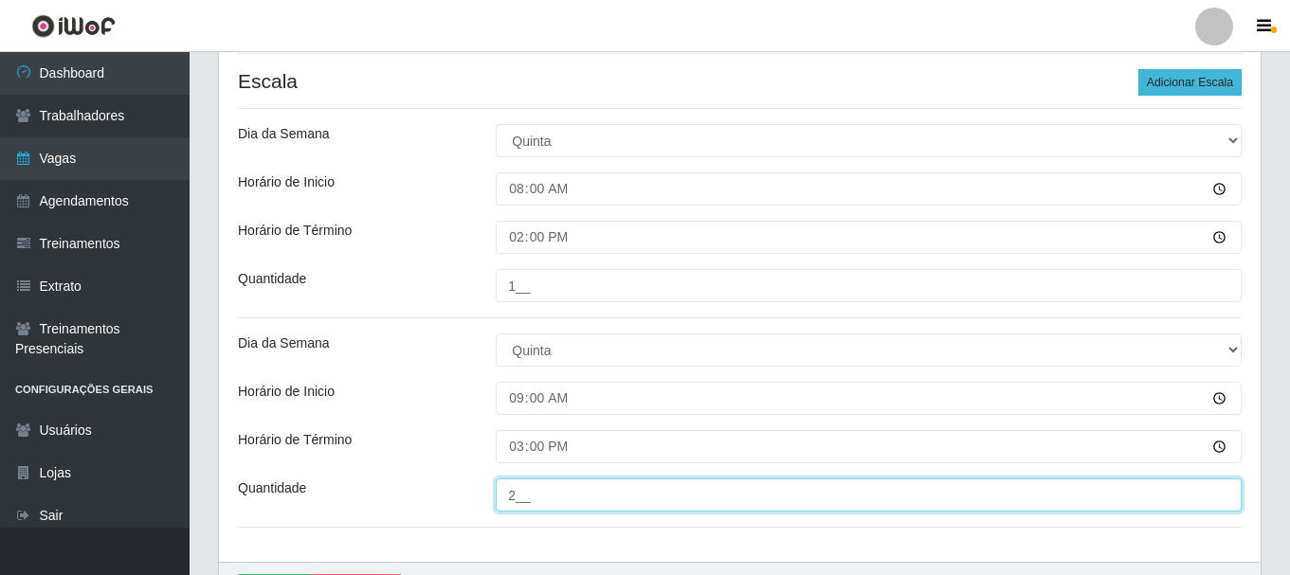
type input "2__"
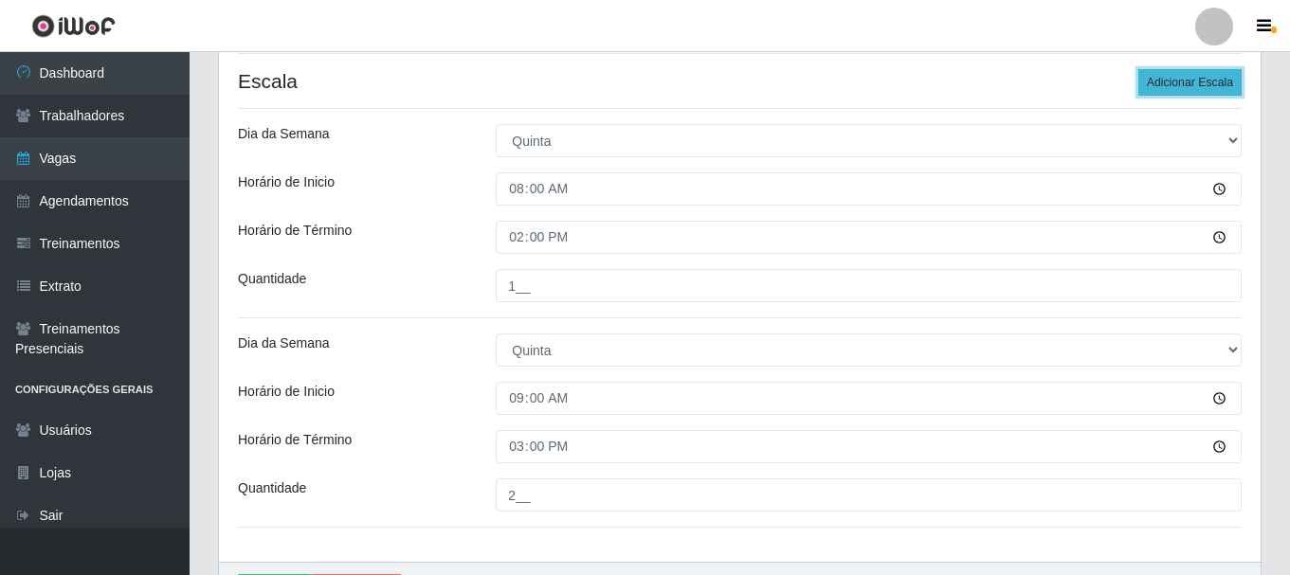
click at [1180, 84] on button "Adicionar Escala" at bounding box center [1189, 82] width 103 height 27
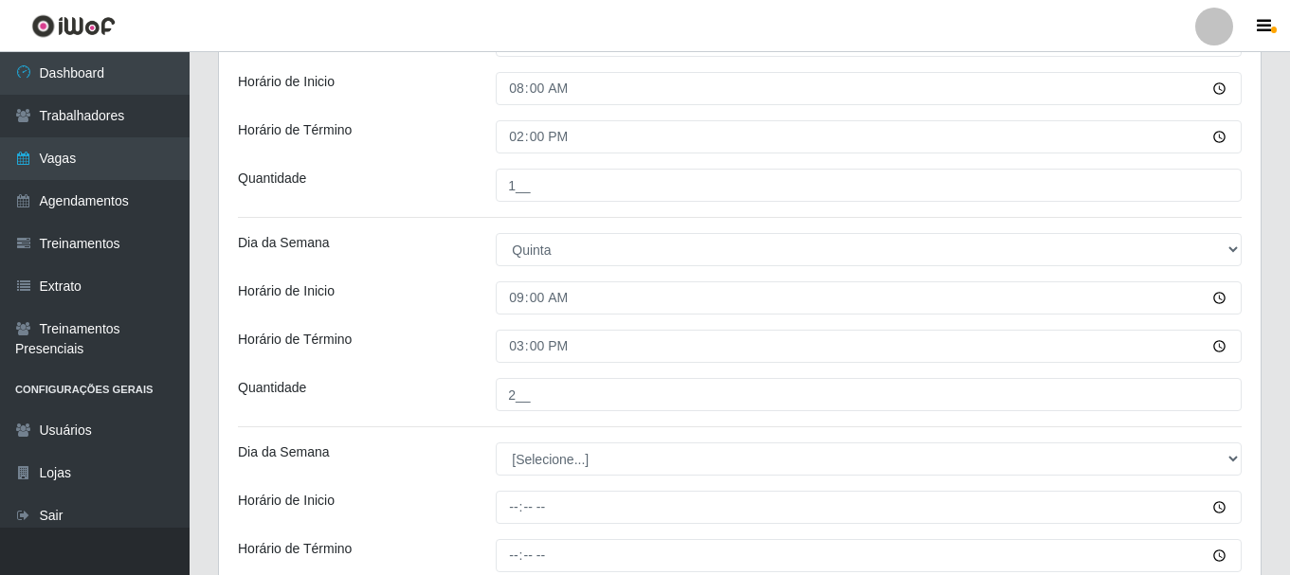
scroll to position [563, 0]
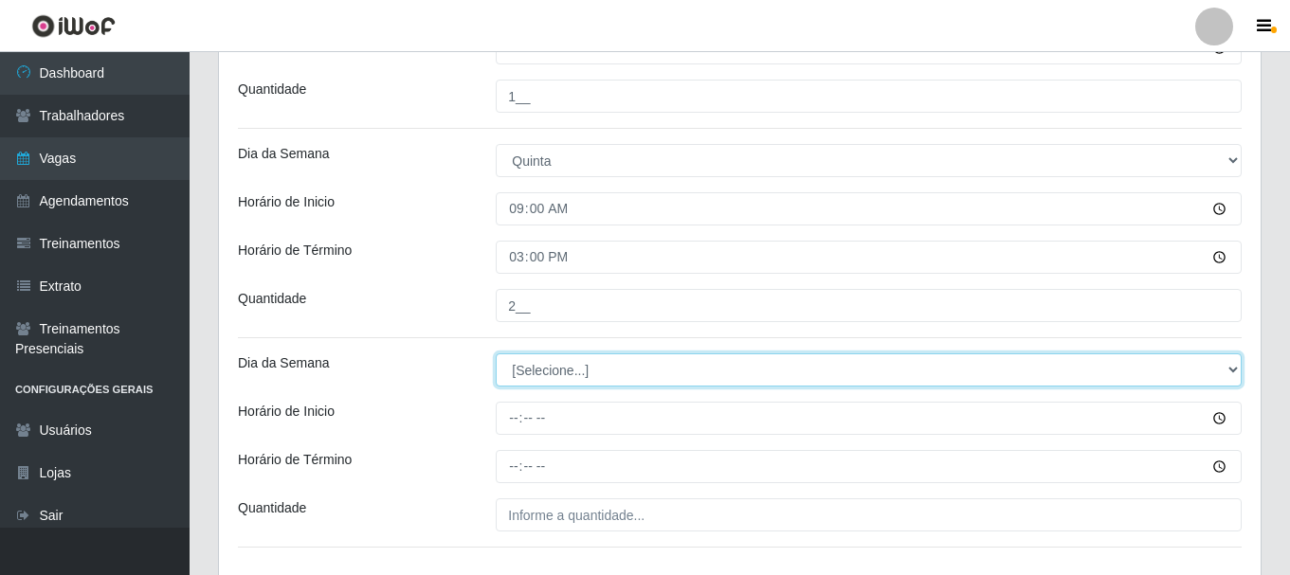
click at [589, 376] on select "[Selecione...] Segunda Terça Quarta Quinta Sexta Sábado Domingo" at bounding box center [869, 370] width 746 height 33
select select "4"
click at [496, 354] on select "[Selecione...] Segunda Terça Quarta Quinta Sexta Sábado Domingo" at bounding box center [869, 370] width 746 height 33
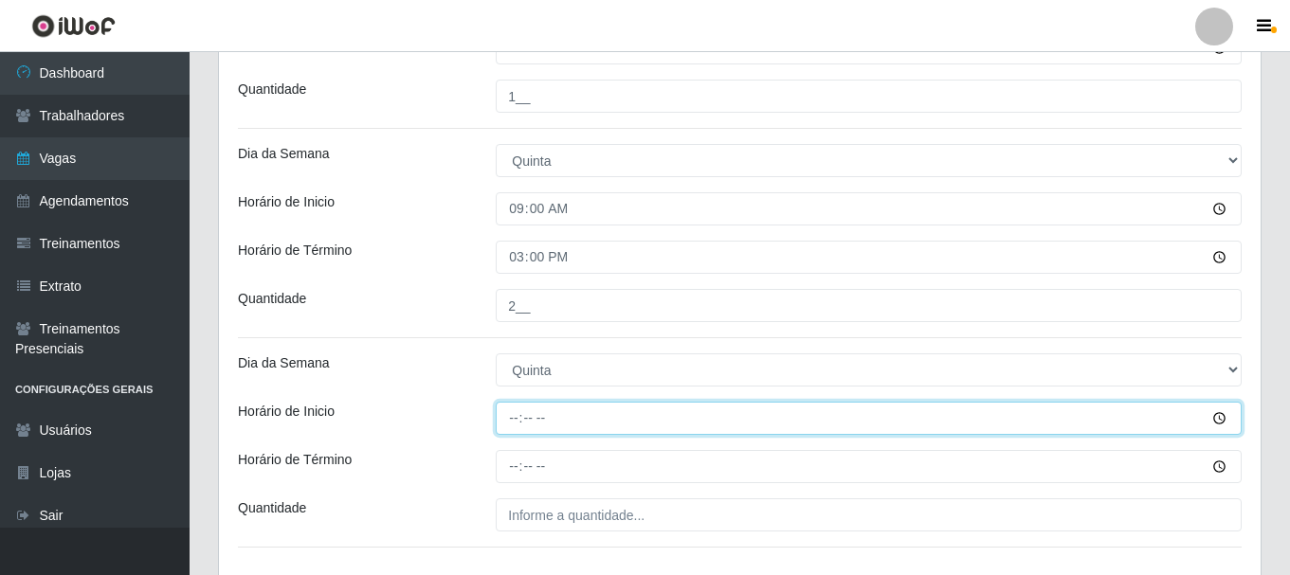
click at [522, 420] on input "Horário de Inicio" at bounding box center [869, 418] width 746 height 33
type input "10:00"
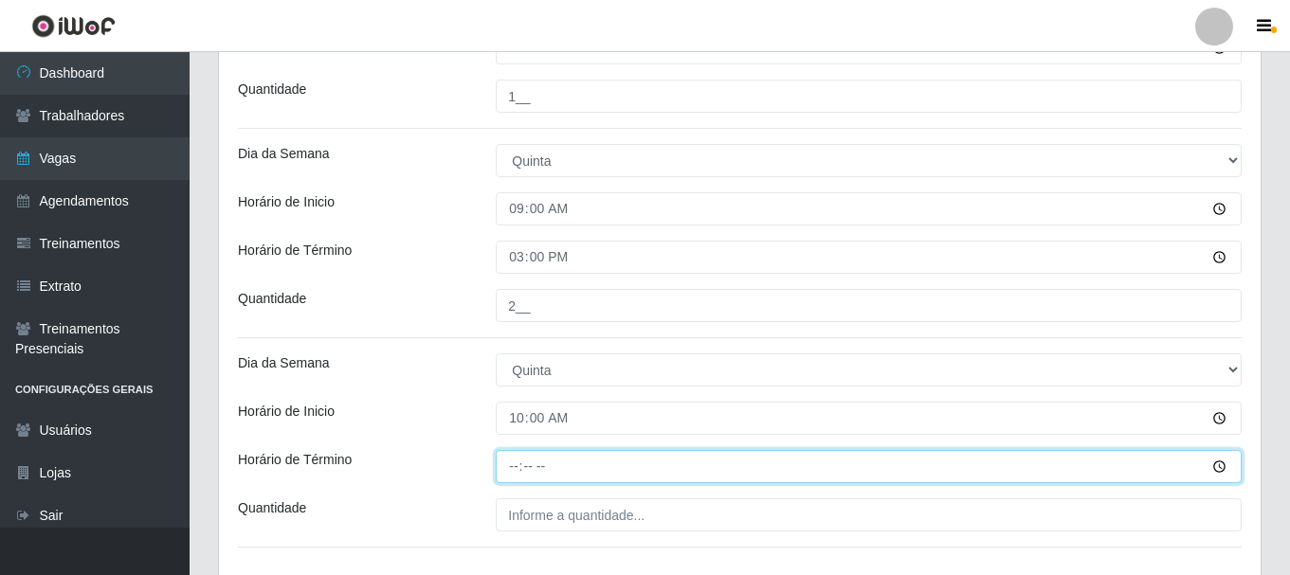
type input "16:00"
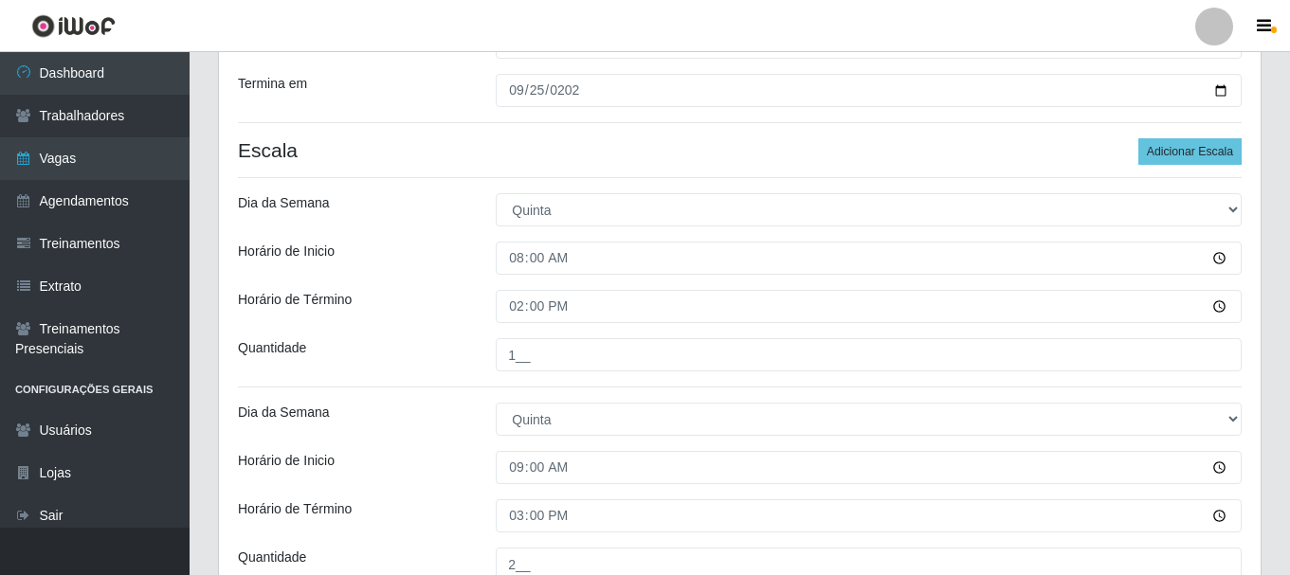
scroll to position [279, 0]
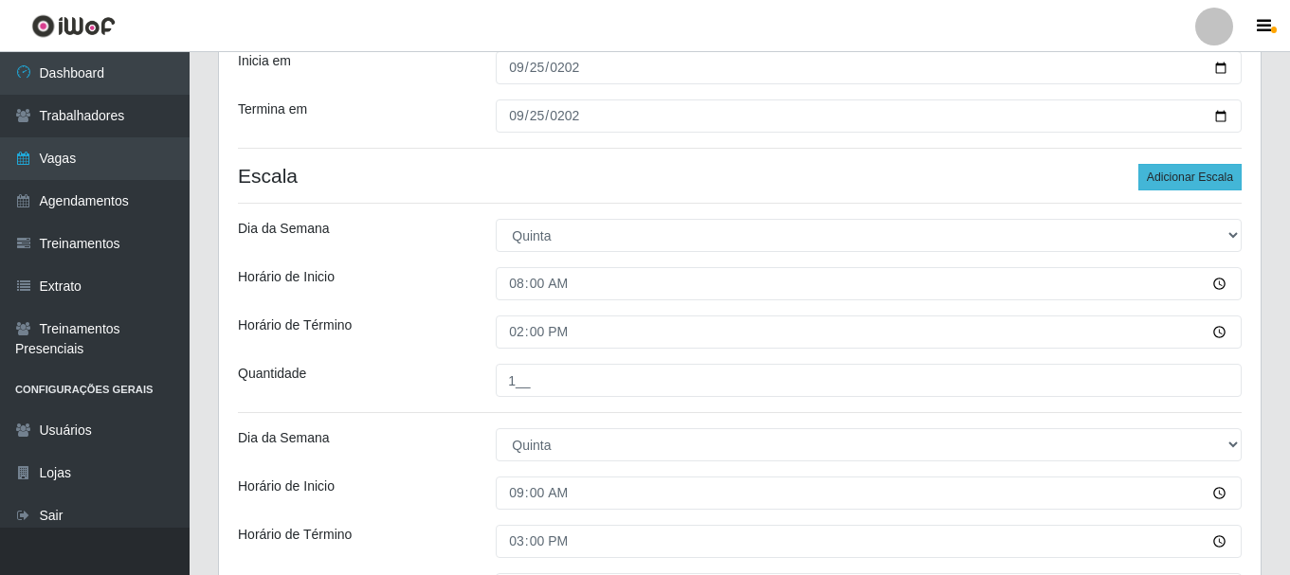
type input "1__"
click at [1179, 179] on button "Adicionar Escala" at bounding box center [1189, 177] width 103 height 27
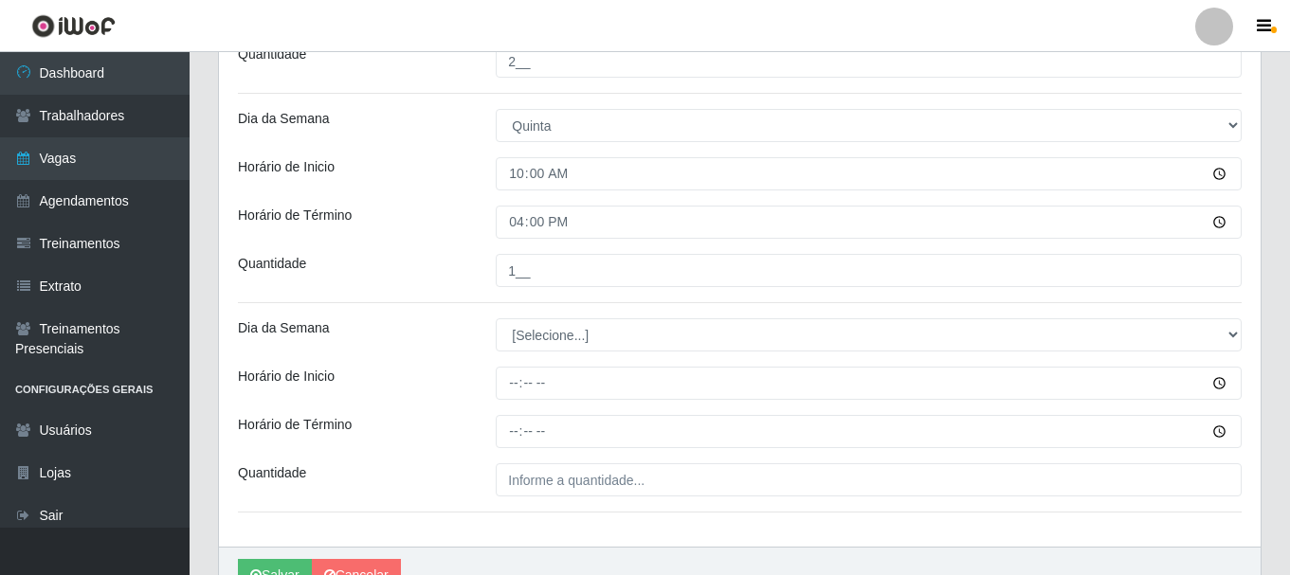
scroll to position [907, 0]
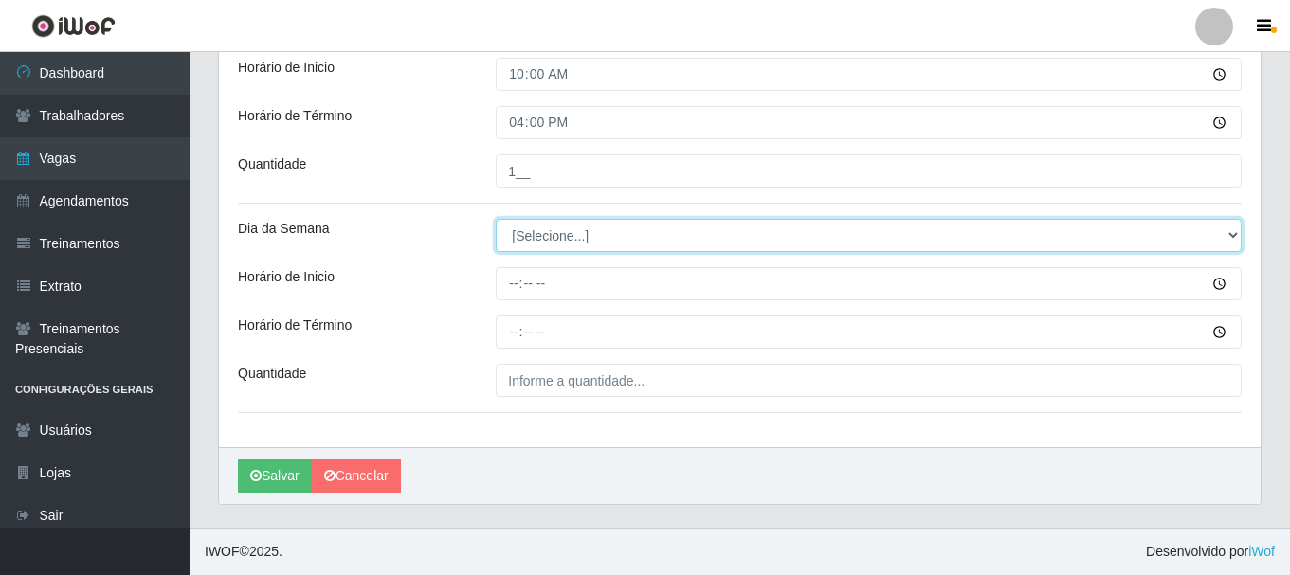
click at [567, 228] on select "[Selecione...] Segunda Terça Quarta Quinta Sexta Sábado Domingo" at bounding box center [869, 235] width 746 height 33
select select "4"
click at [496, 219] on select "[Selecione...] Segunda Terça Quarta Quinta Sexta Sábado Domingo" at bounding box center [869, 235] width 746 height 33
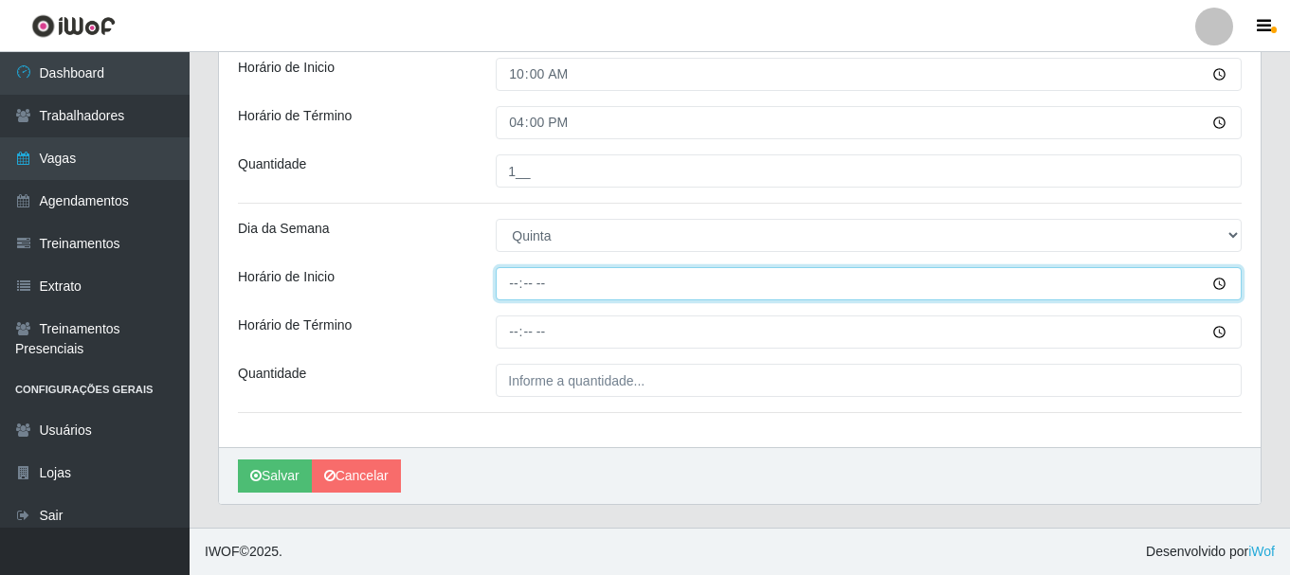
click at [515, 282] on input "Horário de Inicio" at bounding box center [869, 283] width 746 height 33
type input "15:20"
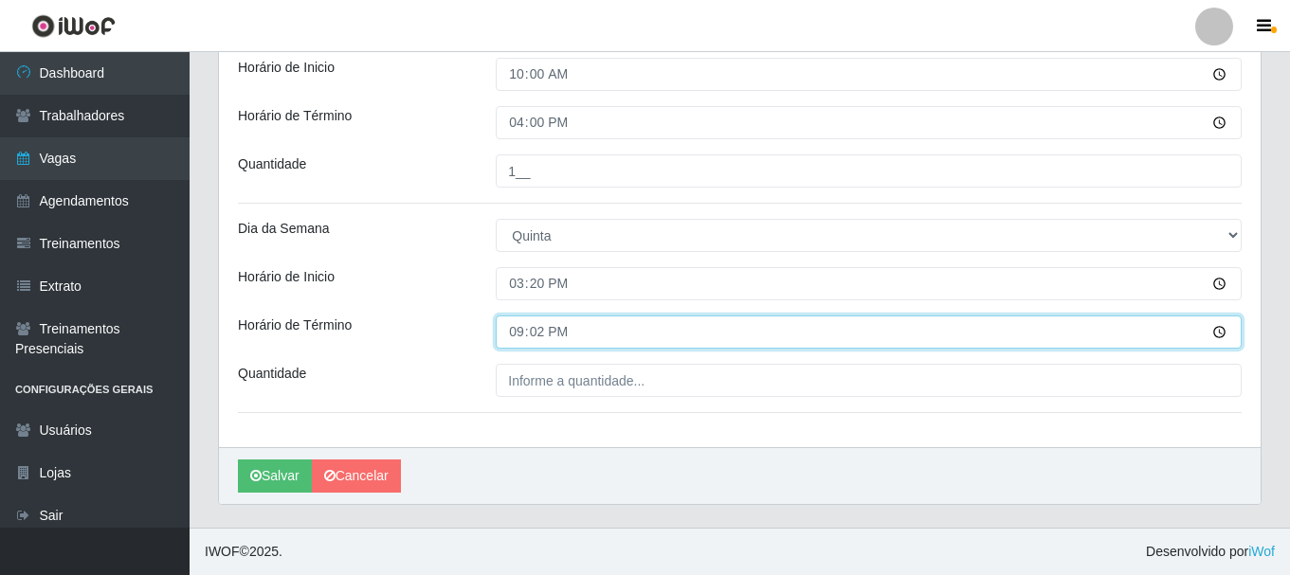
type input "21:20"
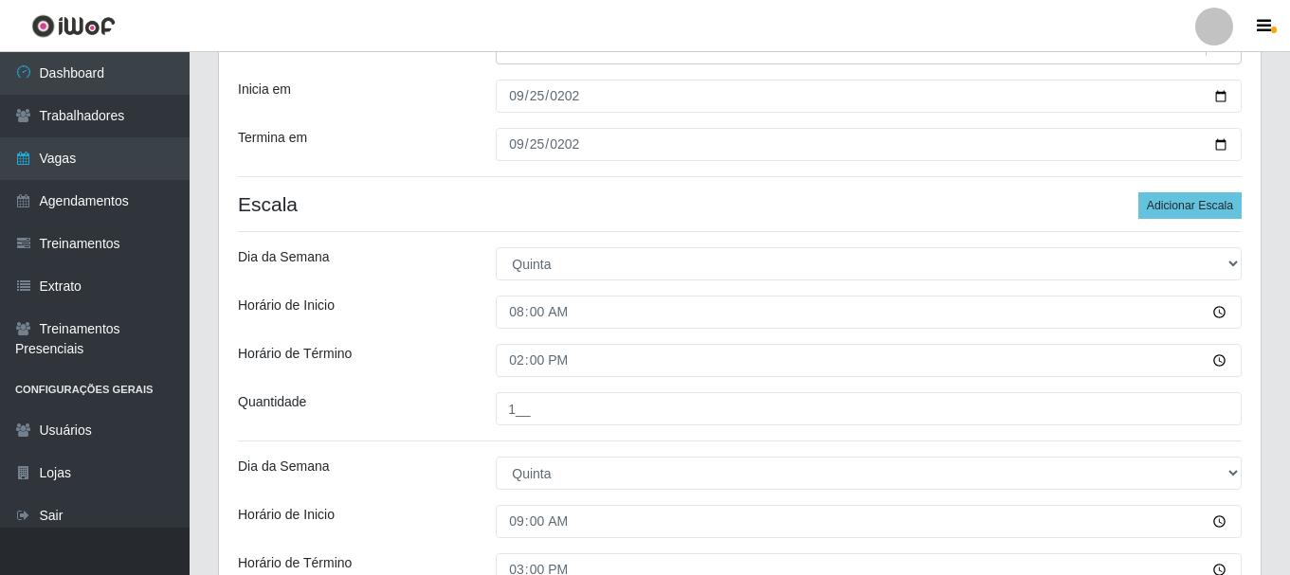
scroll to position [244, 0]
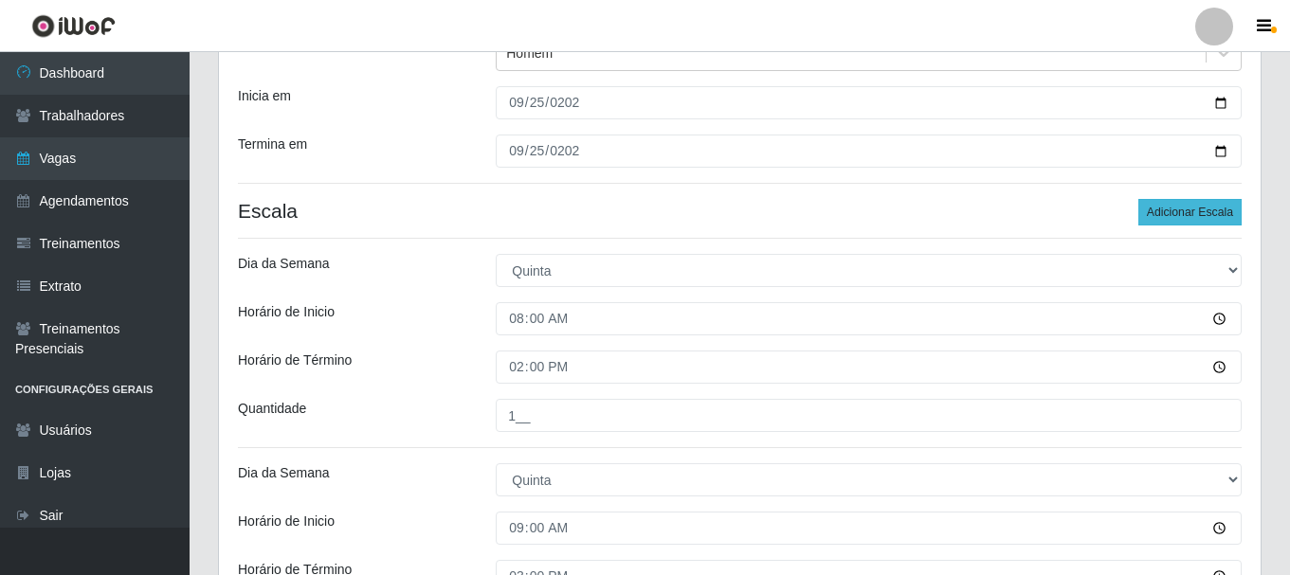
type input "1__"
click at [1174, 209] on button "Adicionar Escala" at bounding box center [1189, 212] width 103 height 27
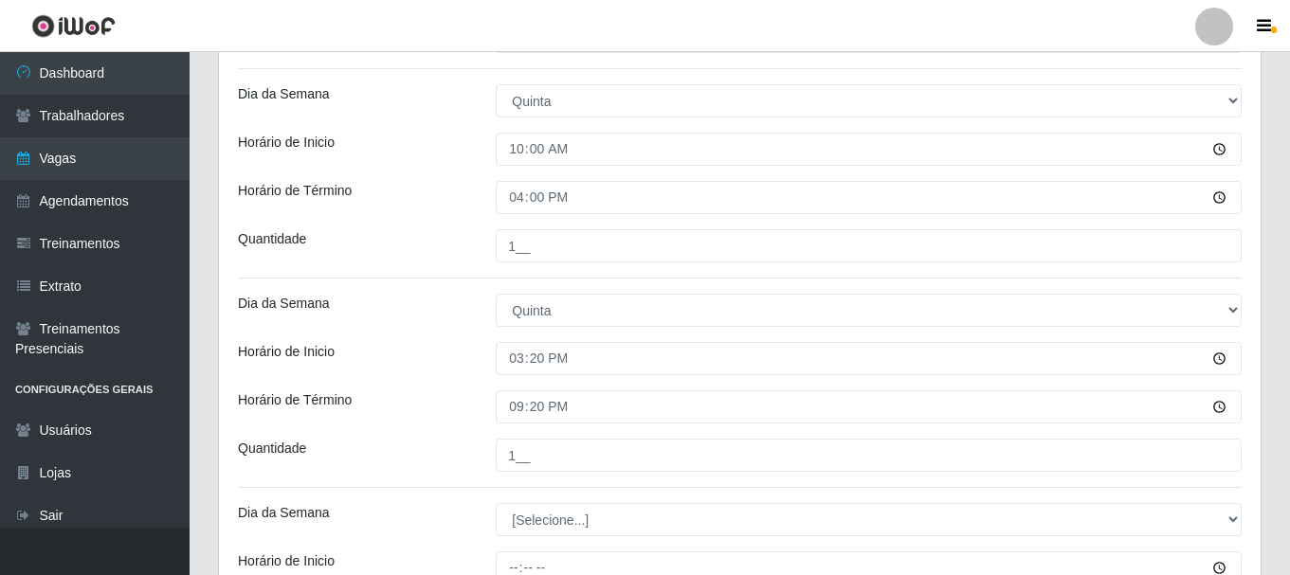
scroll to position [1117, 0]
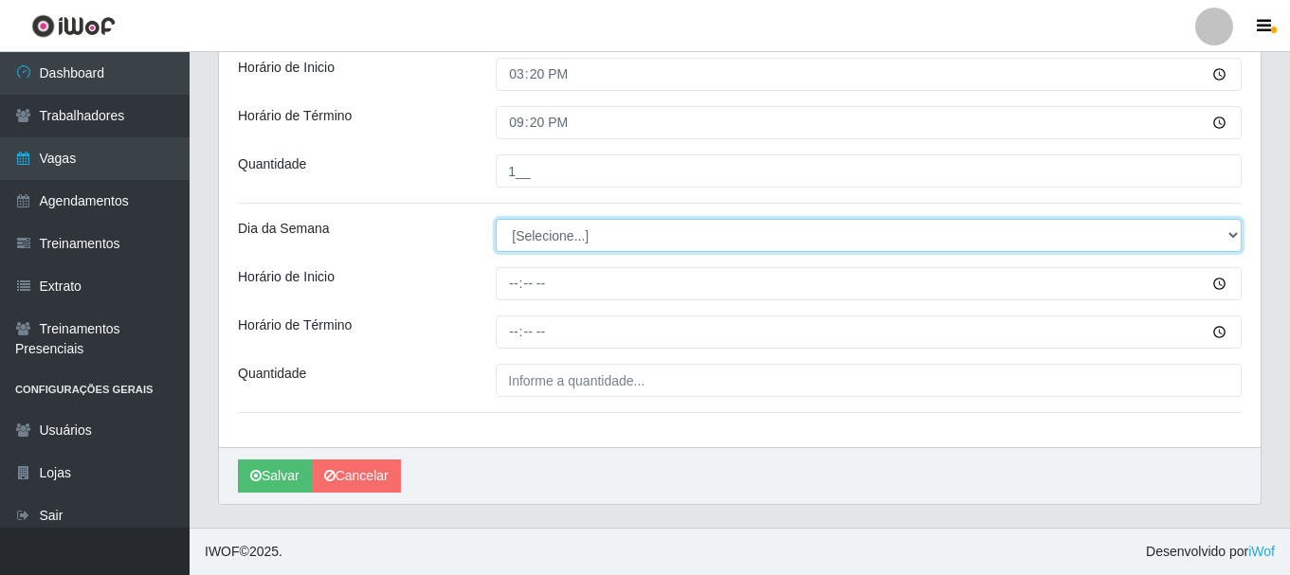
click at [599, 240] on select "[Selecione...] Segunda Terça Quarta Quinta Sexta Sábado Domingo" at bounding box center [869, 235] width 746 height 33
select select "5"
click at [496, 219] on select "[Selecione...] Segunda Terça Quarta Quinta Sexta Sábado Domingo" at bounding box center [869, 235] width 746 height 33
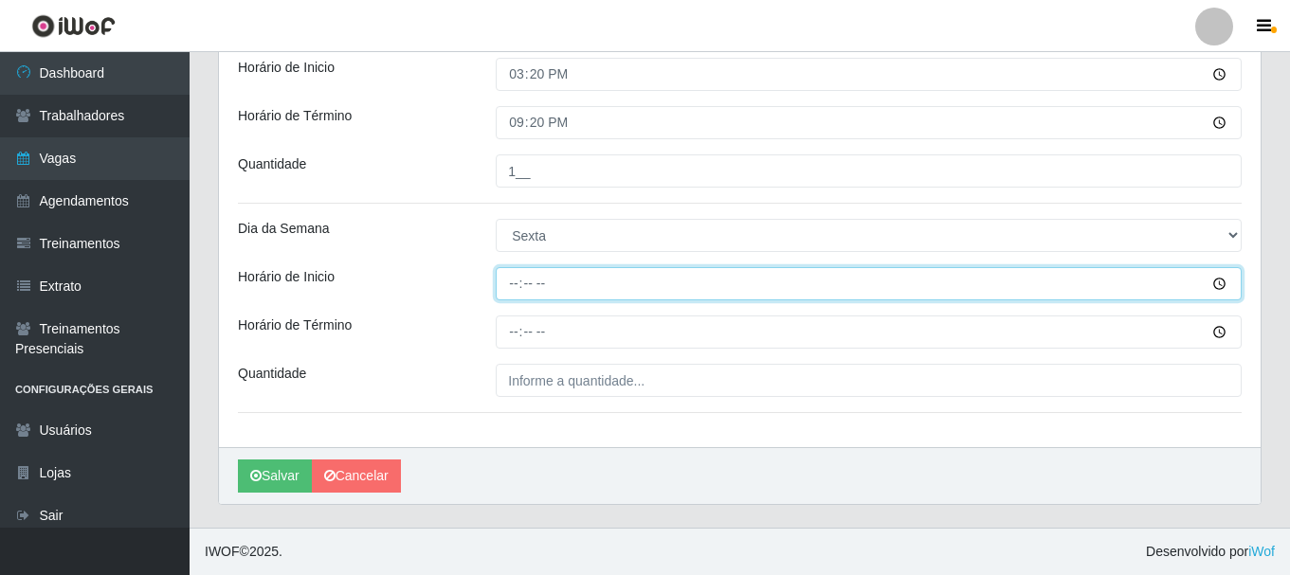
click at [515, 286] on input "Horário de Inicio" at bounding box center [869, 283] width 746 height 33
type input "08:00"
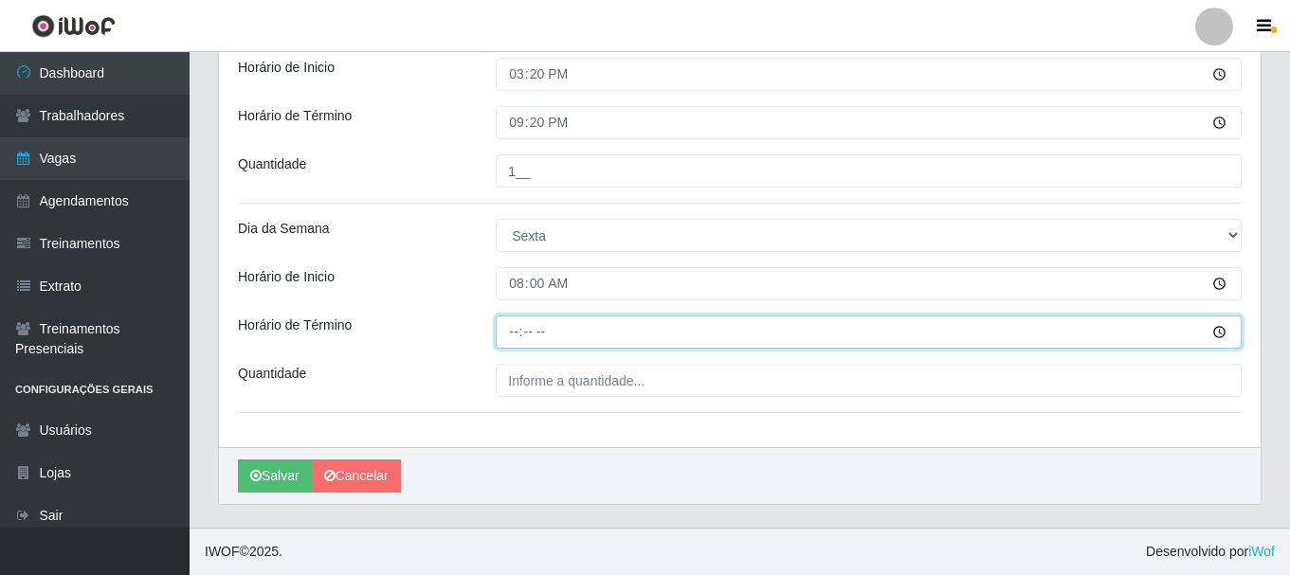
type input "14:00"
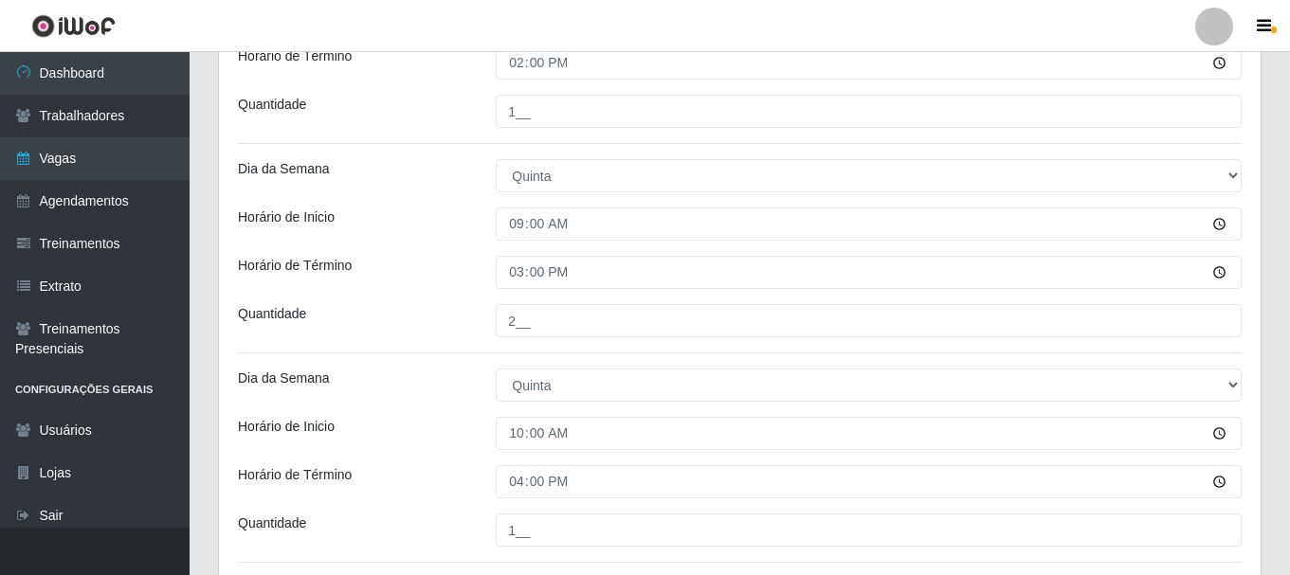
scroll to position [264, 0]
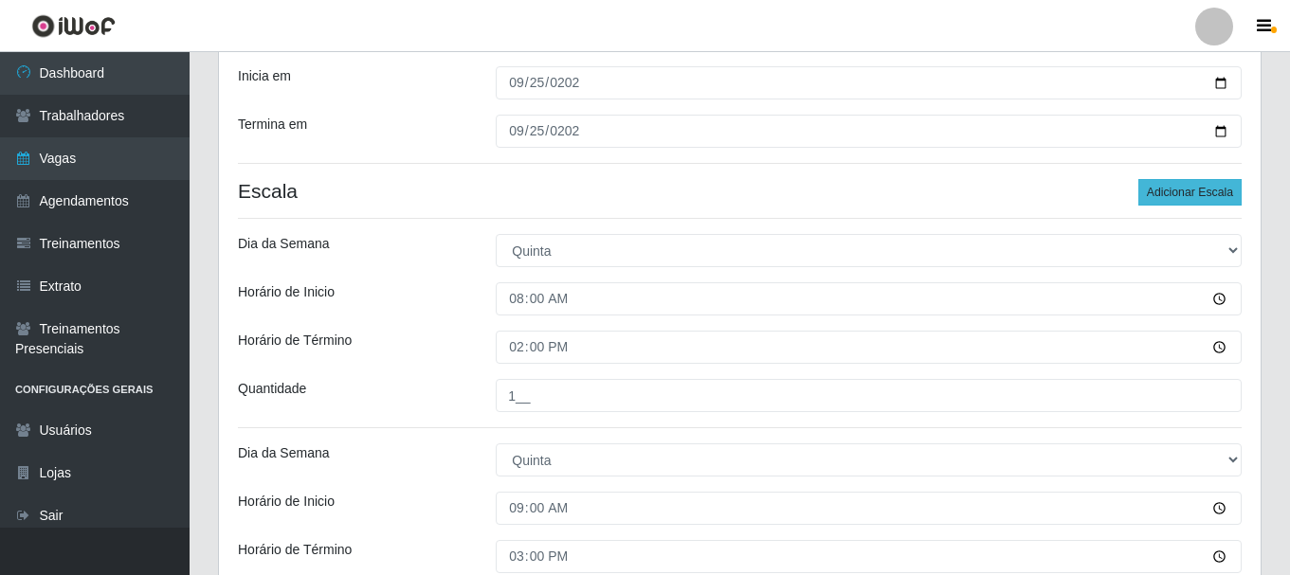
type input "1__"
click at [1198, 191] on button "Adicionar Escala" at bounding box center [1189, 192] width 103 height 27
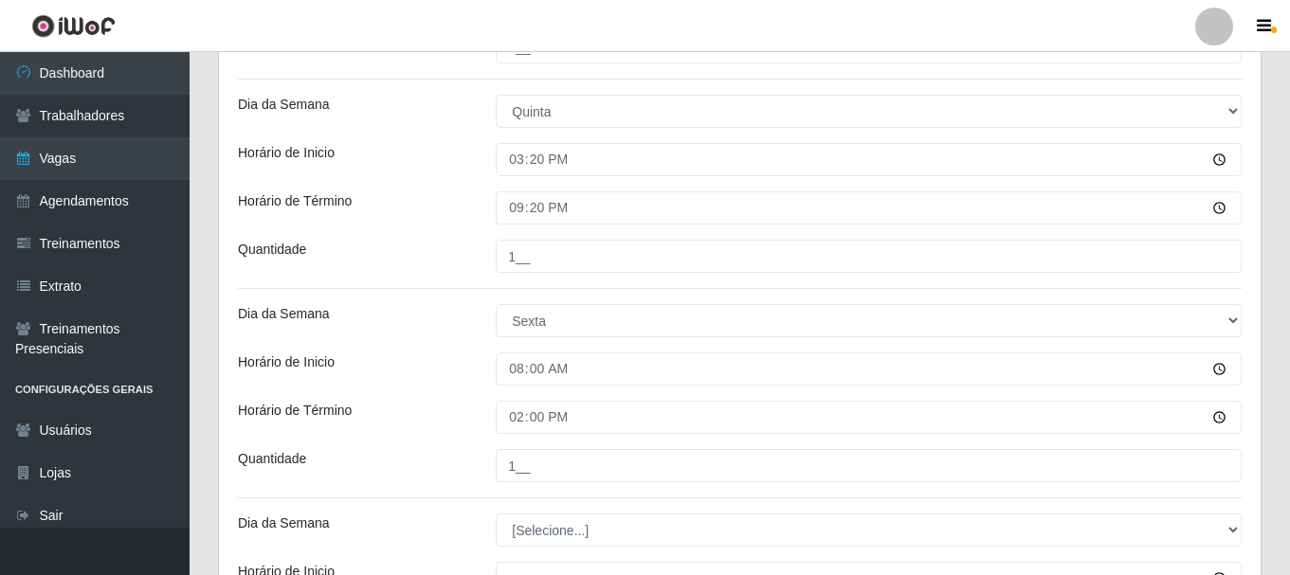
scroll to position [1306, 0]
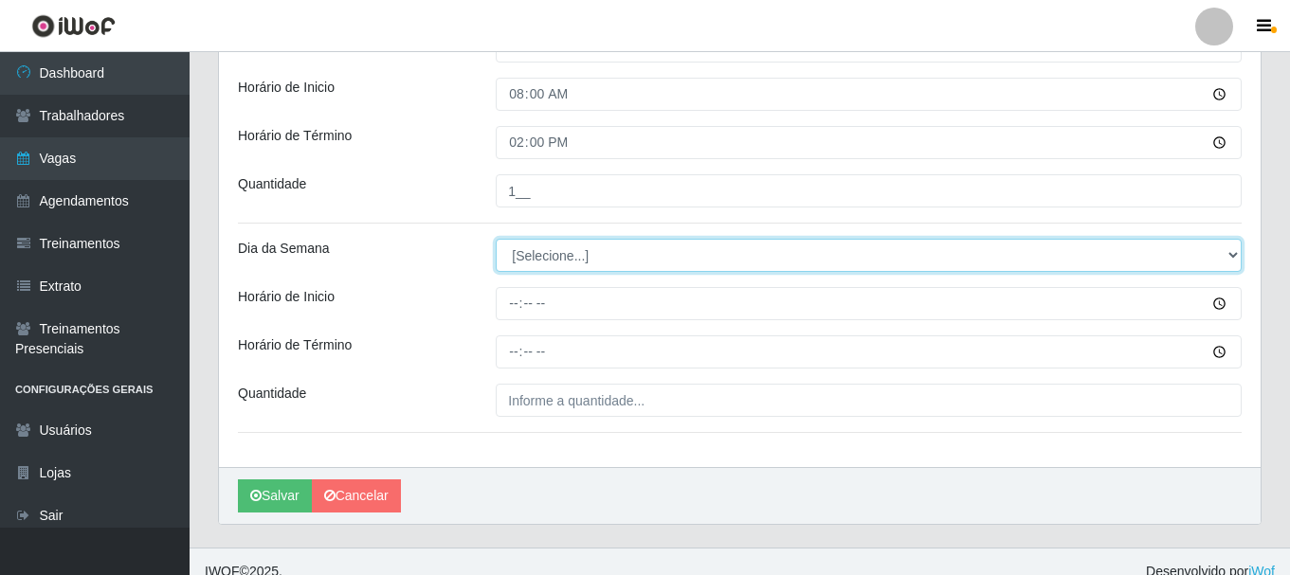
click at [547, 250] on select "[Selecione...] Segunda Terça Quarta Quinta Sexta Sábado Domingo" at bounding box center [869, 255] width 746 height 33
select select "5"
click at [496, 239] on select "[Selecione...] Segunda Terça Quarta Quinta Sexta Sábado Domingo" at bounding box center [869, 255] width 746 height 33
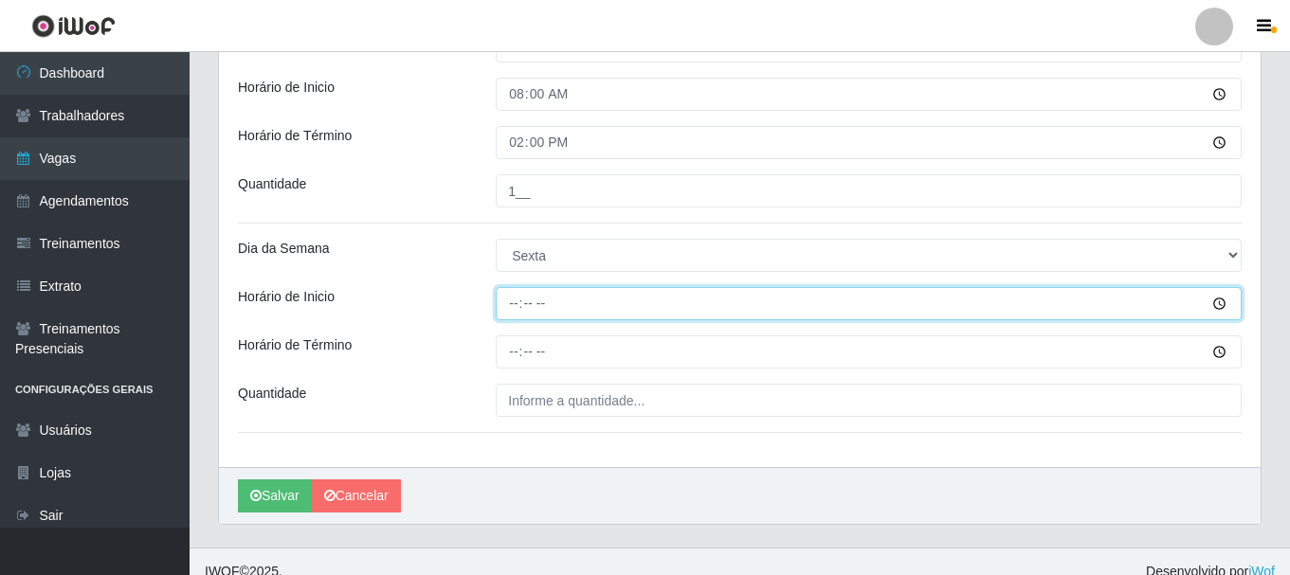
click at [518, 302] on input "Horário de Inicio" at bounding box center [869, 303] width 746 height 33
type input "10:00"
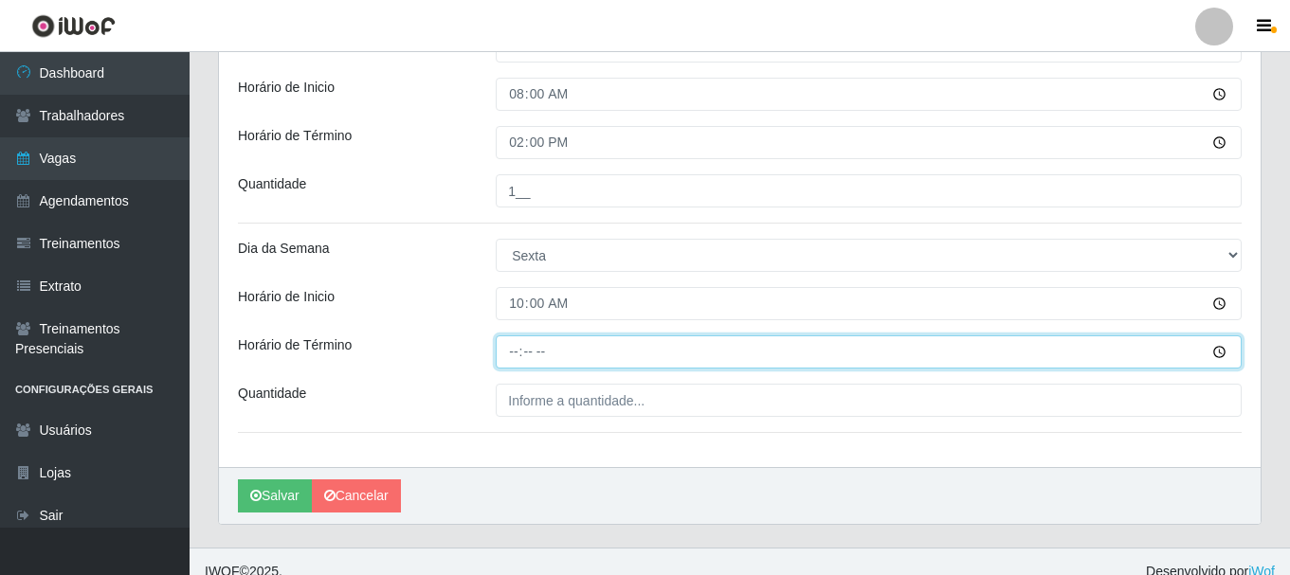
type input "16:00"
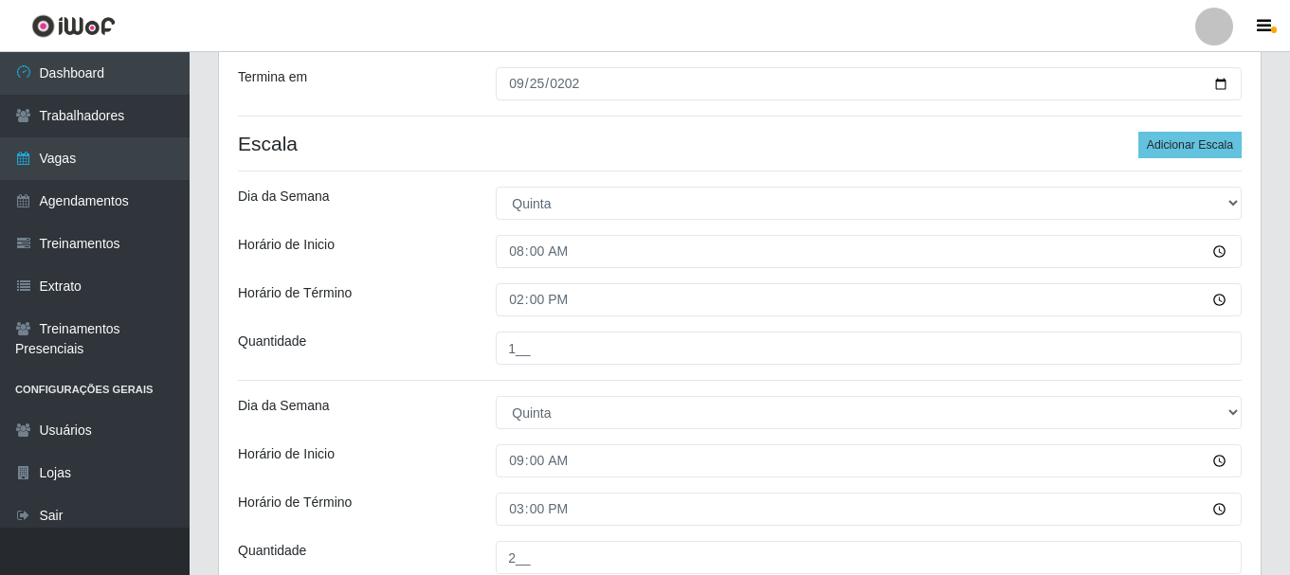
scroll to position [264, 0]
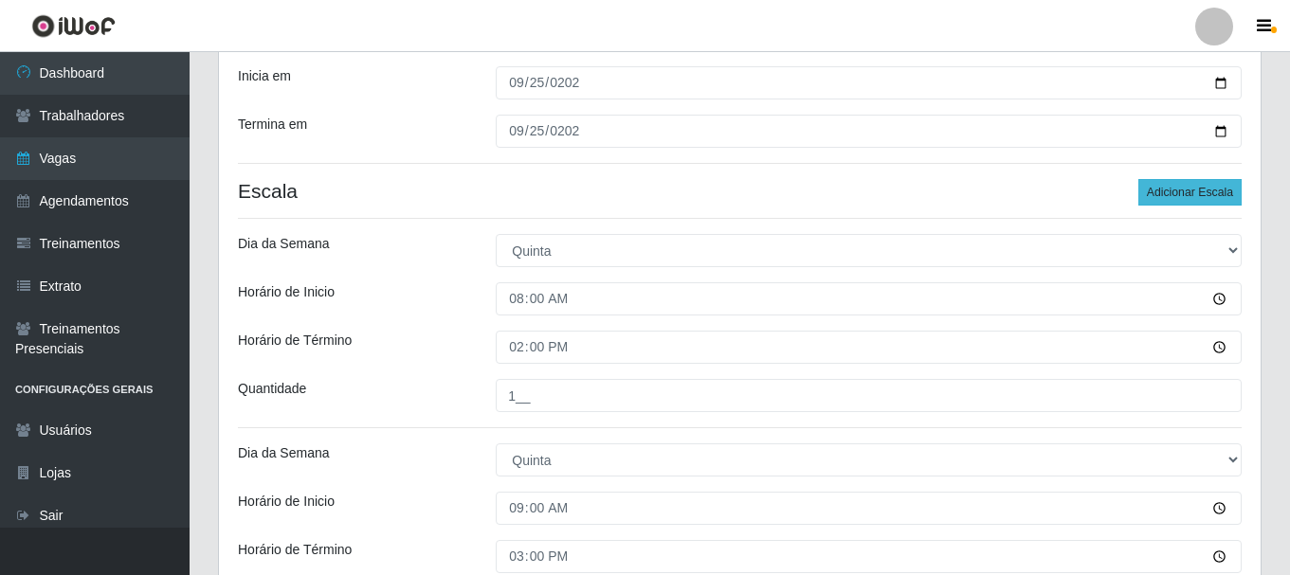
type input "1__"
click at [1204, 187] on button "Adicionar Escala" at bounding box center [1189, 192] width 103 height 27
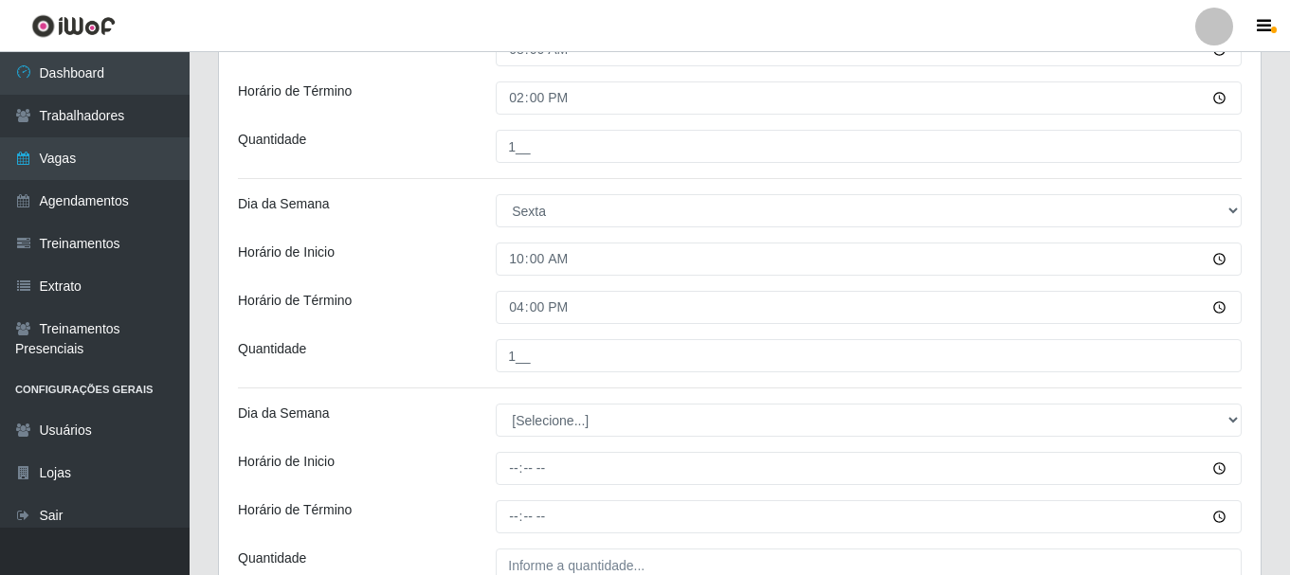
scroll to position [1536, 0]
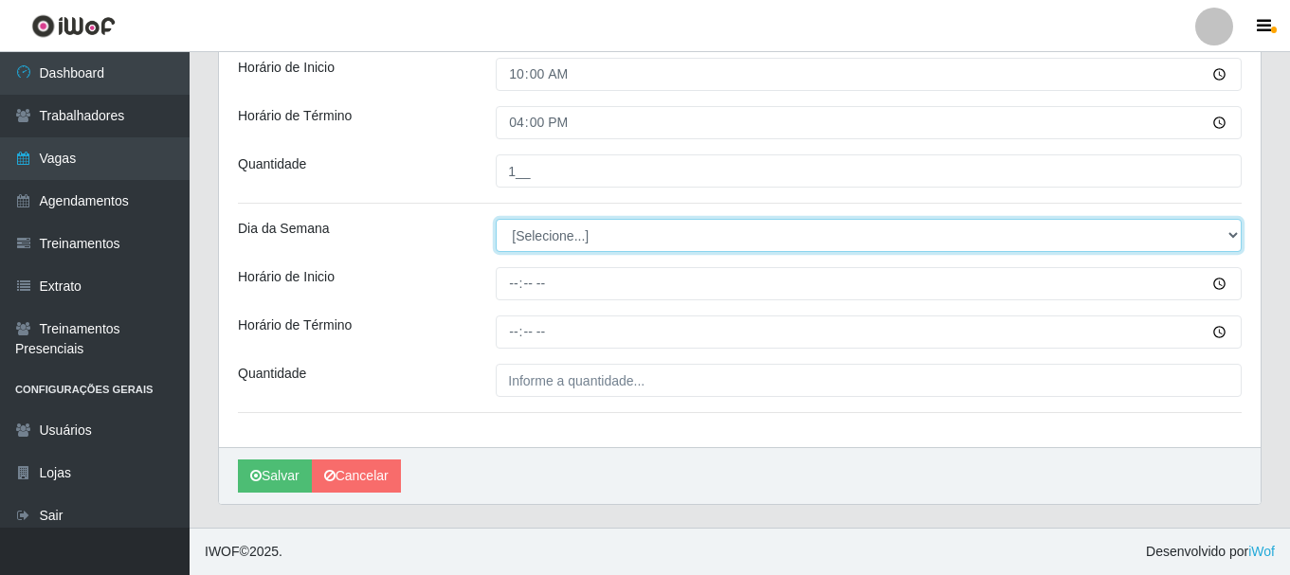
click at [547, 230] on select "[Selecione...] Segunda Terça Quarta Quinta Sexta Sábado Domingo" at bounding box center [869, 235] width 746 height 33
select select "5"
click at [496, 219] on select "[Selecione...] Segunda Terça Quarta Quinta Sexta Sábado Domingo" at bounding box center [869, 235] width 746 height 33
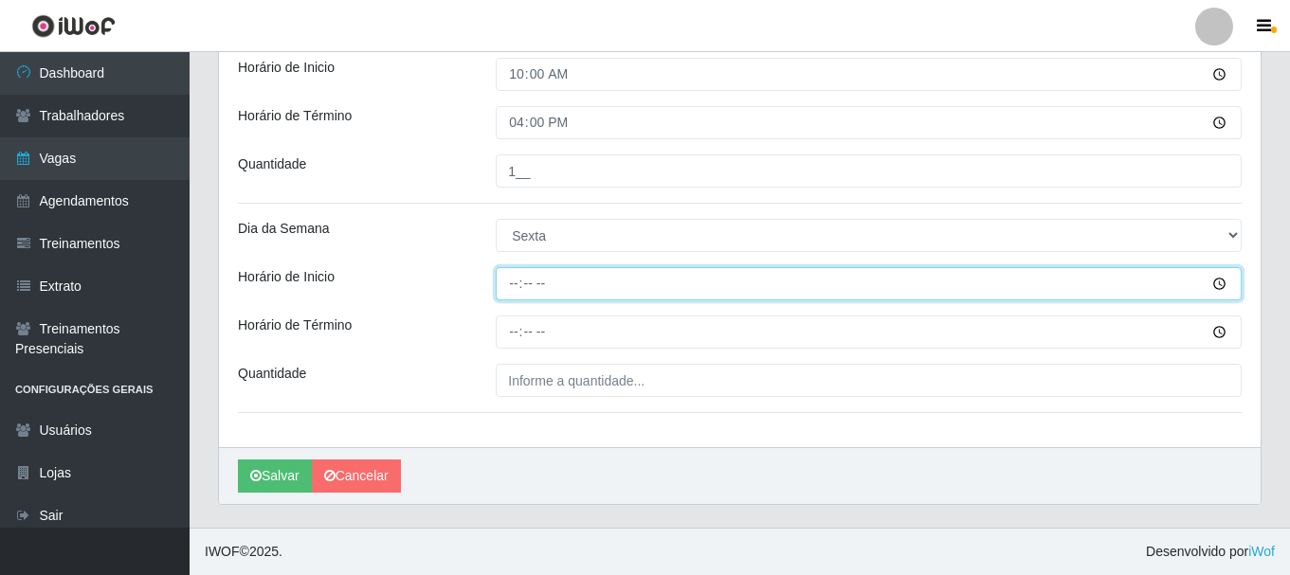
drag, startPoint x: 515, startPoint y: 289, endPoint x: 537, endPoint y: 409, distance: 122.5
click at [516, 291] on input "Horário de Inicio" at bounding box center [869, 283] width 746 height 33
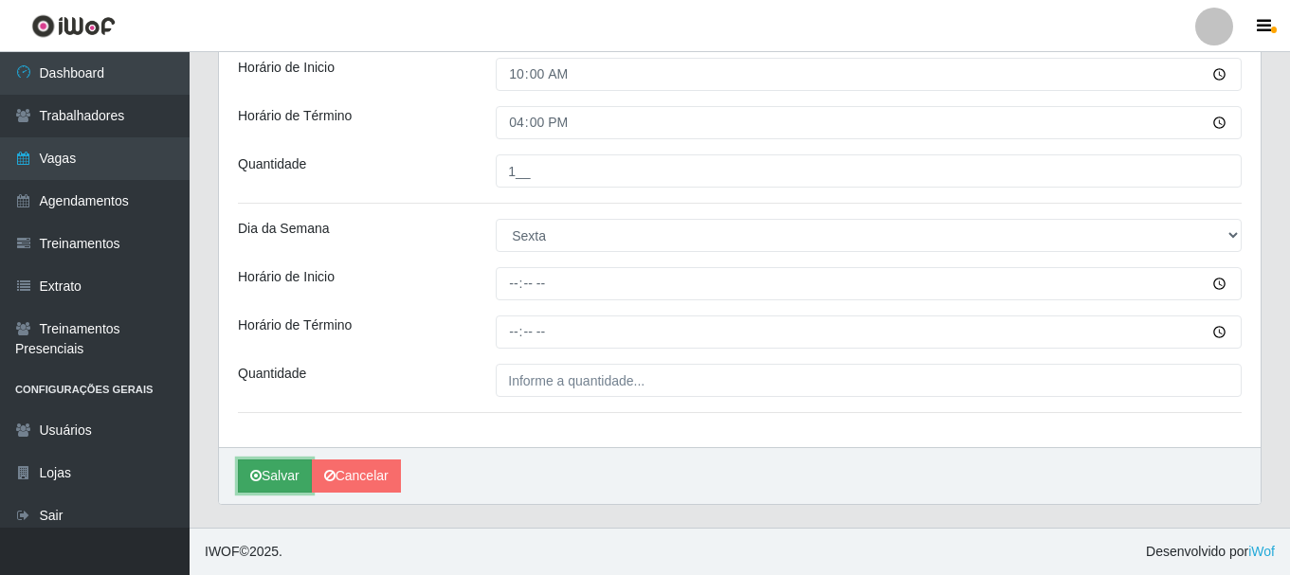
click at [282, 475] on button "Salvar" at bounding box center [275, 476] width 74 height 33
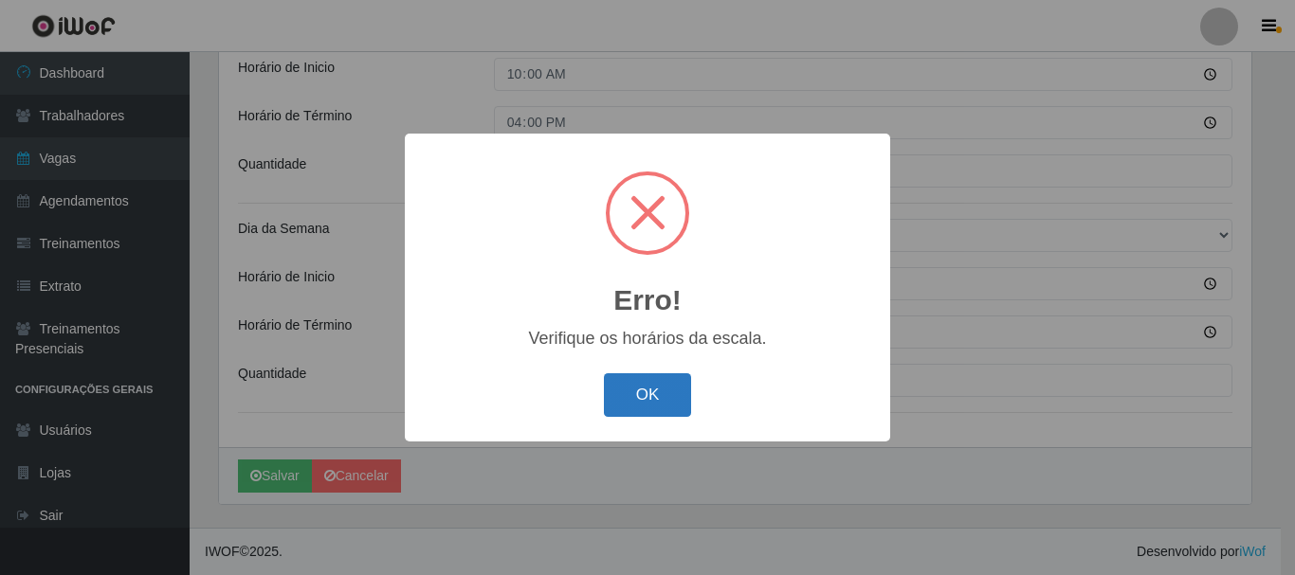
click at [664, 398] on button "OK" at bounding box center [648, 395] width 88 height 45
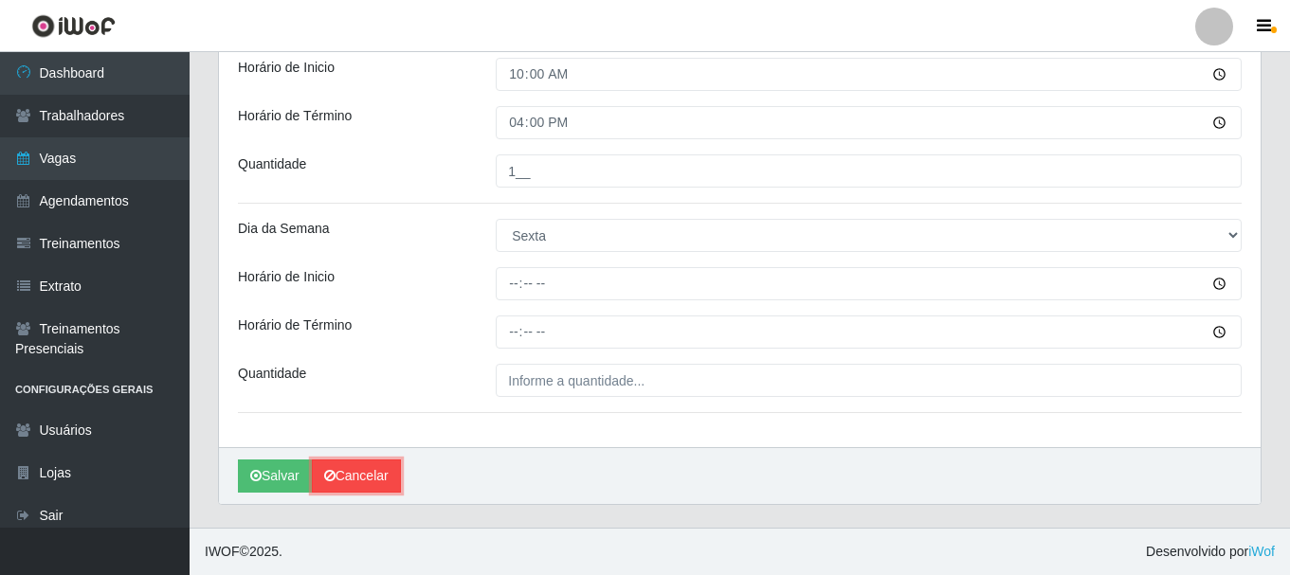
click at [369, 479] on link "Cancelar" at bounding box center [356, 476] width 89 height 33
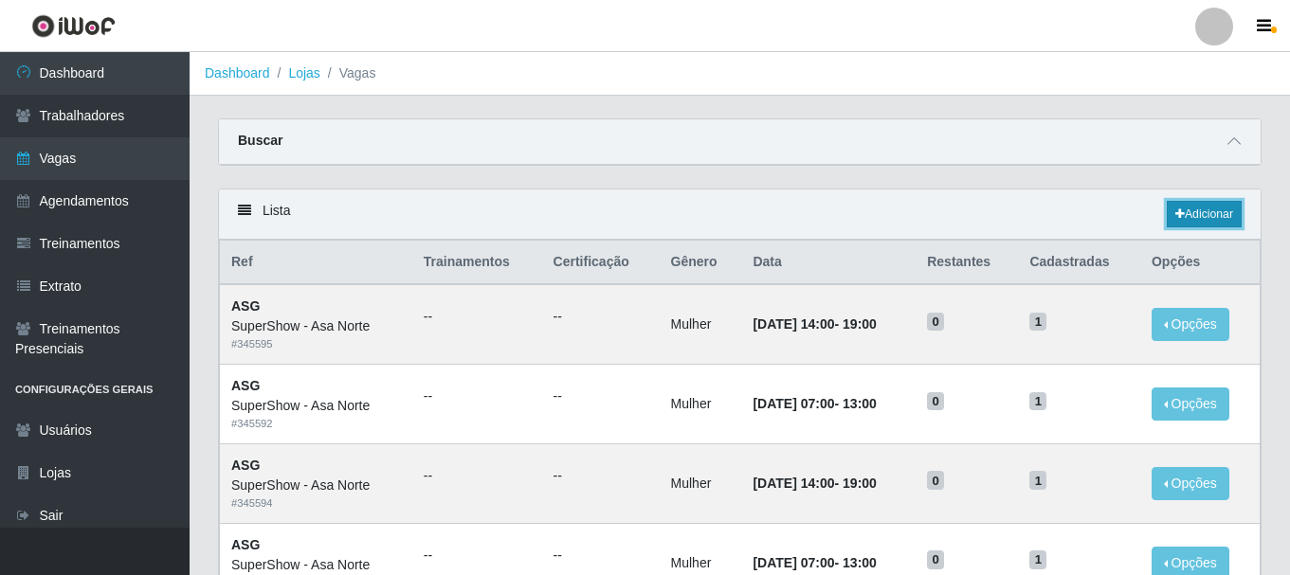
click at [1209, 218] on link "Adicionar" at bounding box center [1204, 214] width 75 height 27
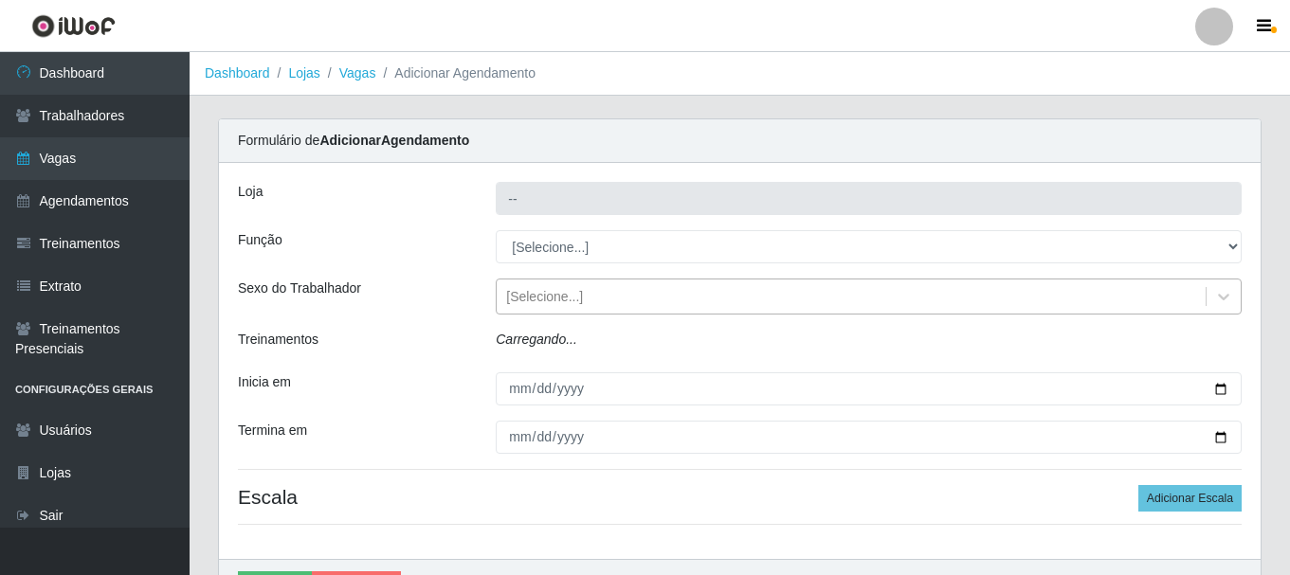
type input "SuperShow - Asa Norte"
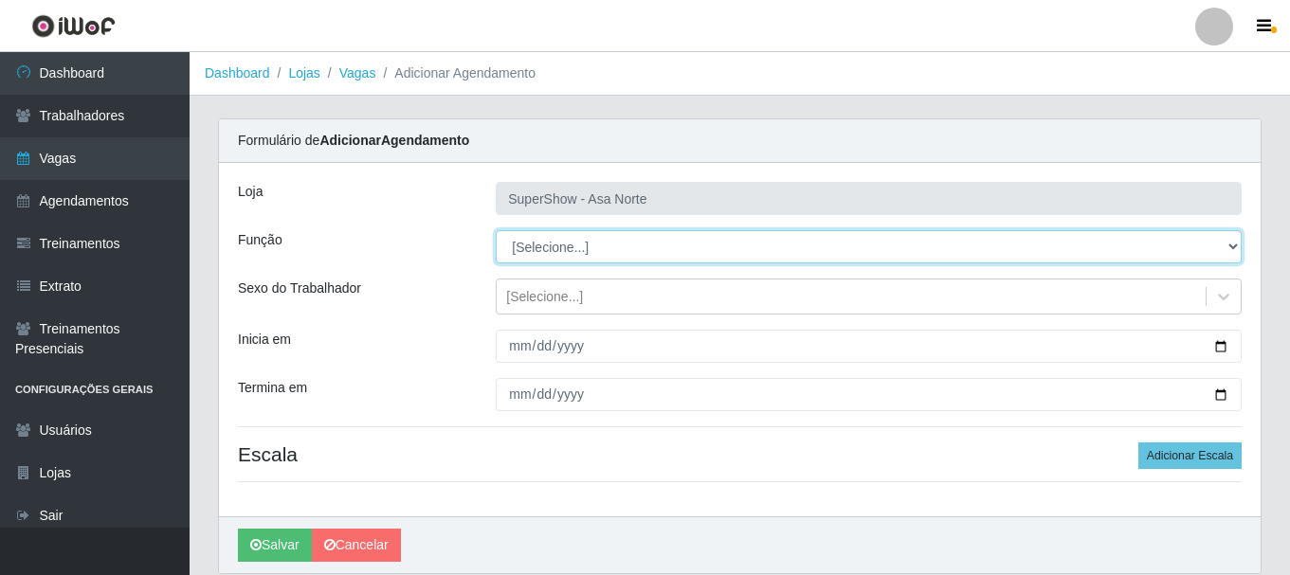
click at [583, 255] on select "[Selecione...] ASG ASG + ASG ++ Auxiliar de Depósito Auxiliar de Depósito + Aux…" at bounding box center [869, 246] width 746 height 33
select select "1"
click at [496, 230] on select "[Selecione...] ASG ASG + ASG ++ Auxiliar de Depósito Auxiliar de Depósito + Aux…" at bounding box center [869, 246] width 746 height 33
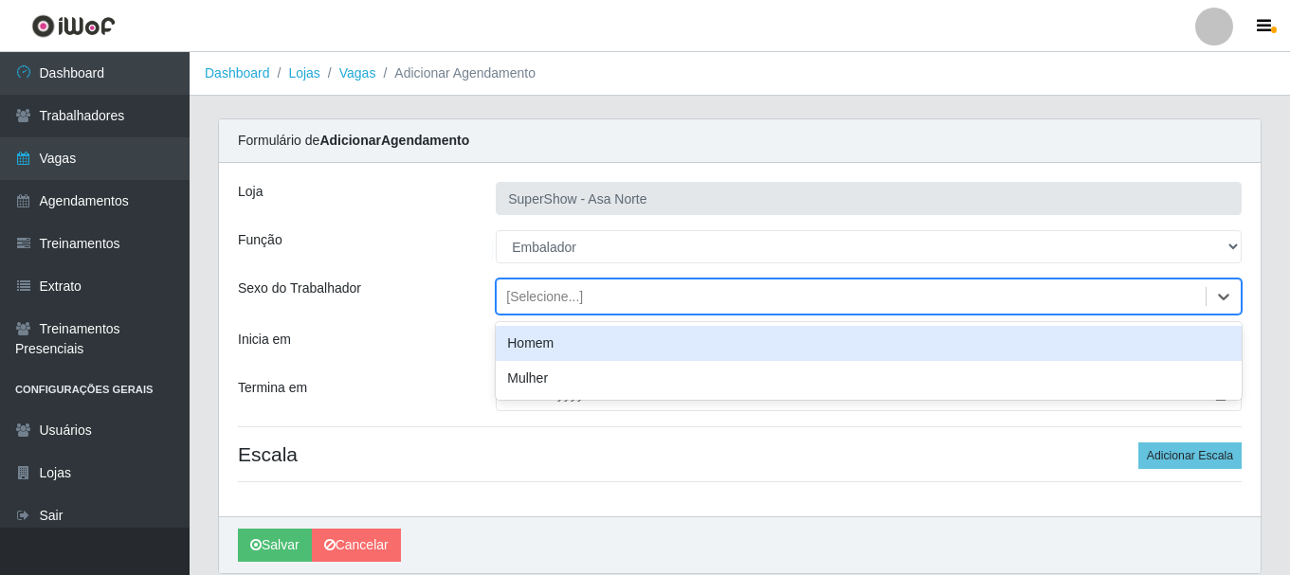
click at [558, 299] on div "[Selecione...]" at bounding box center [544, 297] width 77 height 20
click at [547, 343] on div "Homem" at bounding box center [869, 343] width 746 height 35
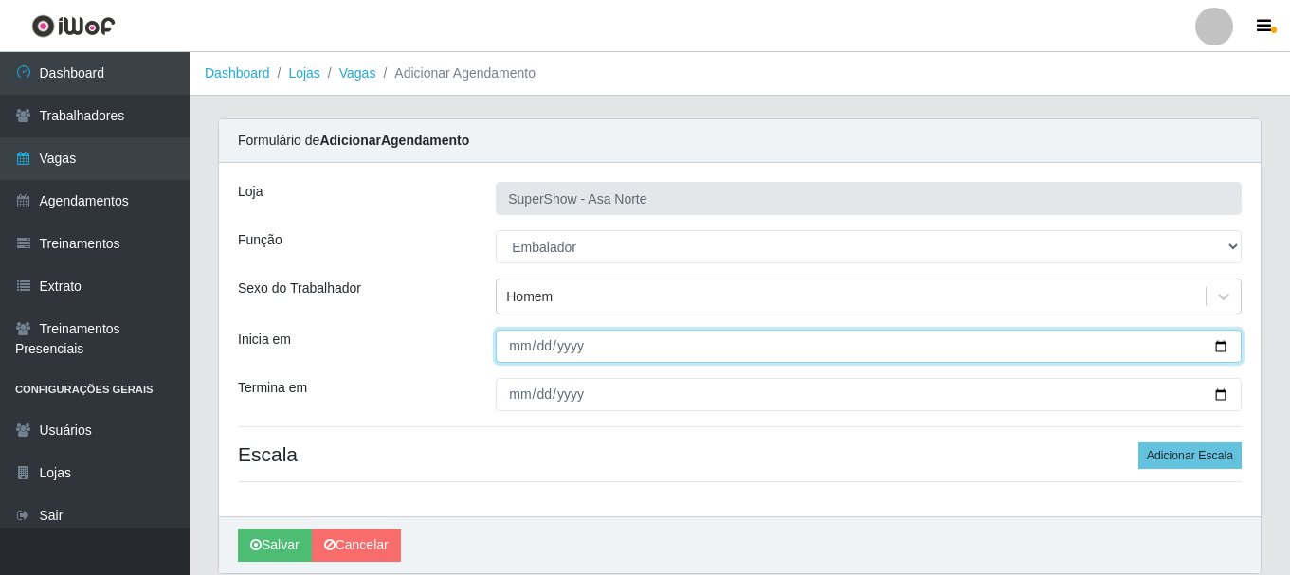
click at [521, 351] on input "Inicia em" at bounding box center [869, 346] width 746 height 33
type input "[DATE]"
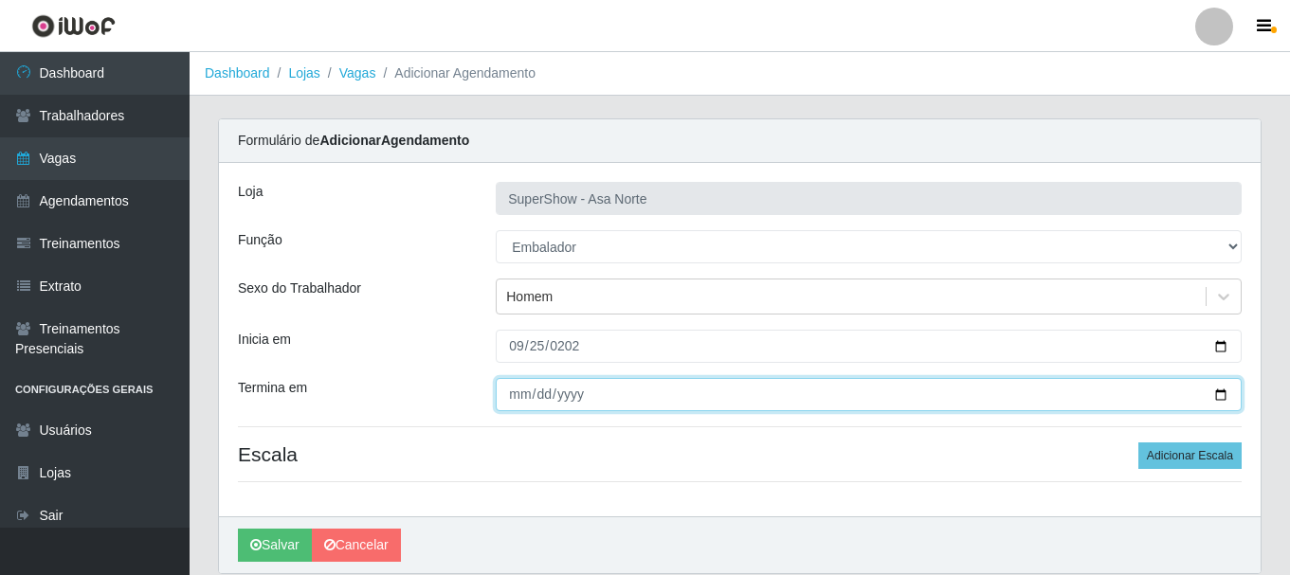
click at [519, 406] on input "Termina em" at bounding box center [869, 394] width 746 height 33
type input "[DATE]"
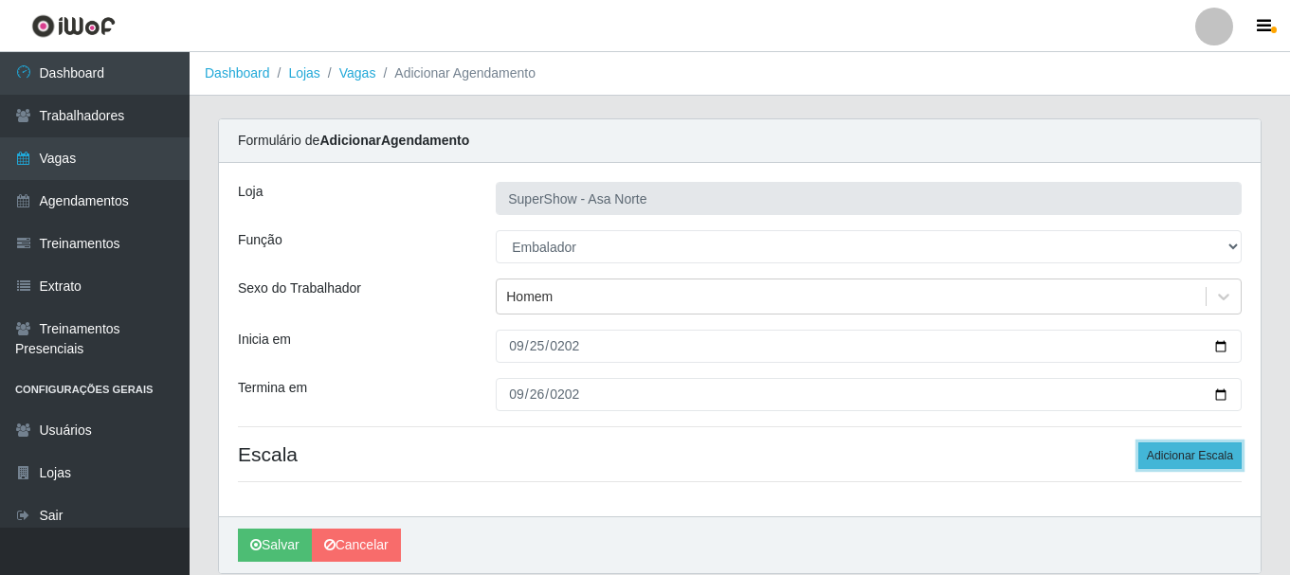
click at [1174, 447] on button "Adicionar Escala" at bounding box center [1189, 456] width 103 height 27
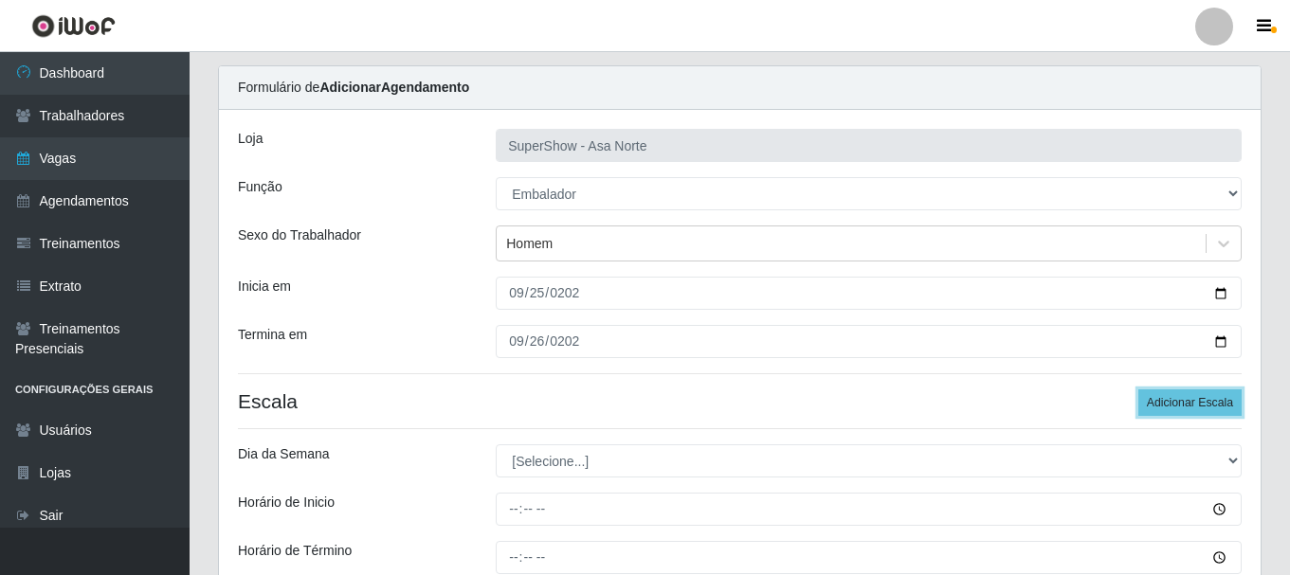
scroll to position [95, 0]
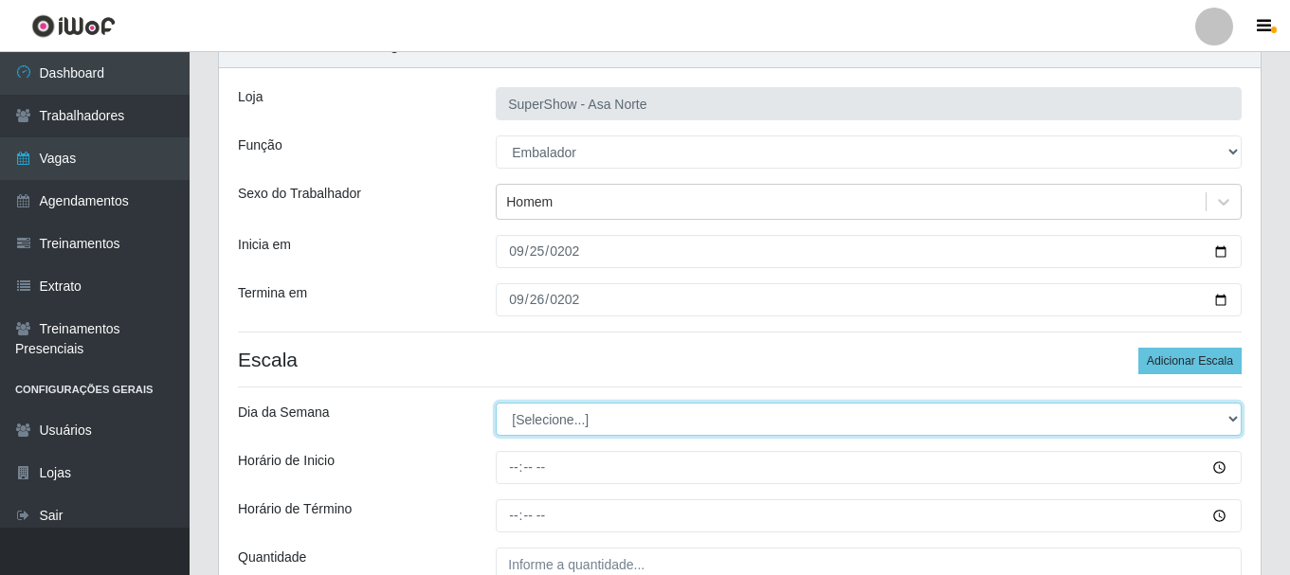
click at [593, 425] on select "[Selecione...] Segunda Terça Quarta Quinta Sexta Sábado Domingo" at bounding box center [869, 419] width 746 height 33
select select "4"
click at [496, 403] on select "[Selecione...] Segunda Terça Quarta Quinta Sexta Sábado Domingo" at bounding box center [869, 419] width 746 height 33
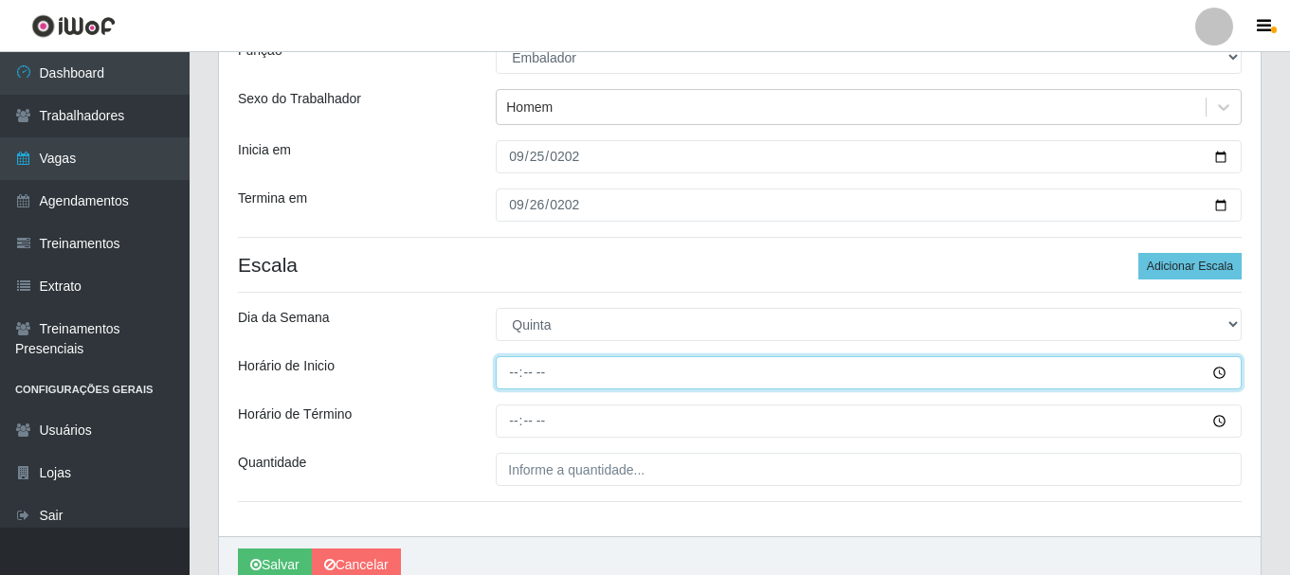
click at [525, 376] on input "Horário de Inicio" at bounding box center [869, 372] width 746 height 33
click at [512, 376] on input "Horário de Inicio" at bounding box center [869, 372] width 746 height 33
type input "08:00"
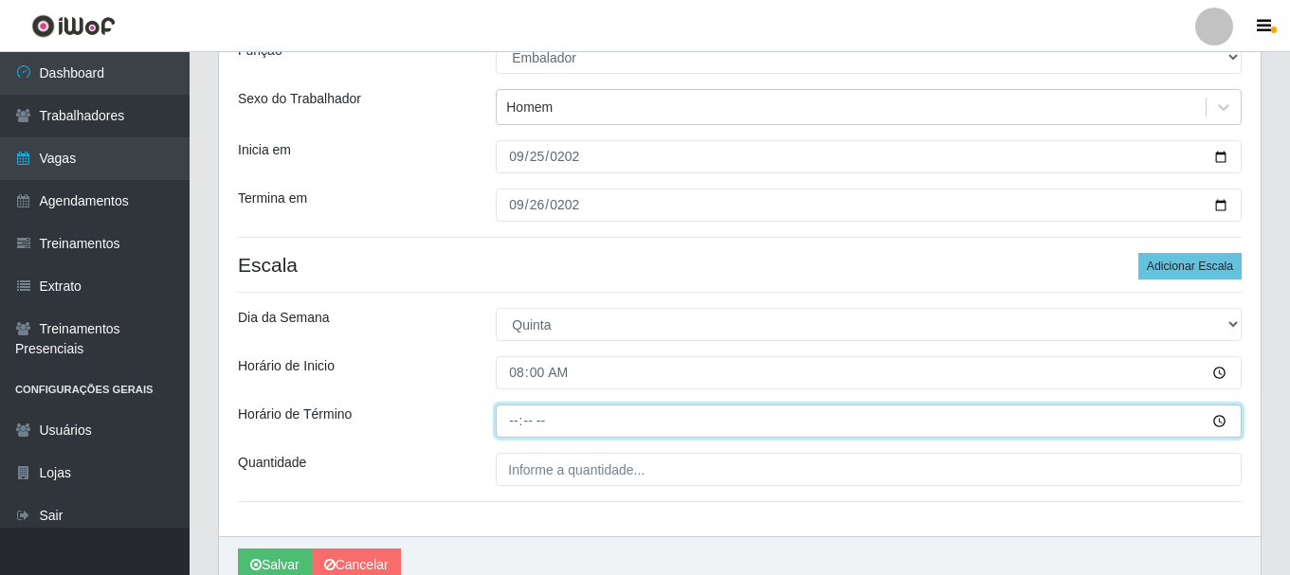
type input "14:00"
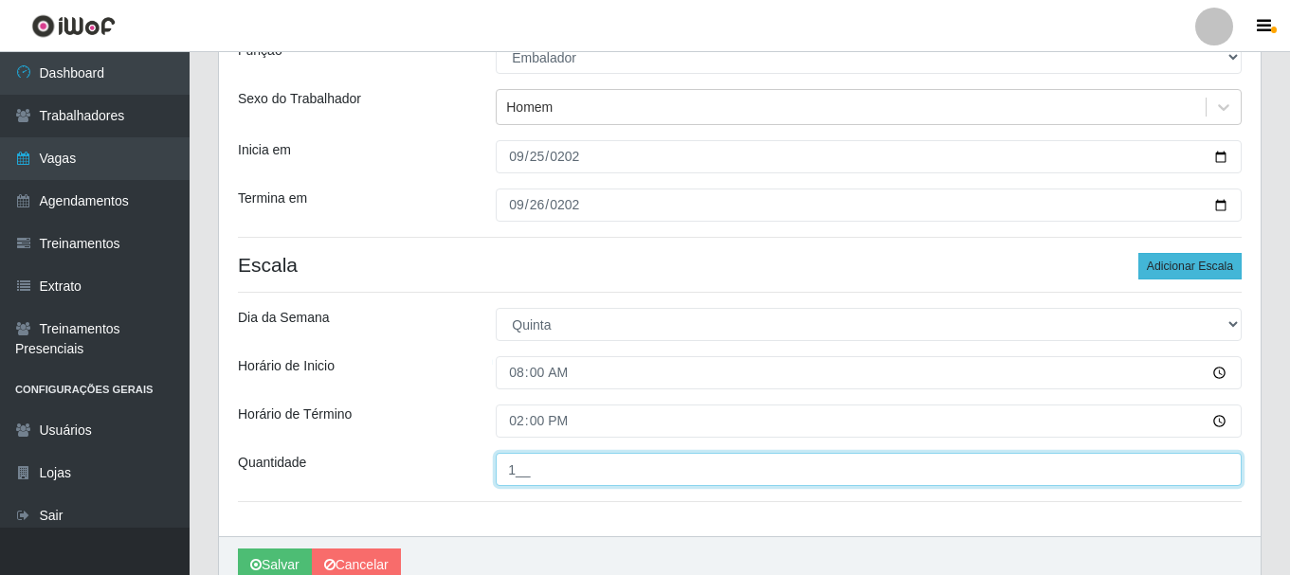
type input "1__"
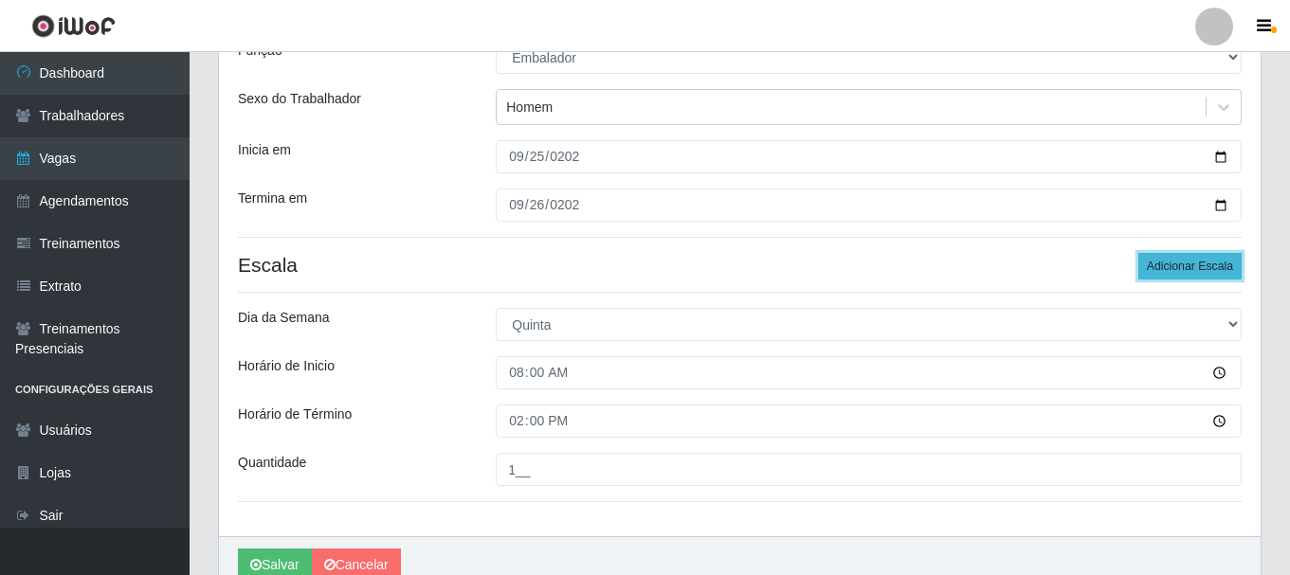
click at [1173, 269] on button "Adicionar Escala" at bounding box center [1189, 266] width 103 height 27
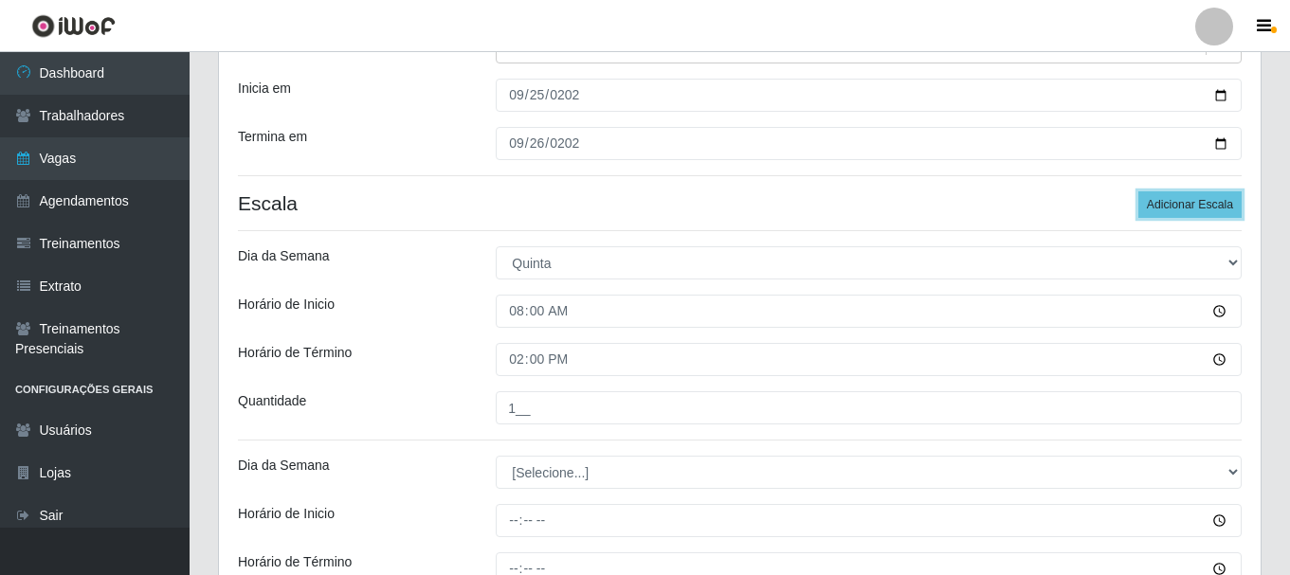
scroll to position [284, 0]
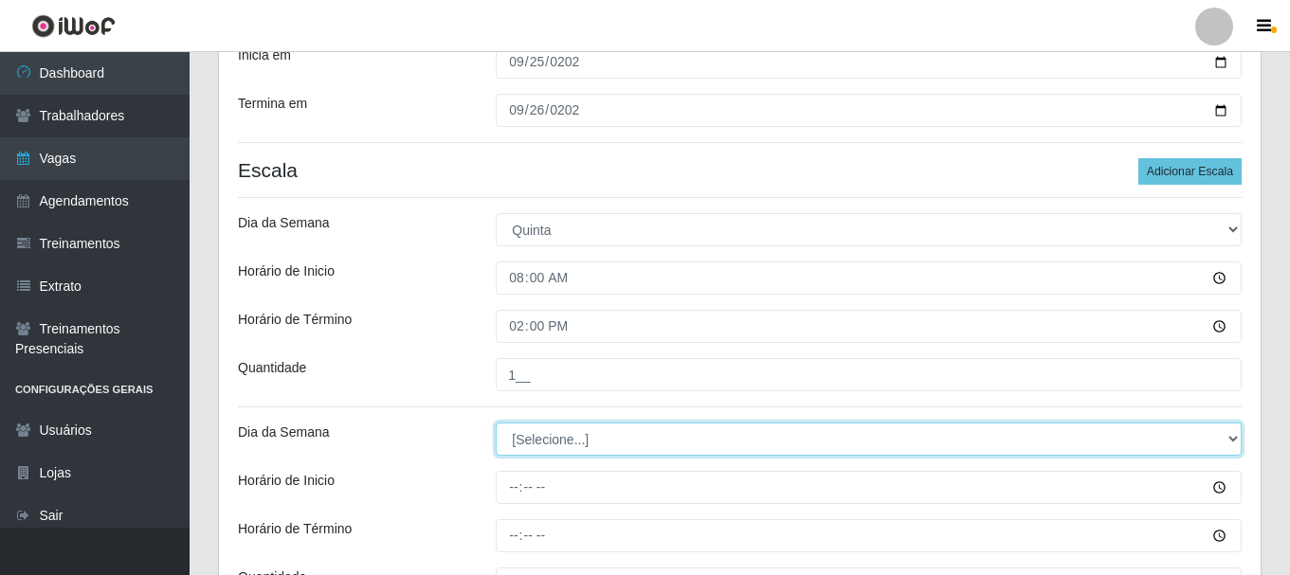
drag, startPoint x: 624, startPoint y: 439, endPoint x: 618, endPoint y: 423, distance: 17.1
click at [623, 439] on select "[Selecione...] Segunda Terça Quarta Quinta Sexta Sábado Domingo" at bounding box center [869, 439] width 746 height 33
select select "4"
click at [496, 423] on select "[Selecione...] Segunda Terça Quarta Quinta Sexta Sábado Domingo" at bounding box center [869, 439] width 746 height 33
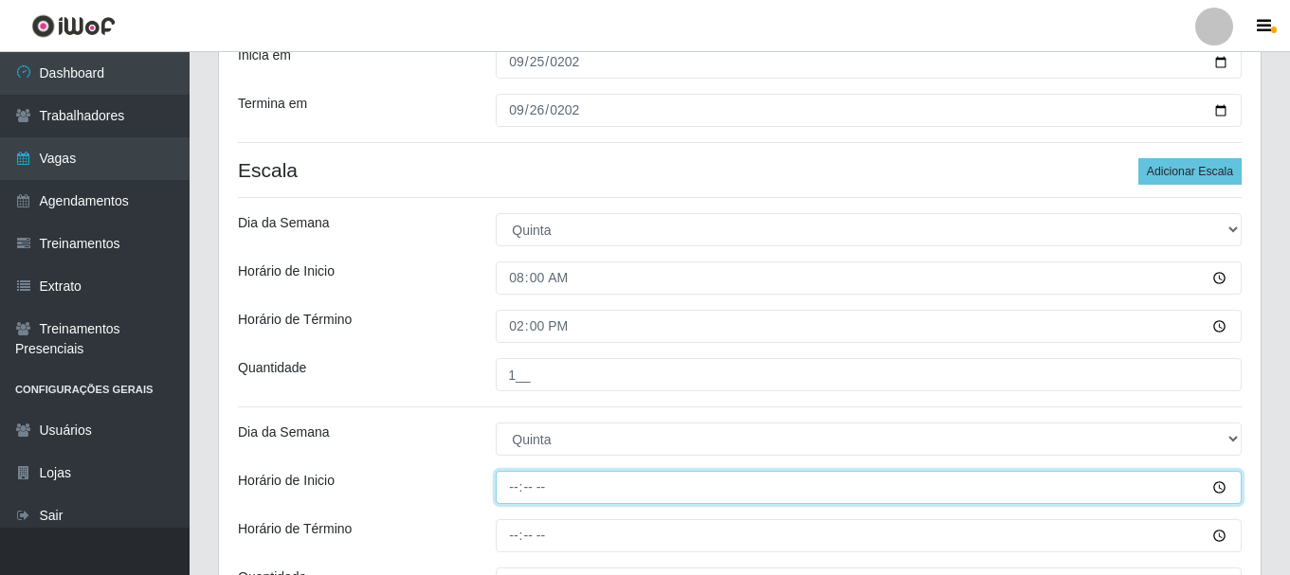
click at [523, 487] on input "Horário de Inicio" at bounding box center [869, 487] width 746 height 33
type input "09:00"
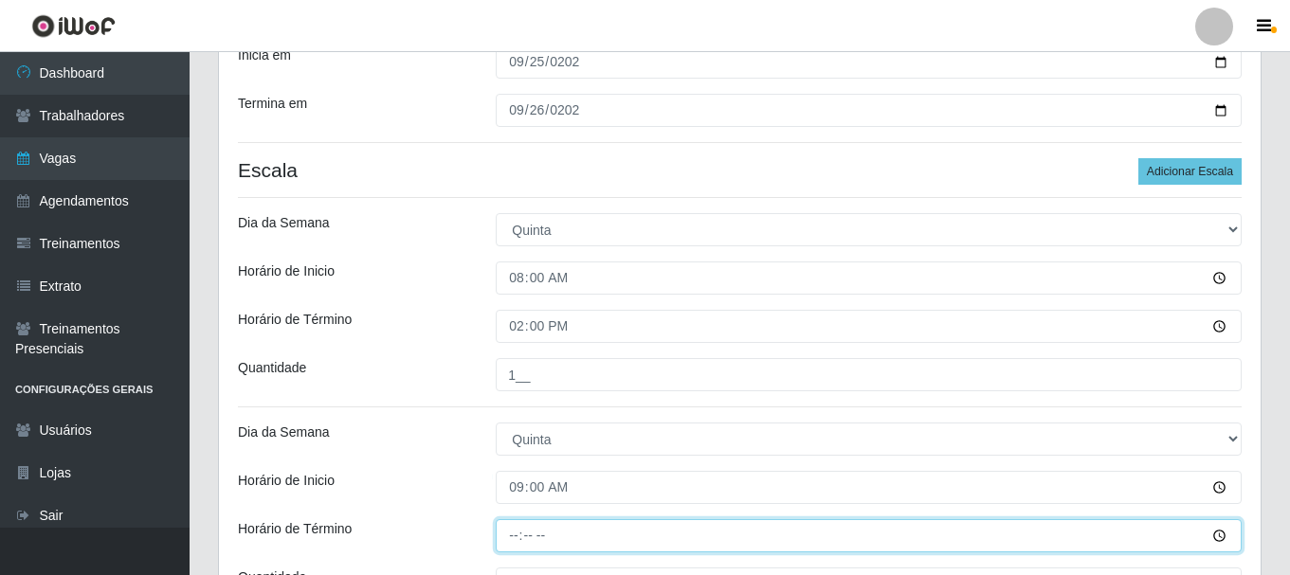
type input "15:00"
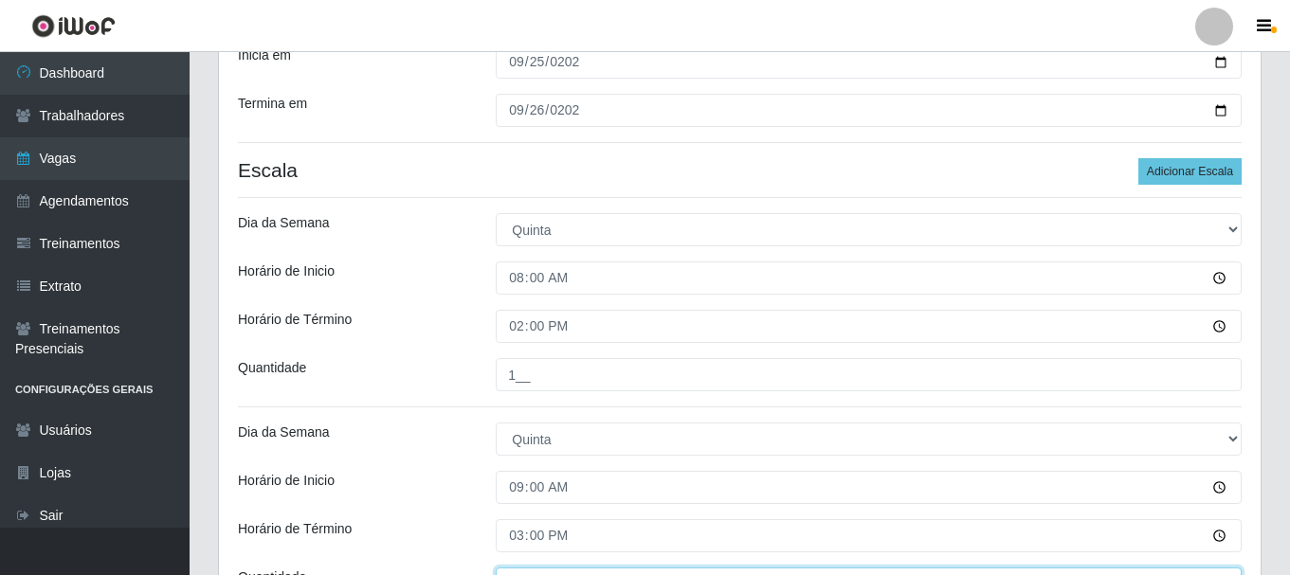
scroll to position [310, 0]
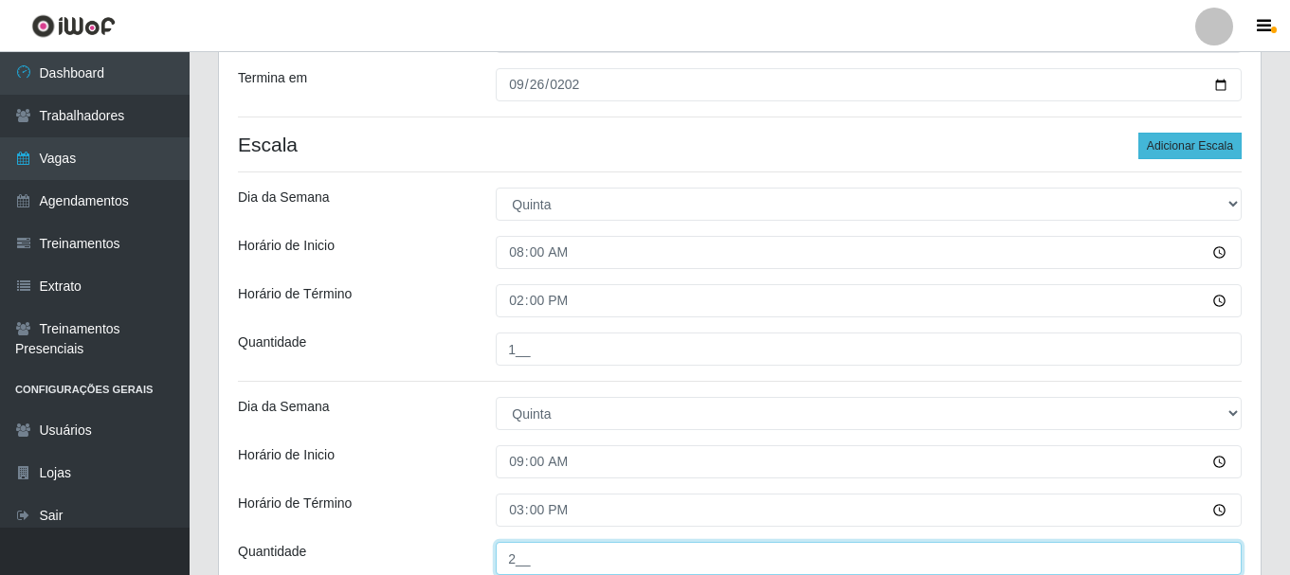
type input "2__"
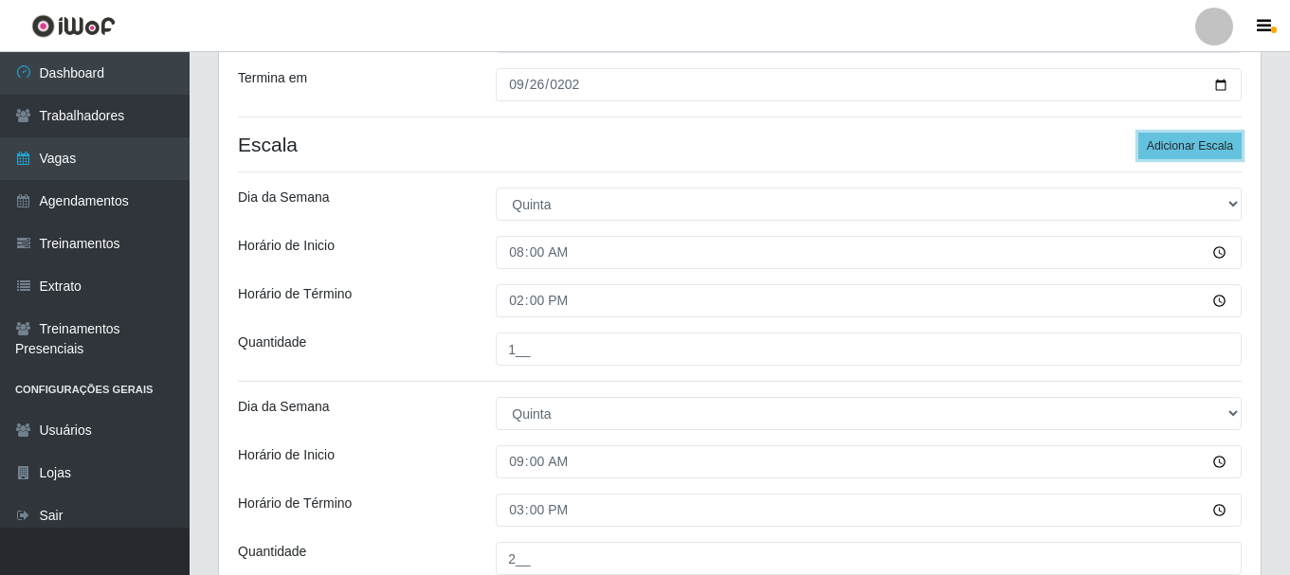
drag, startPoint x: 1187, startPoint y: 152, endPoint x: 862, endPoint y: 252, distance: 340.3
click at [1187, 151] on button "Adicionar Escala" at bounding box center [1189, 146] width 103 height 27
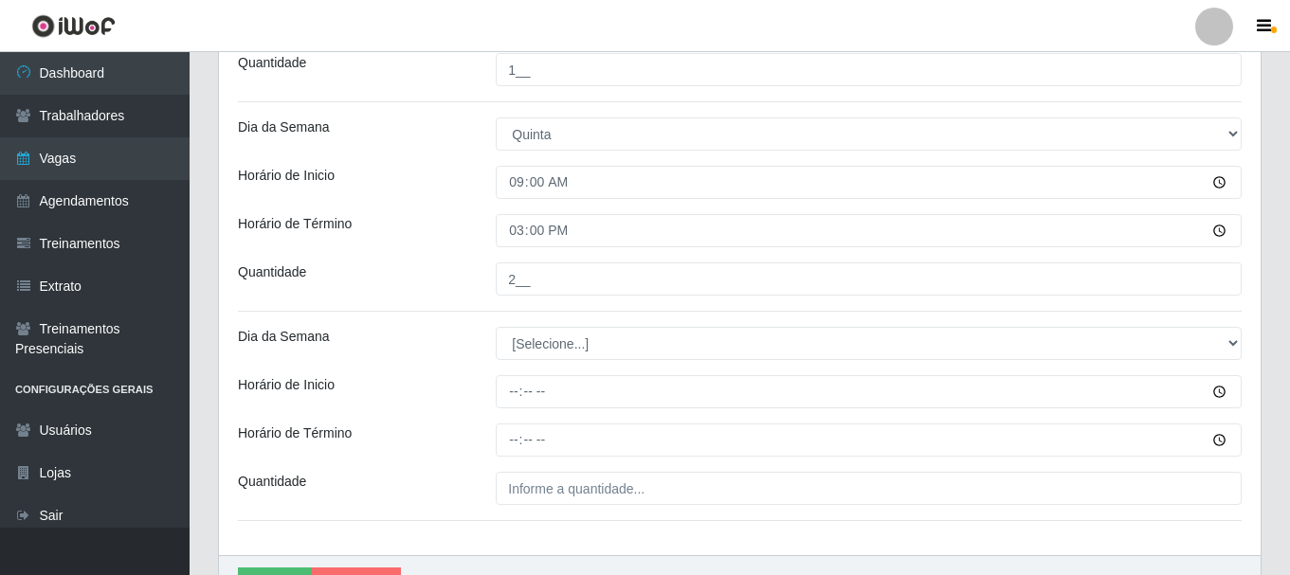
scroll to position [594, 0]
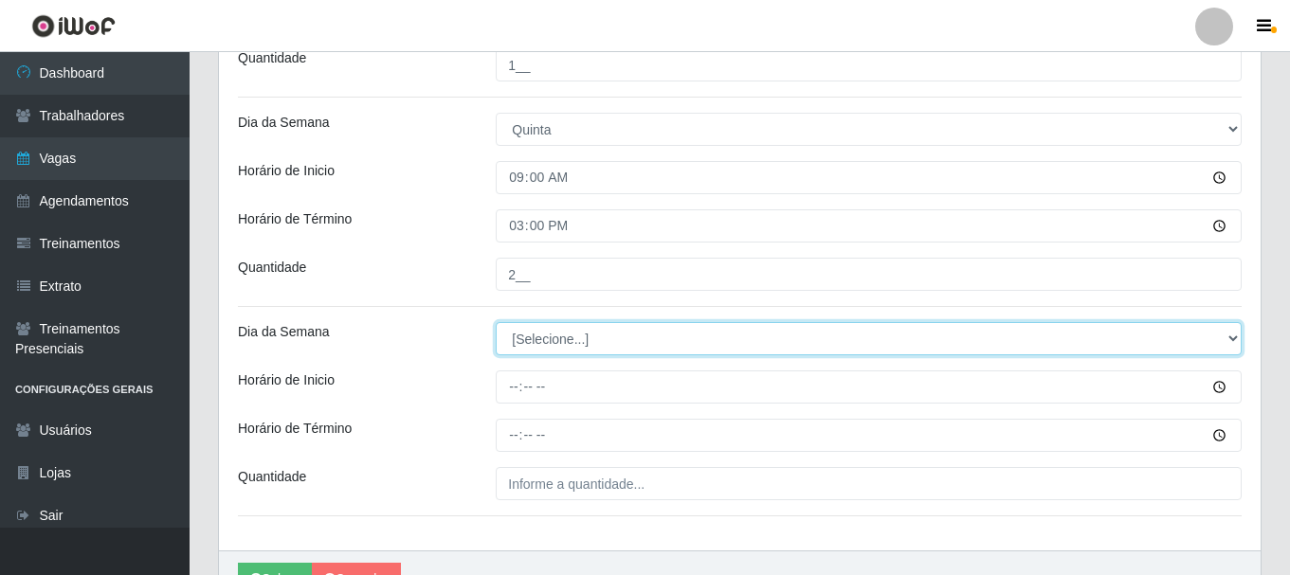
click at [544, 338] on select "[Selecione...] Segunda Terça Quarta Quinta Sexta Sábado Domingo" at bounding box center [869, 338] width 746 height 33
select select "4"
click at [496, 322] on select "[Selecione...] Segunda Terça Quarta Quinta Sexta Sábado Domingo" at bounding box center [869, 338] width 746 height 33
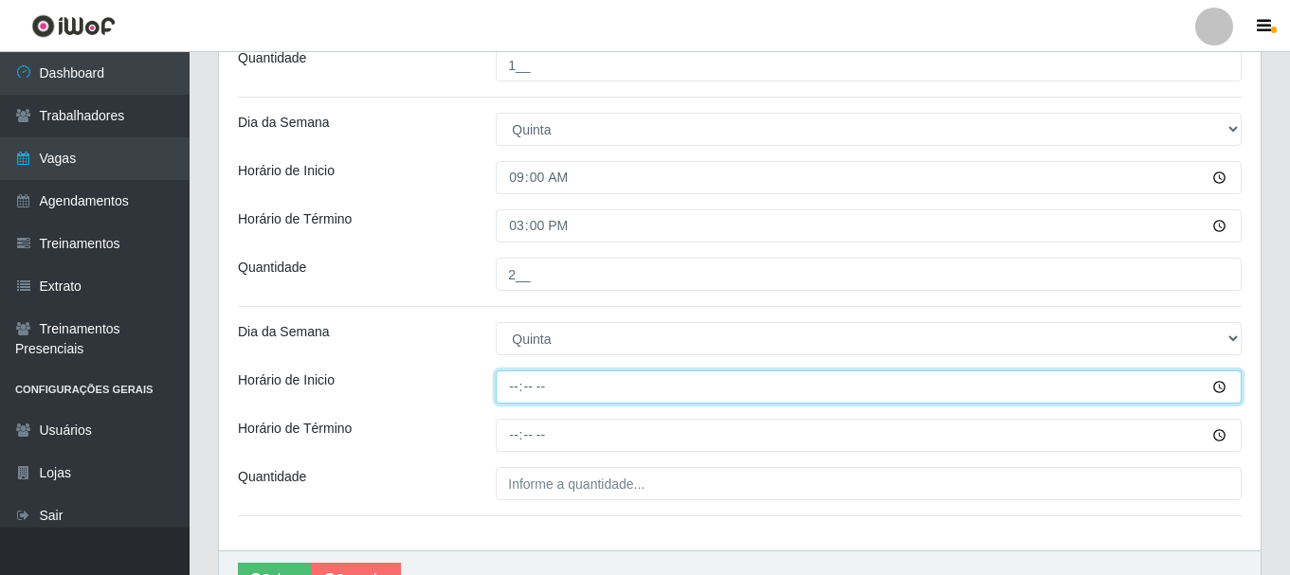
click at [514, 388] on input "Horário de Inicio" at bounding box center [869, 387] width 746 height 33
type input "10:00"
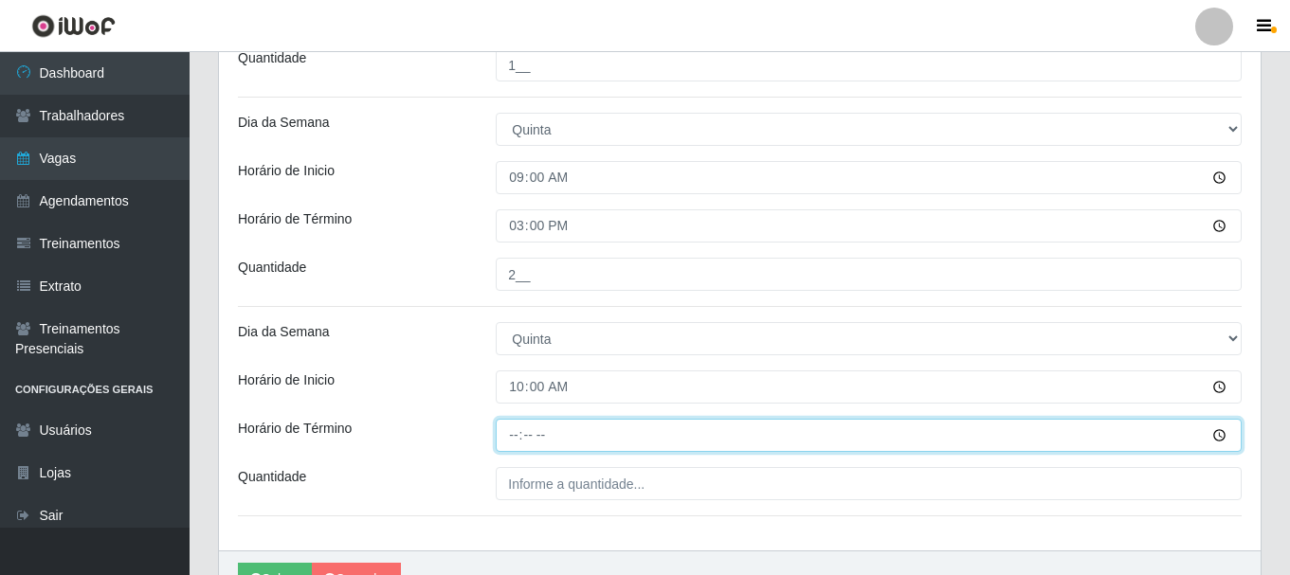
type input "16:00"
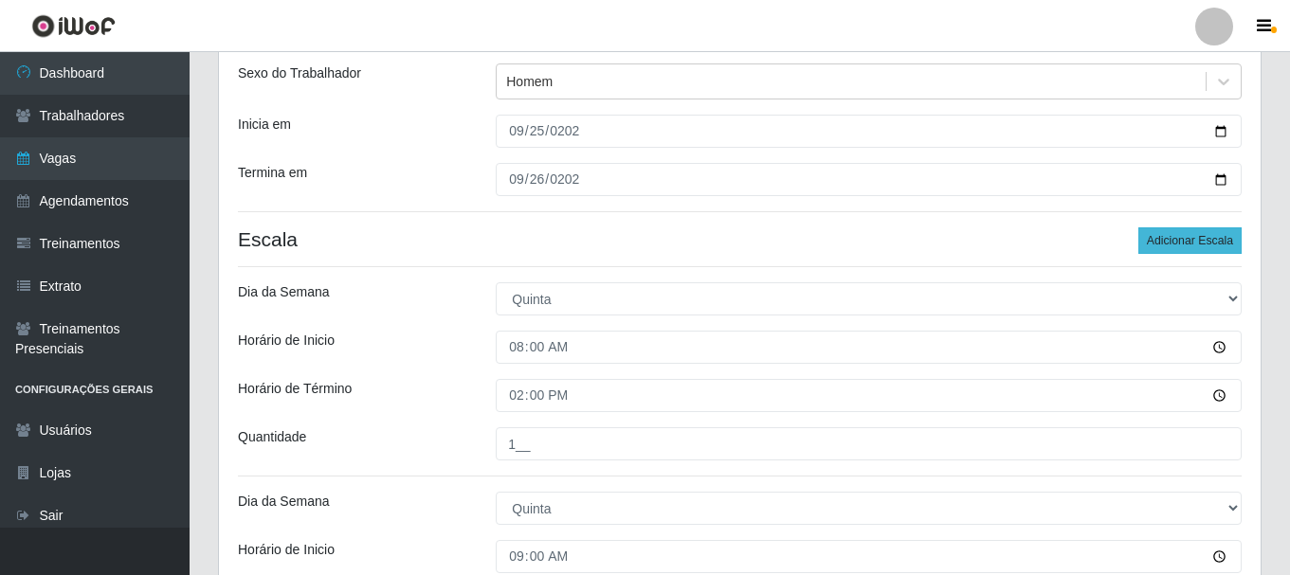
type input "1__"
click at [1207, 236] on button "Adicionar Escala" at bounding box center [1189, 240] width 103 height 27
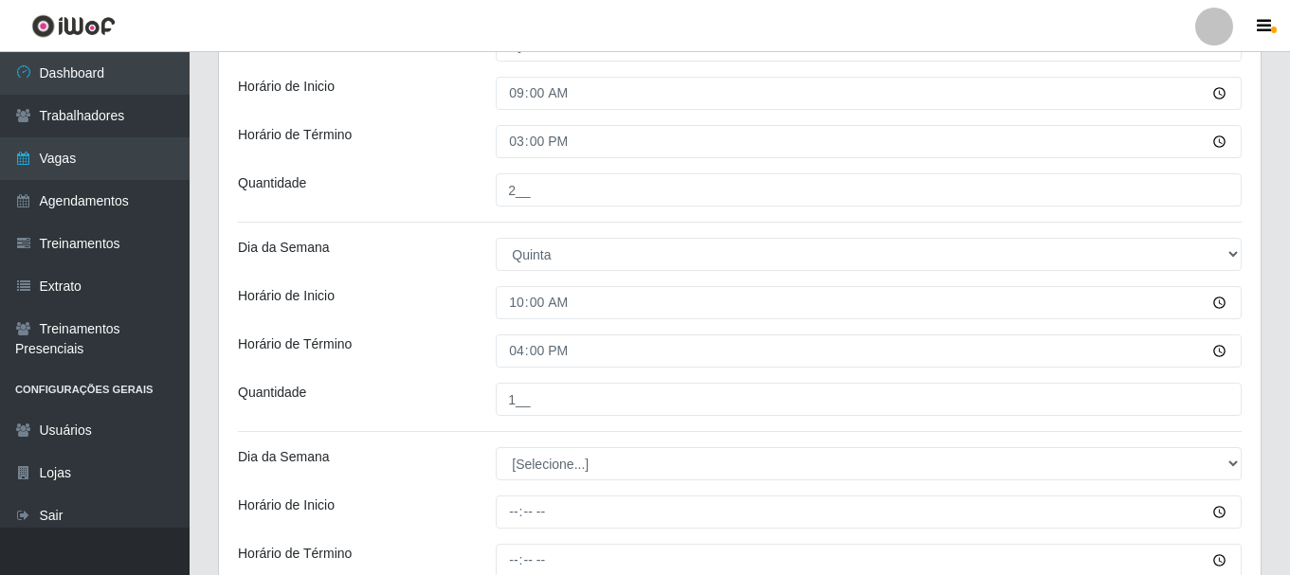
scroll to position [784, 0]
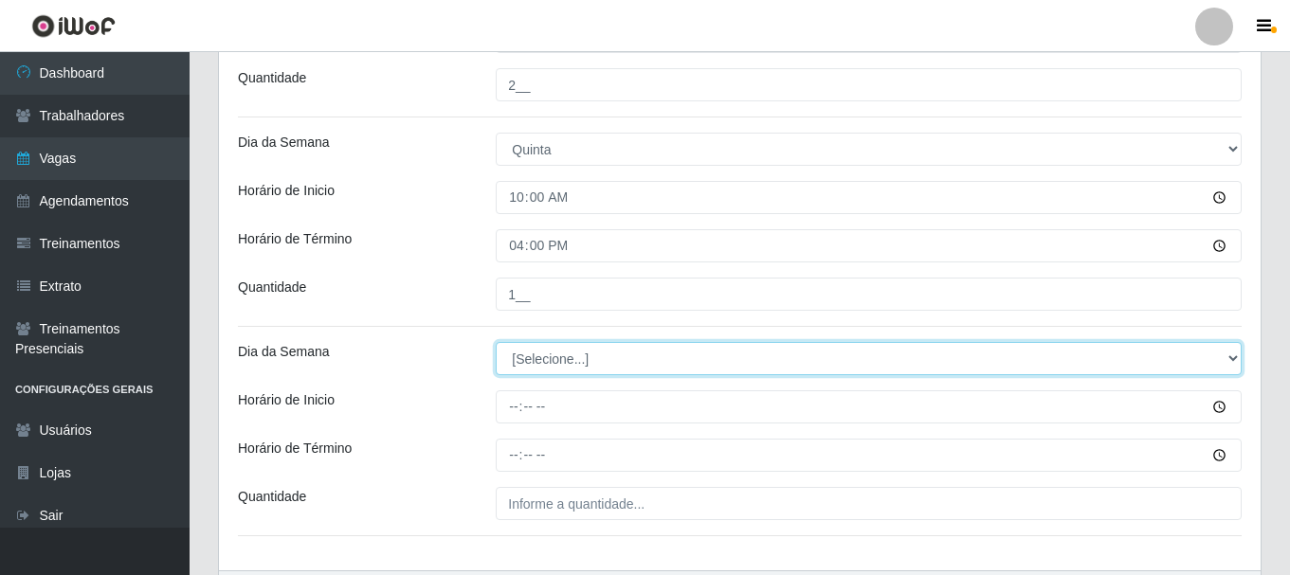
click at [563, 359] on select "[Selecione...] Segunda Terça Quarta Quinta Sexta Sábado Domingo" at bounding box center [869, 358] width 746 height 33
select select "4"
click at [496, 342] on select "[Selecione...] Segunda Terça Quarta Quinta Sexta Sábado Domingo" at bounding box center [869, 358] width 746 height 33
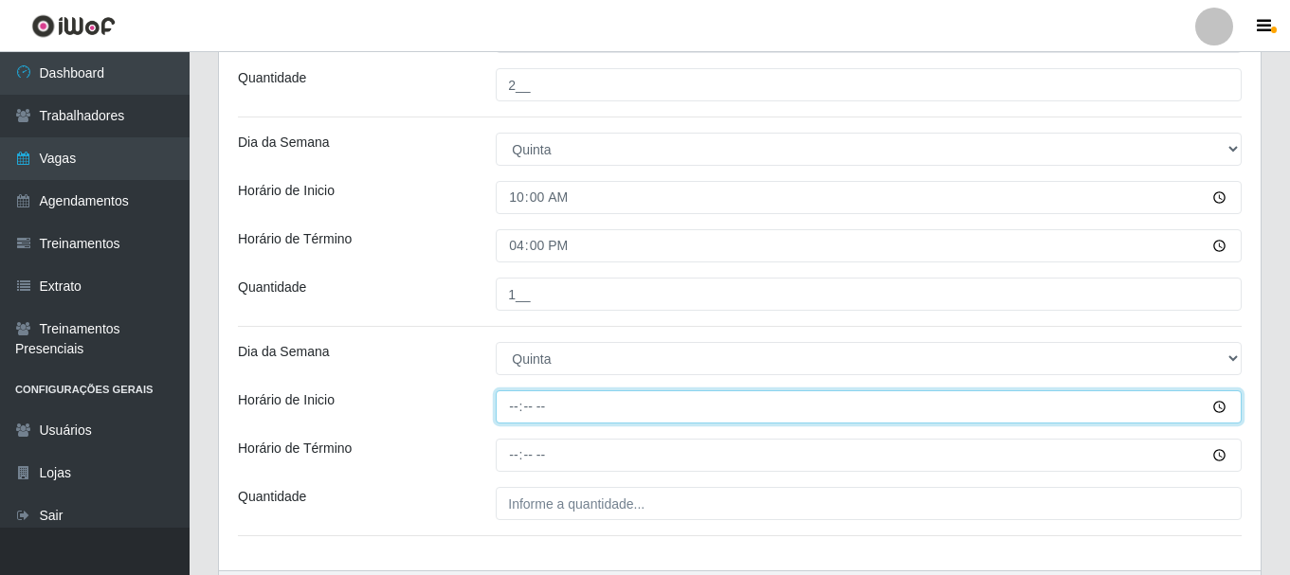
click at [517, 410] on input "Horário de Inicio" at bounding box center [869, 407] width 746 height 33
type input "15:20"
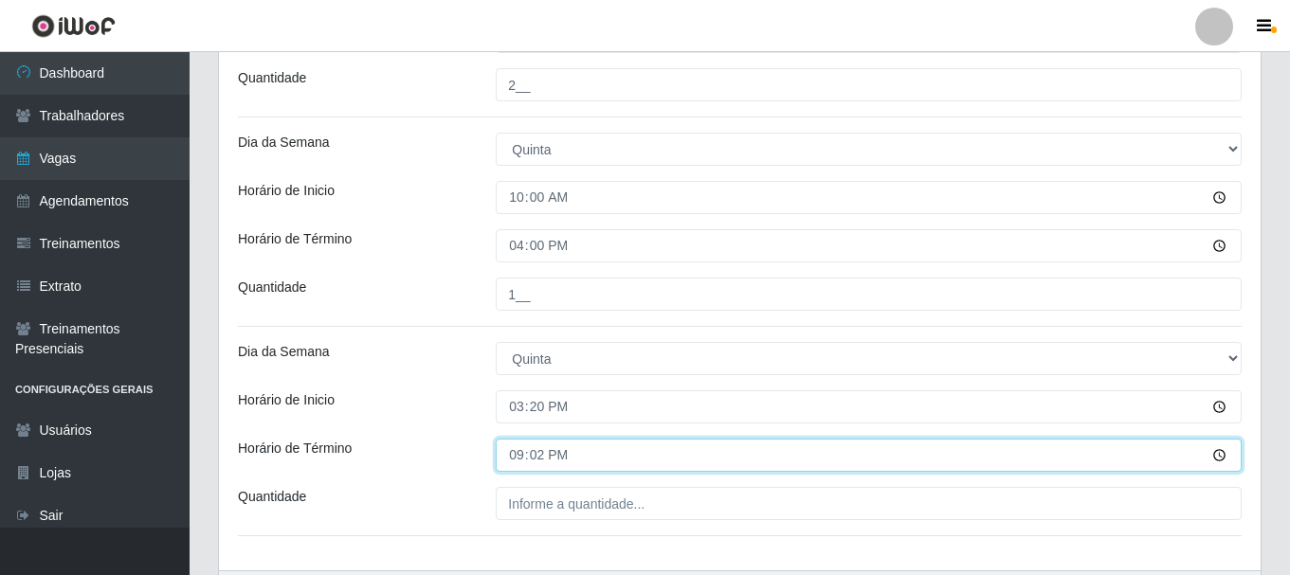
type input "21:20"
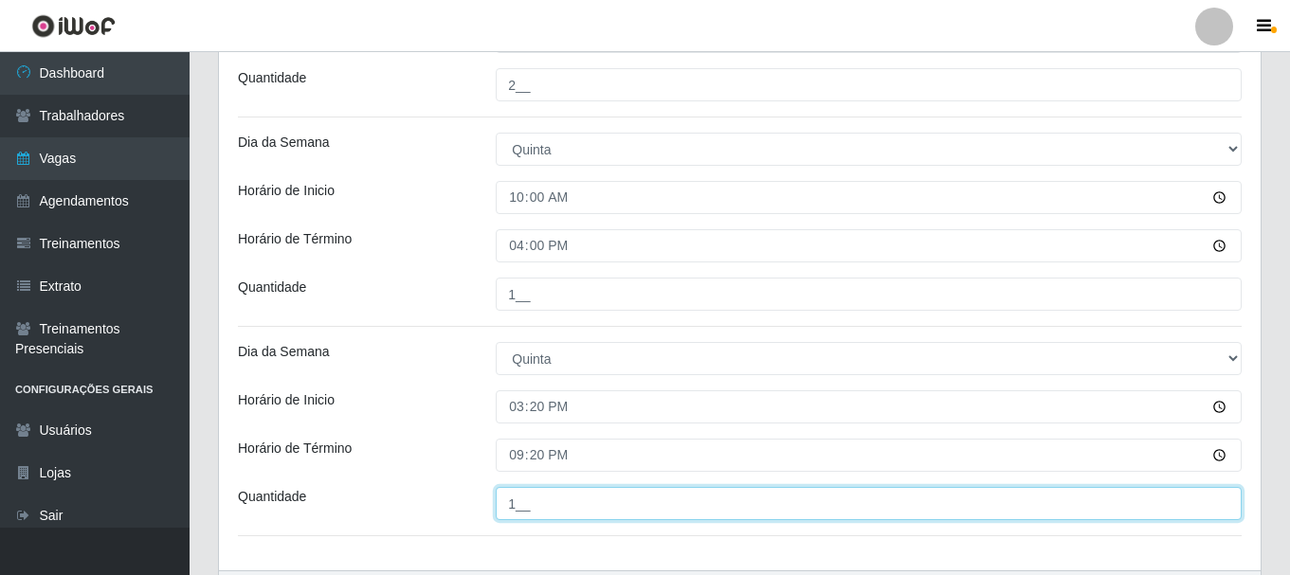
type input "1__"
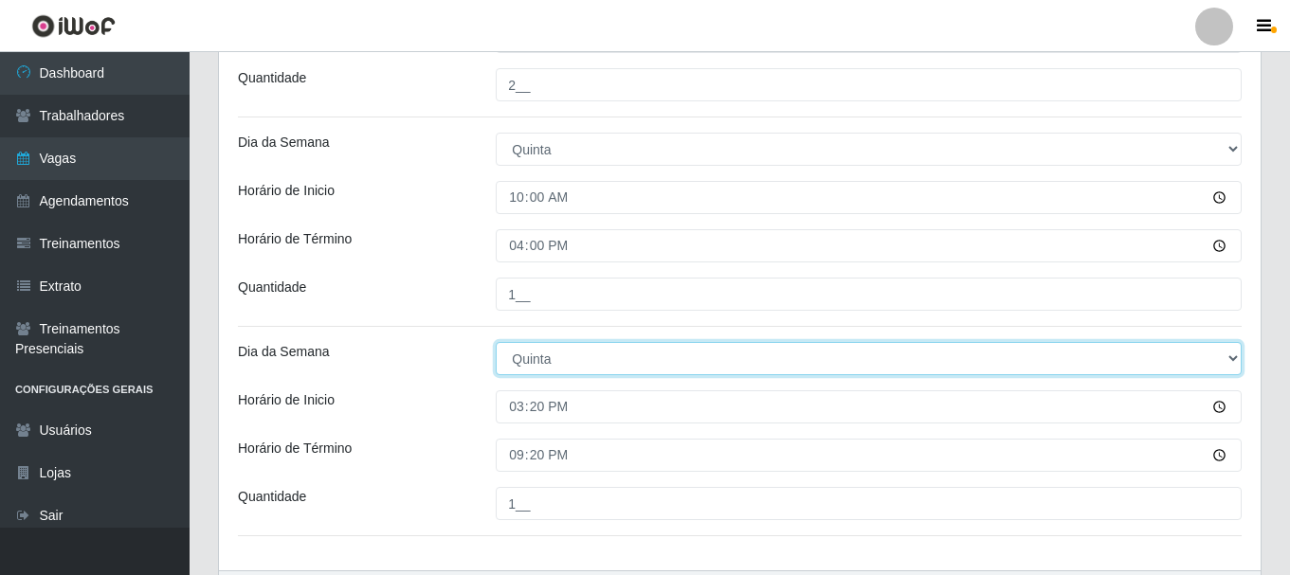
click at [808, 365] on select "[Selecione...] Segunda Terça Quarta Quinta Sexta Sábado Domingo" at bounding box center [869, 358] width 746 height 33
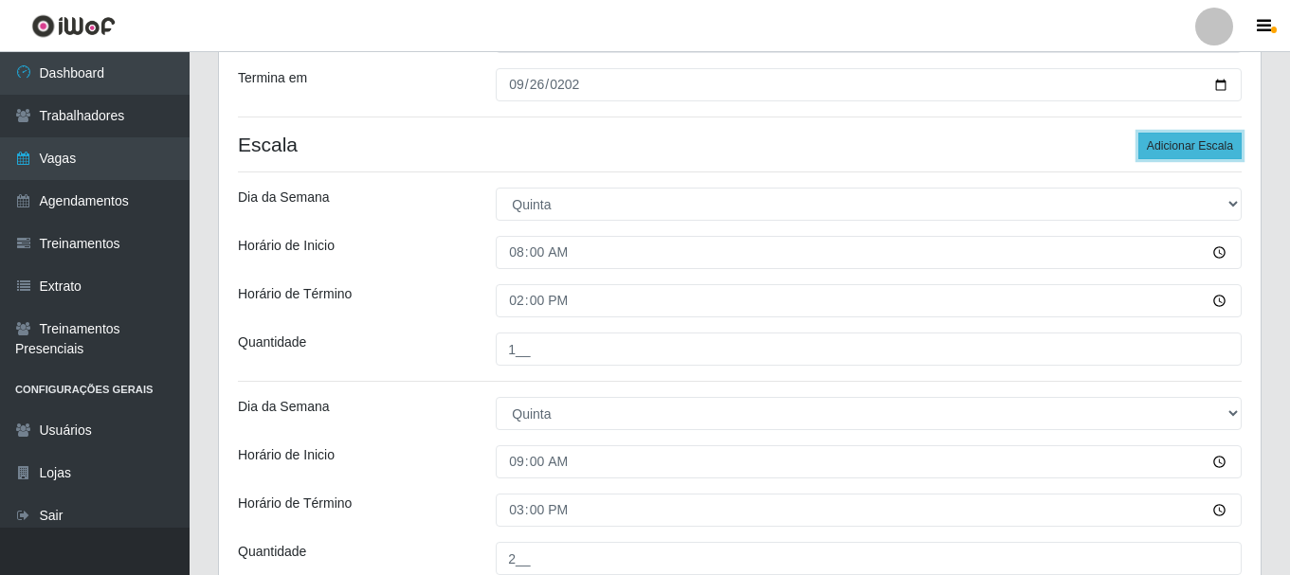
click at [1183, 148] on button "Adicionar Escala" at bounding box center [1189, 146] width 103 height 27
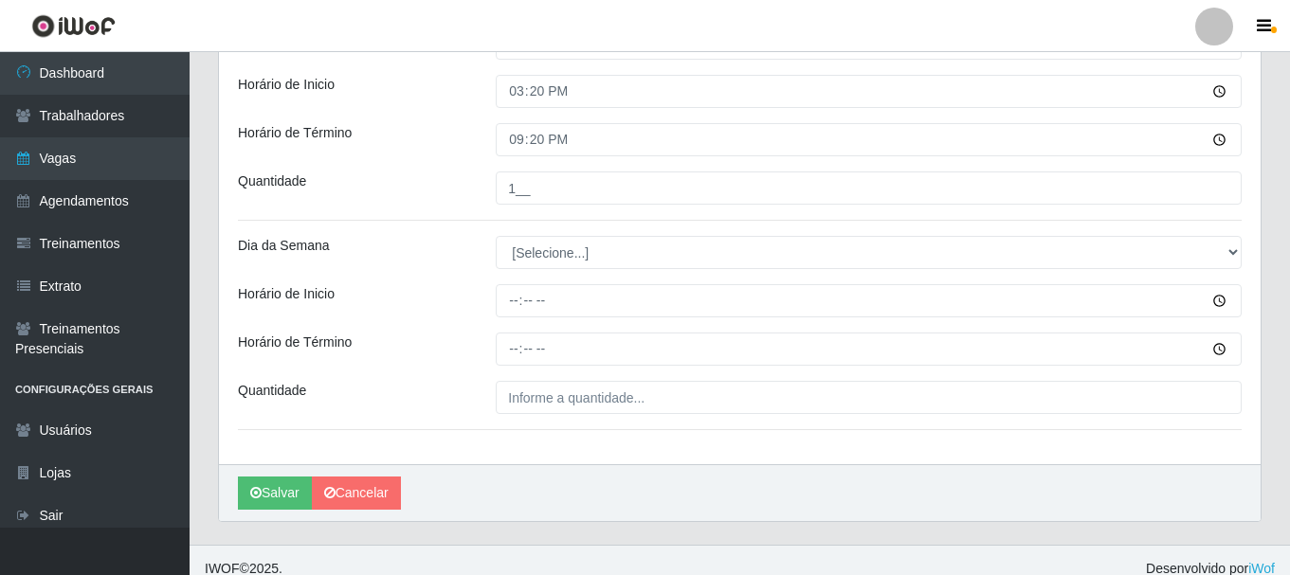
scroll to position [1117, 0]
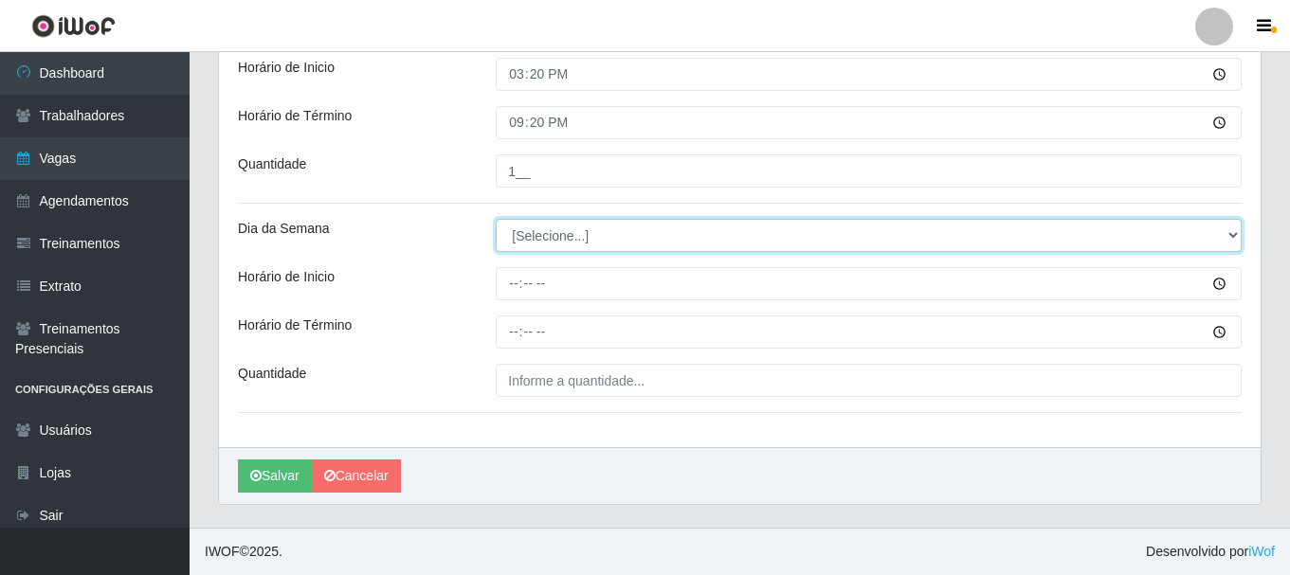
click at [591, 237] on select "[Selecione...] Segunda Terça Quarta Quinta Sexta Sábado Domingo" at bounding box center [869, 235] width 746 height 33
select select "5"
click at [496, 219] on select "[Selecione...] Segunda Terça Quarta Quinta Sexta Sábado Domingo" at bounding box center [869, 235] width 746 height 33
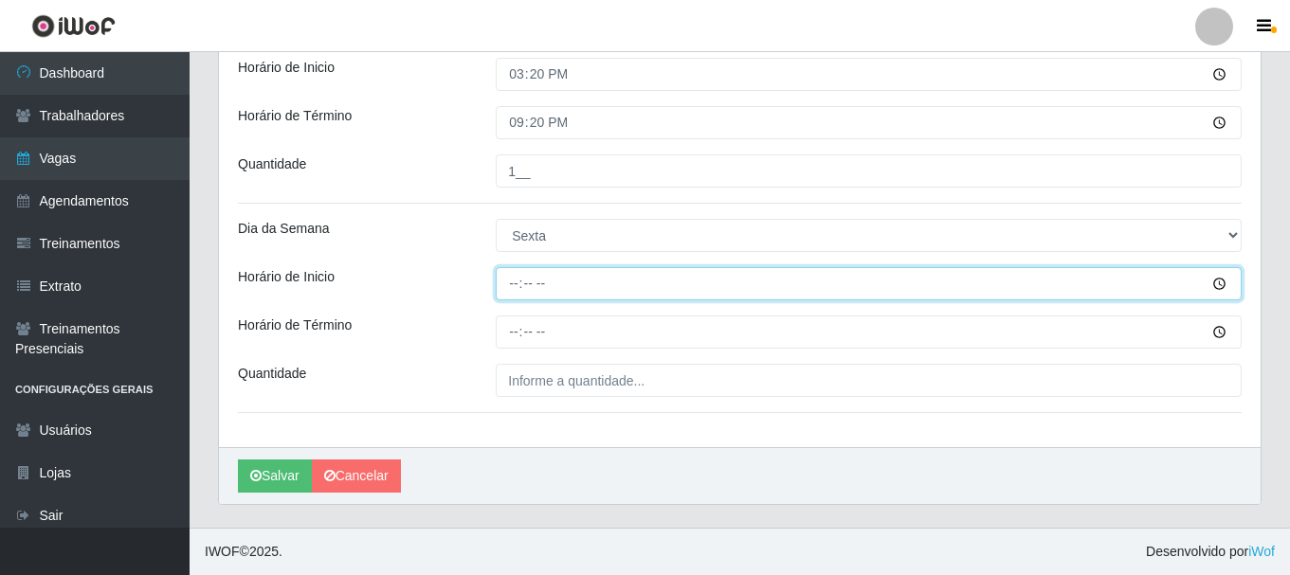
click at [517, 288] on input "Horário de Inicio" at bounding box center [869, 283] width 746 height 33
type input "08:00"
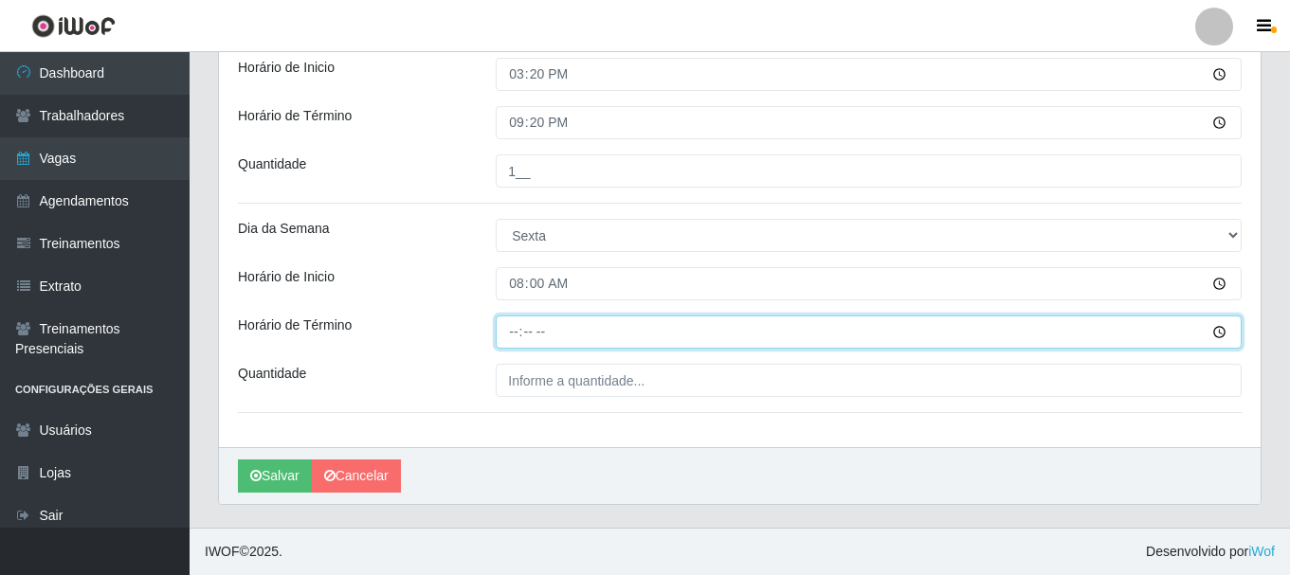
type input "14:00"
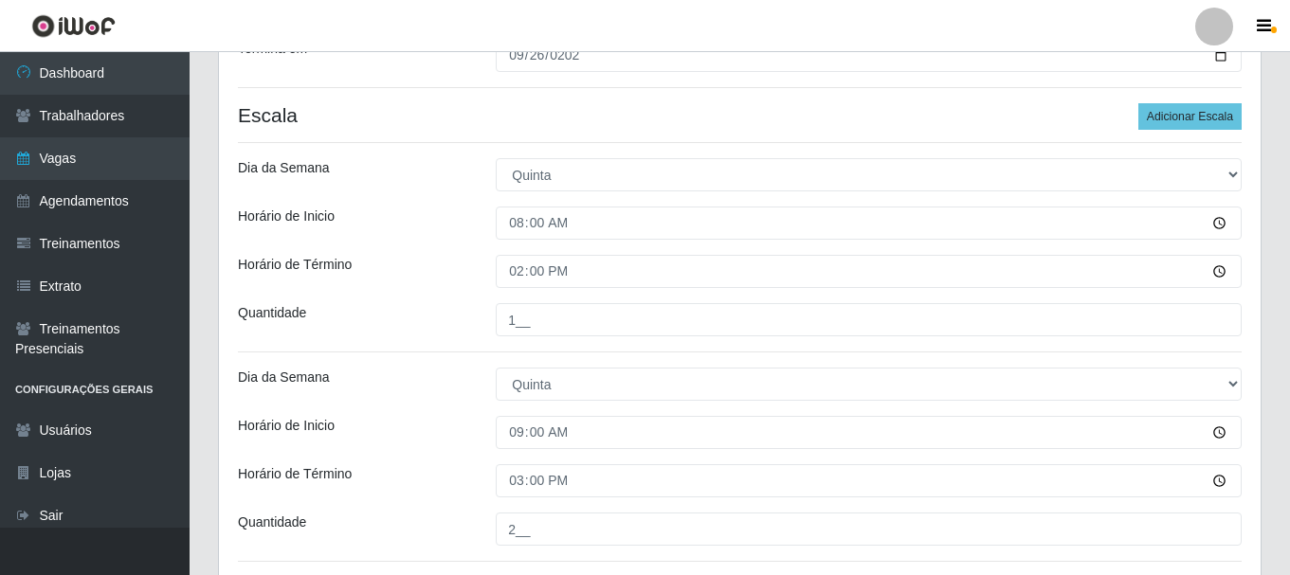
scroll to position [74, 0]
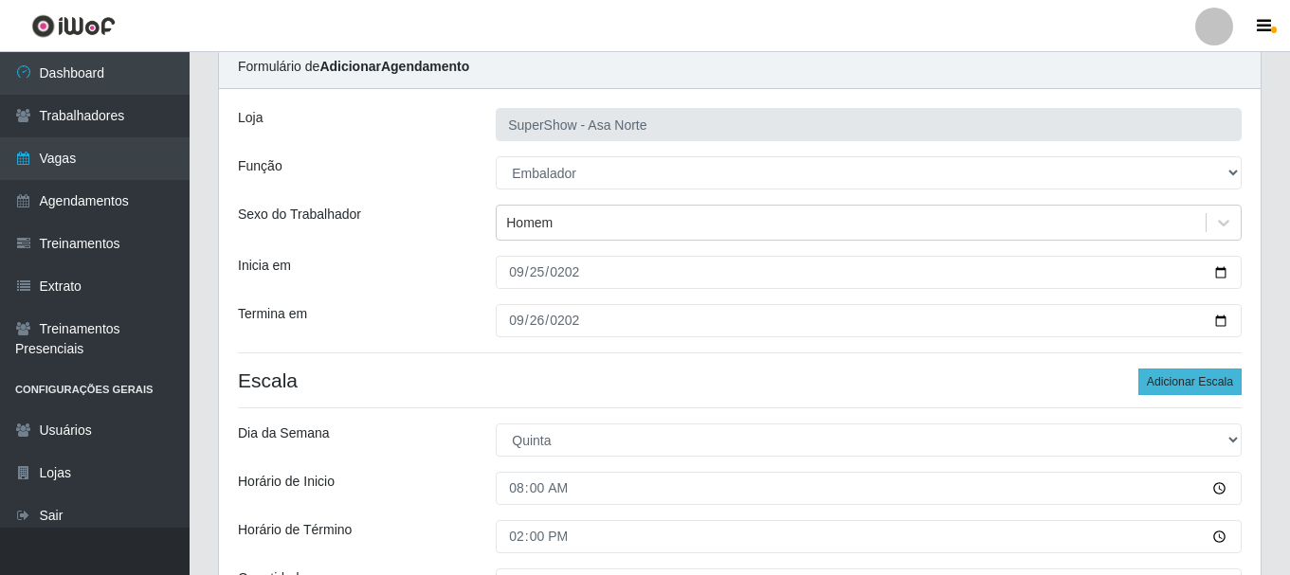
type input "1__"
click at [1176, 389] on button "Adicionar Escala" at bounding box center [1189, 382] width 103 height 27
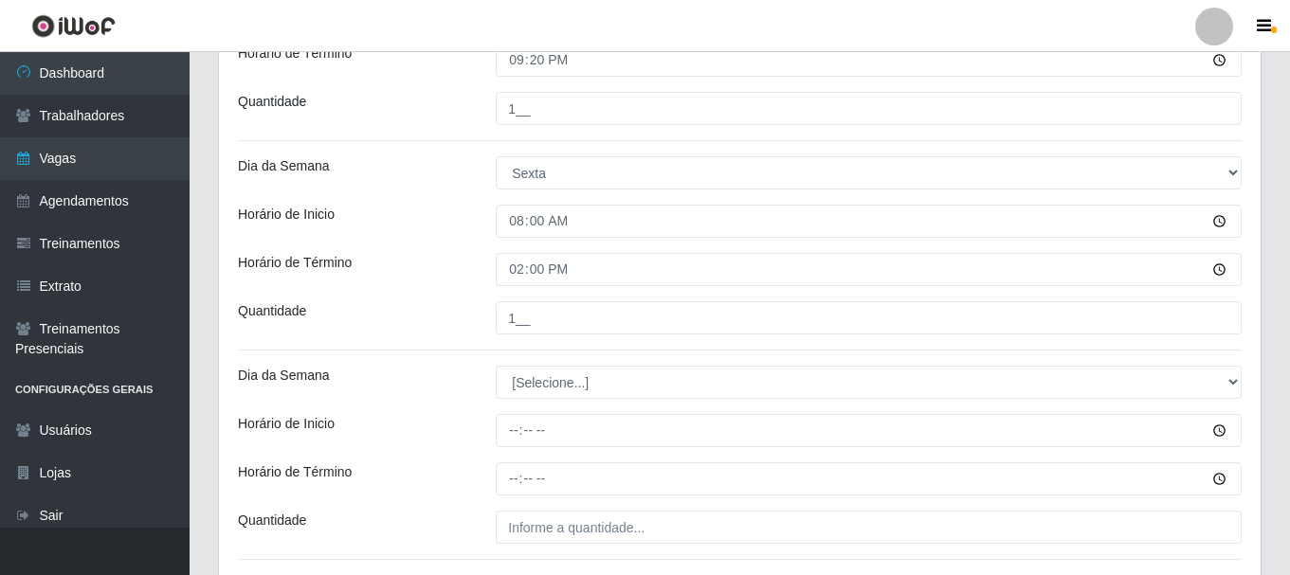
scroll to position [1211, 0]
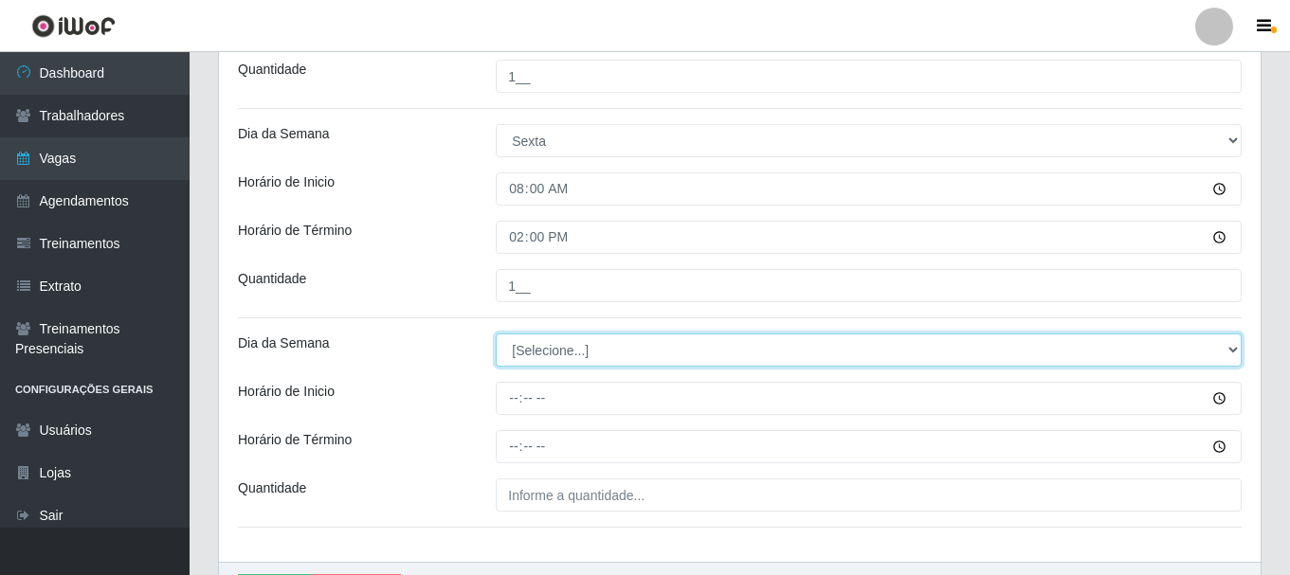
click at [582, 351] on select "[Selecione...] Segunda Terça Quarta Quinta Sexta Sábado Domingo" at bounding box center [869, 350] width 746 height 33
select select "5"
click at [496, 334] on select "[Selecione...] Segunda Terça Quarta Quinta Sexta Sábado Domingo" at bounding box center [869, 350] width 746 height 33
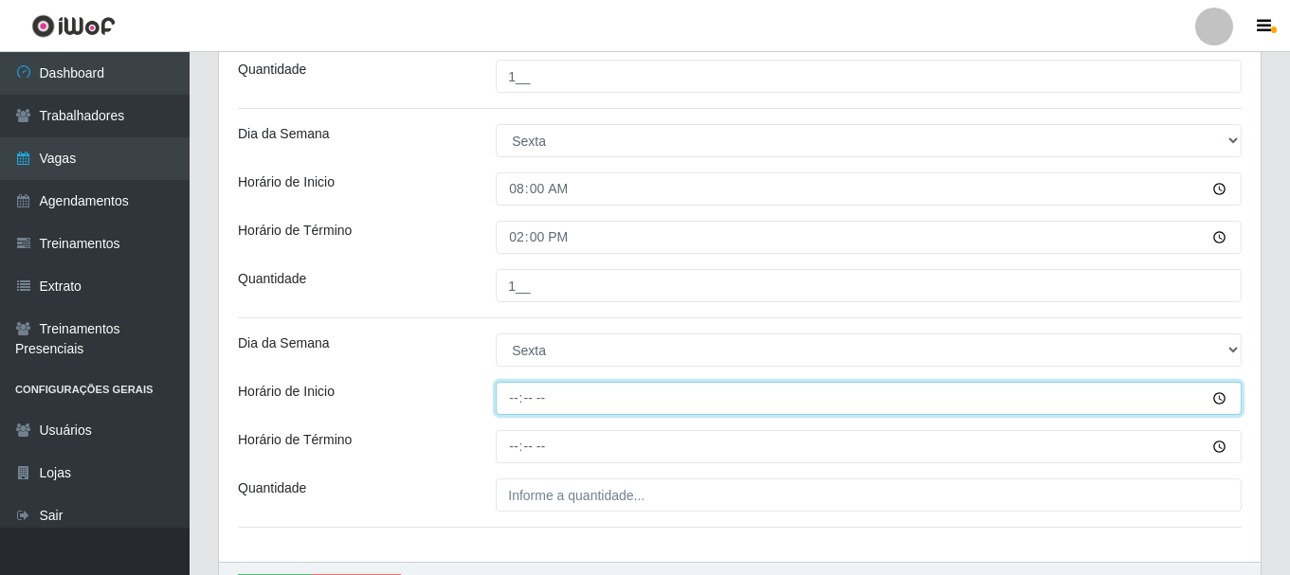
click at [520, 399] on input "Horário de Inicio" at bounding box center [869, 398] width 746 height 33
type input "12:00"
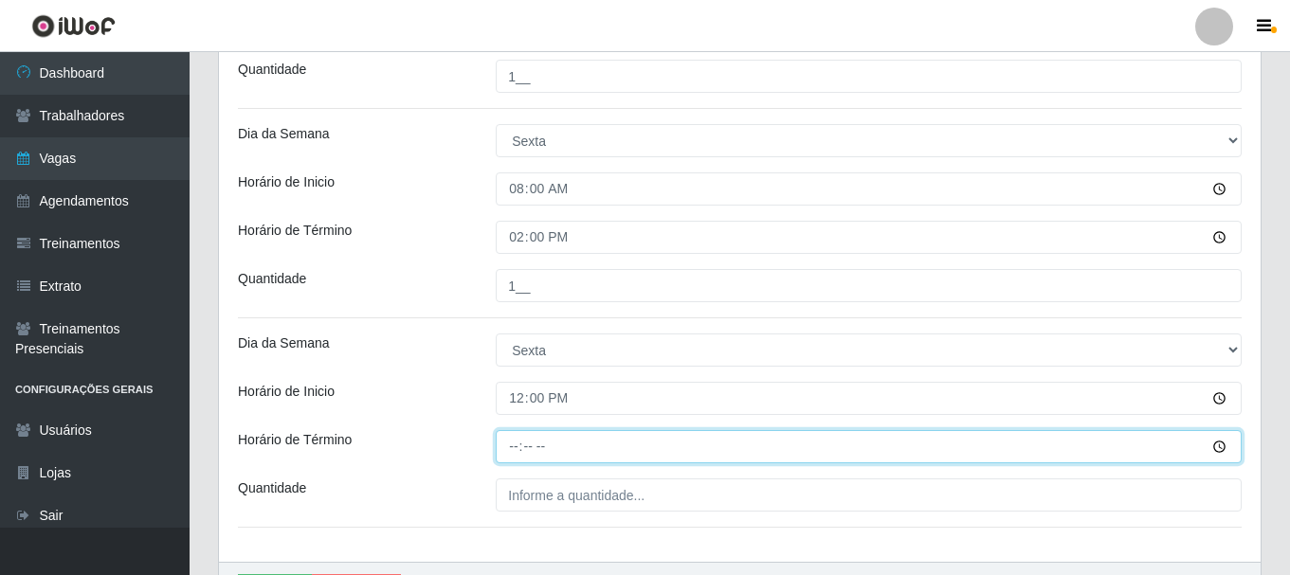
type input "17:00"
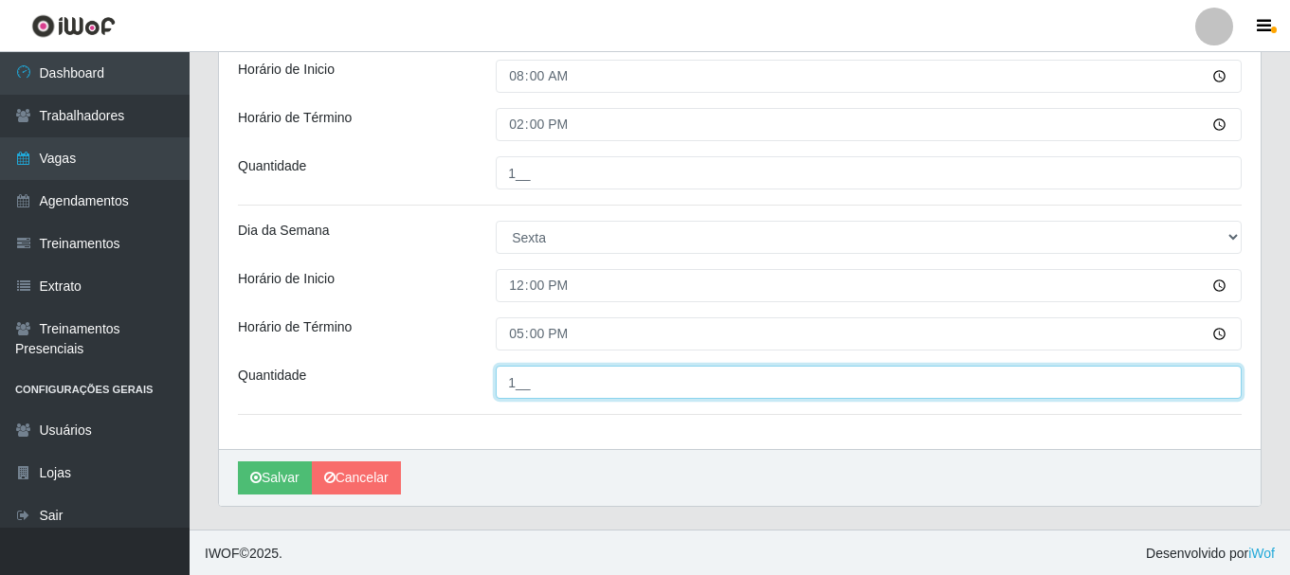
scroll to position [1326, 0]
type input "1__"
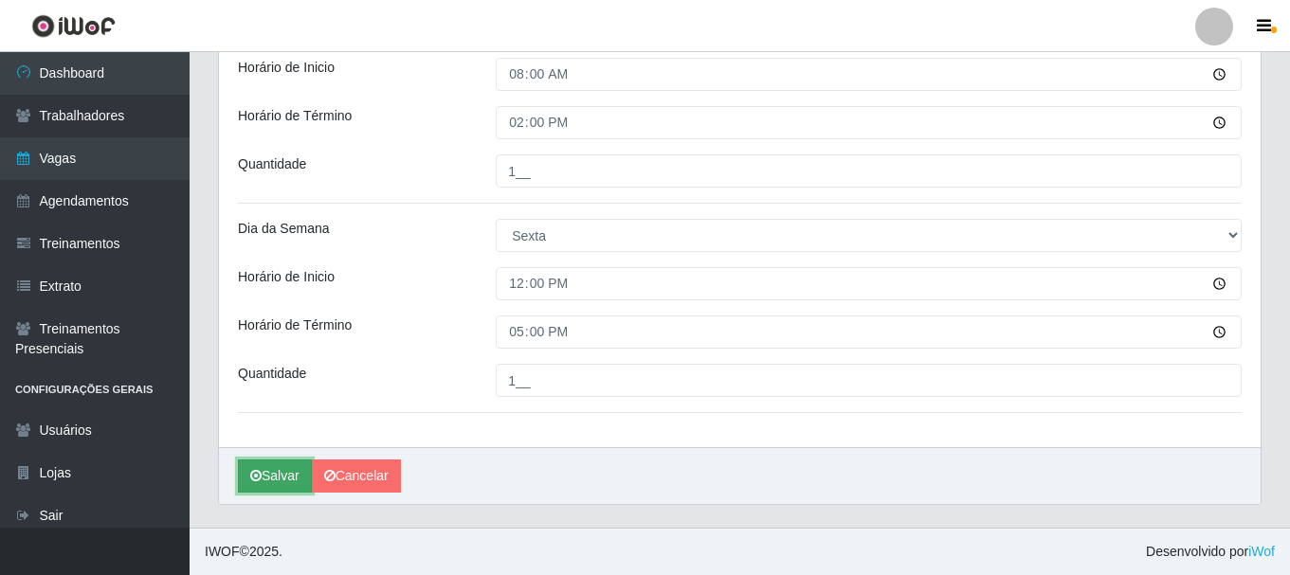
click at [264, 483] on button "Salvar" at bounding box center [275, 476] width 74 height 33
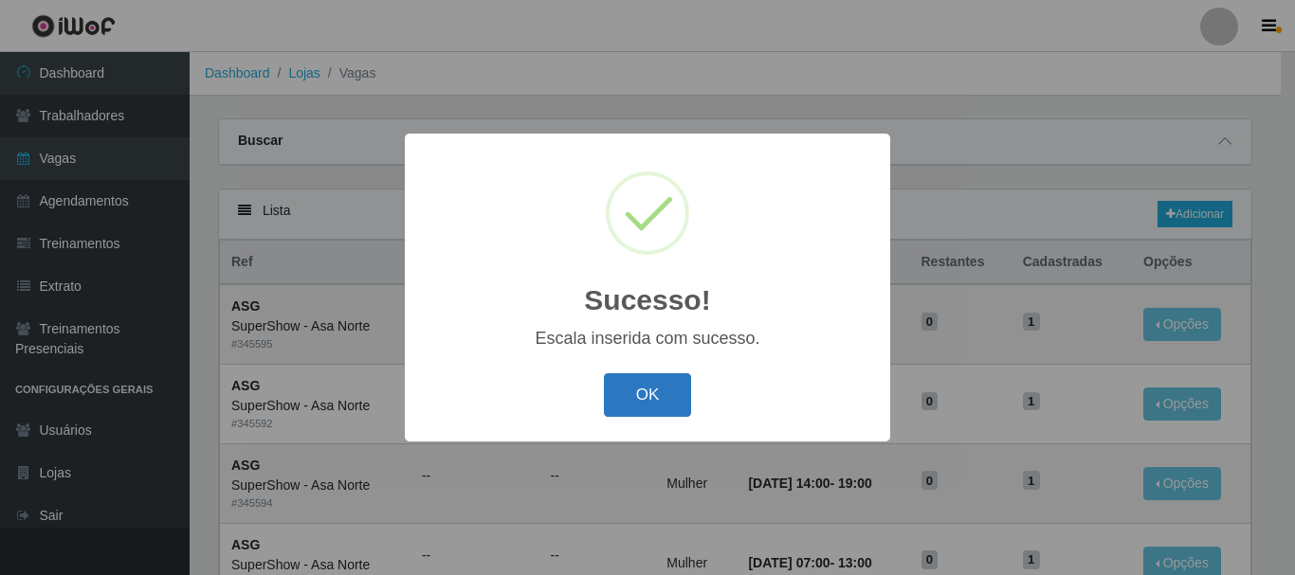
click at [651, 397] on button "OK" at bounding box center [648, 395] width 88 height 45
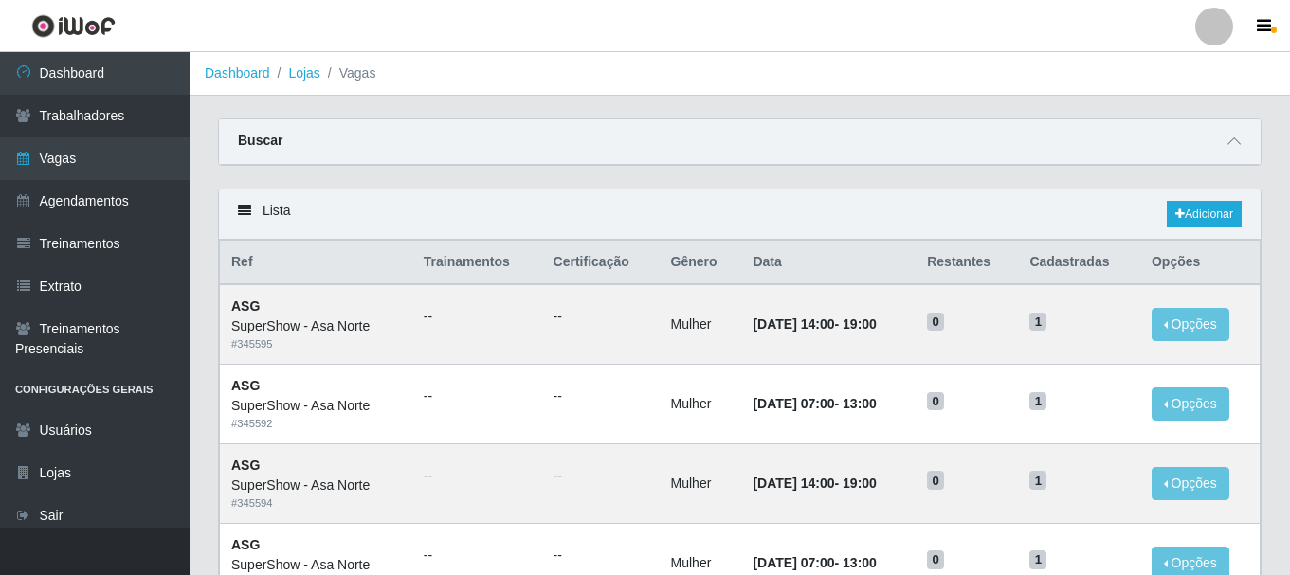
click at [1246, 137] on div "Buscar" at bounding box center [740, 141] width 1042 height 45
click at [1241, 138] on span at bounding box center [1234, 142] width 23 height 22
